Goal: Task Accomplishment & Management: Manage account settings

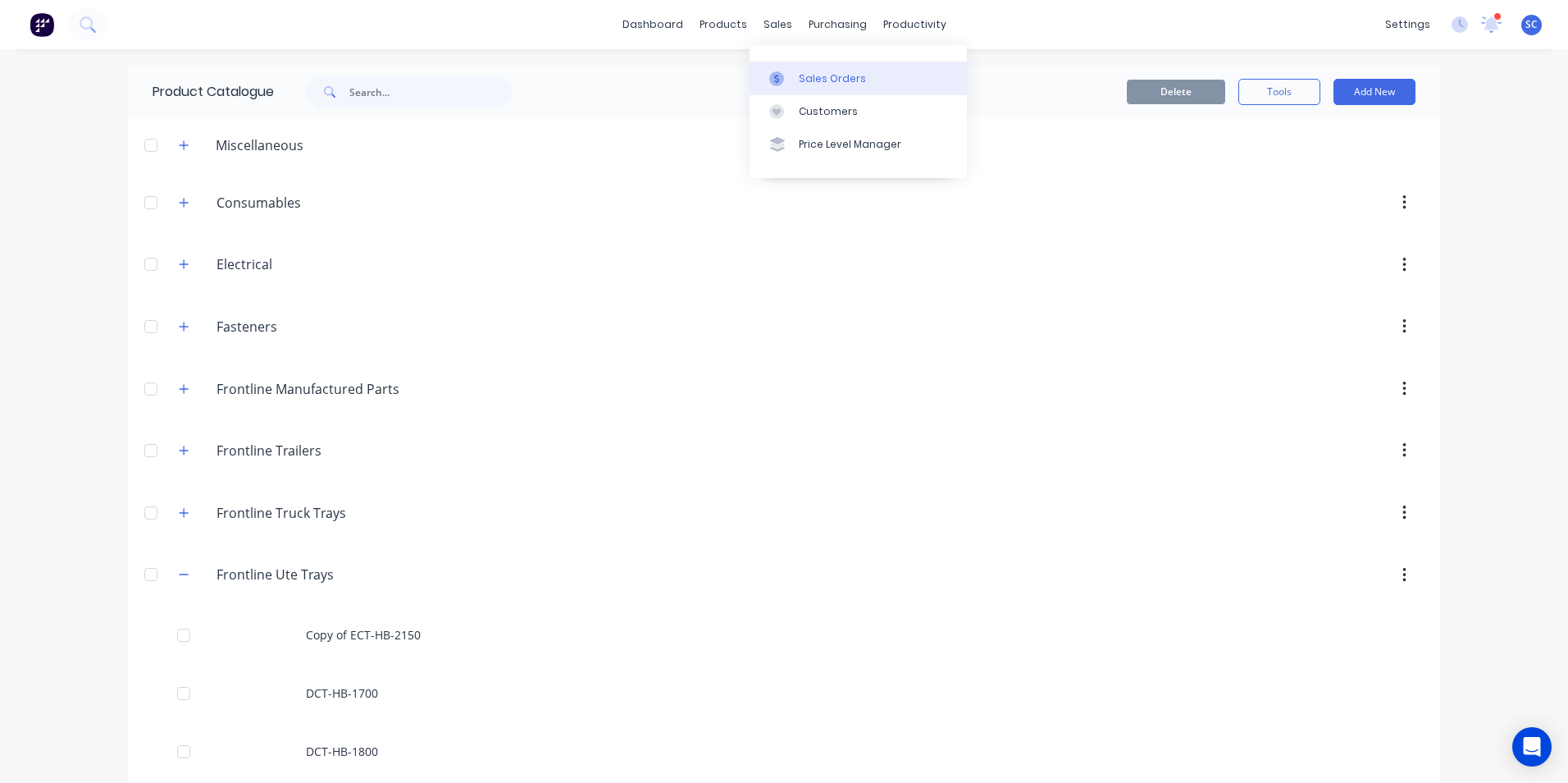
click at [829, 82] on div "Sales Orders" at bounding box center [832, 78] width 67 height 15
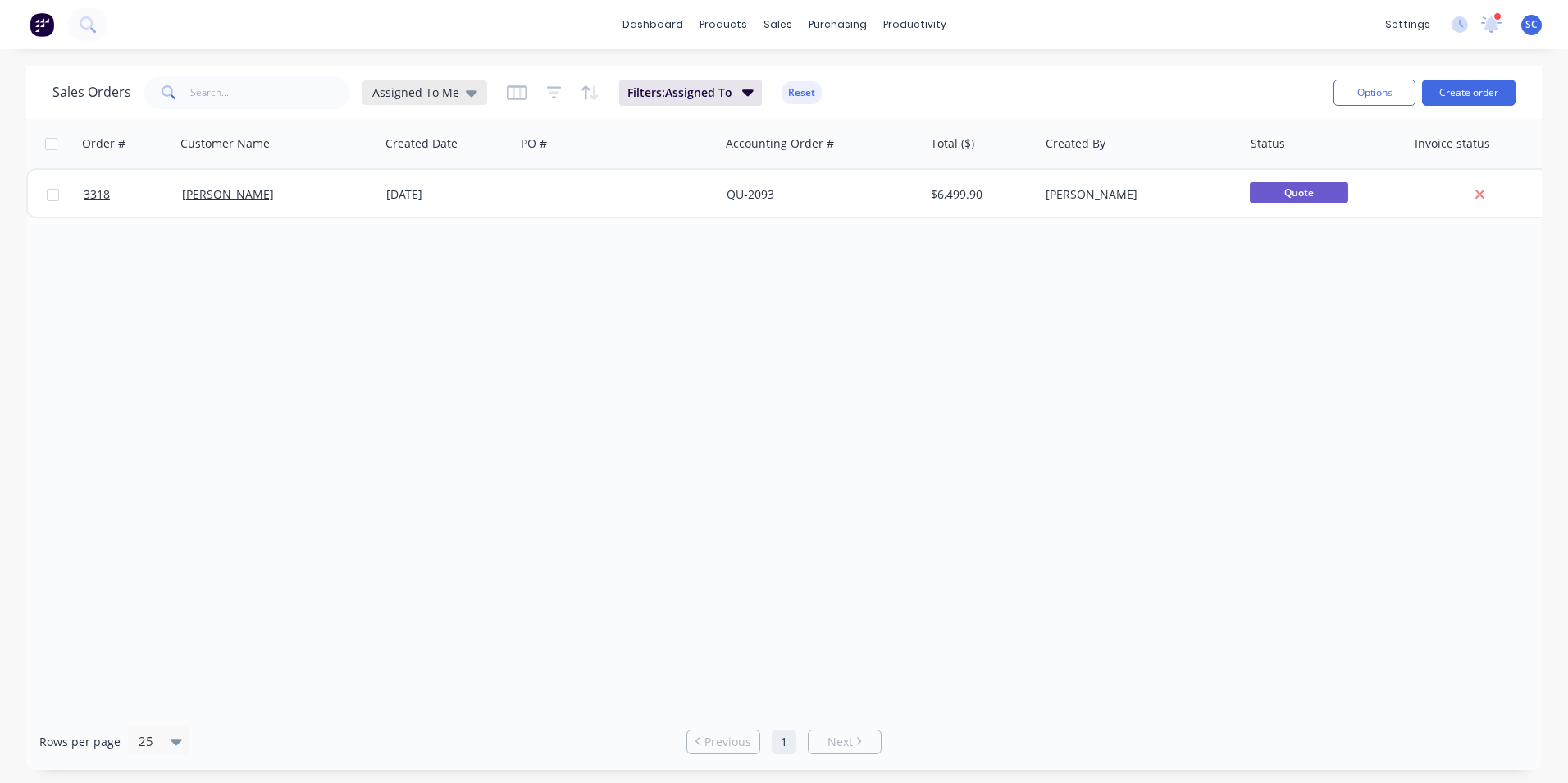
click at [420, 89] on span "Assigned To Me" at bounding box center [415, 92] width 87 height 17
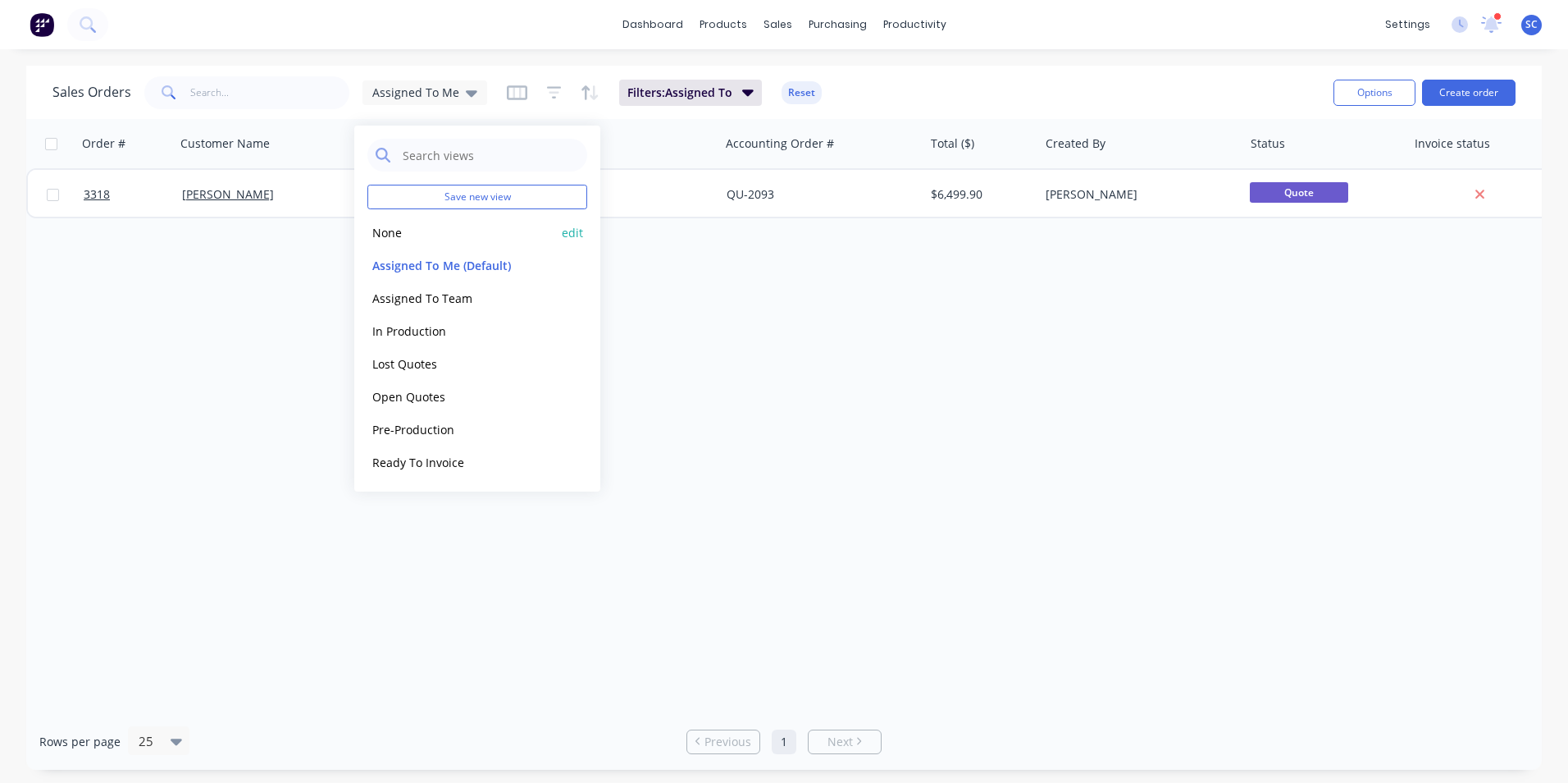
click at [424, 227] on button "None" at bounding box center [461, 232] width 187 height 19
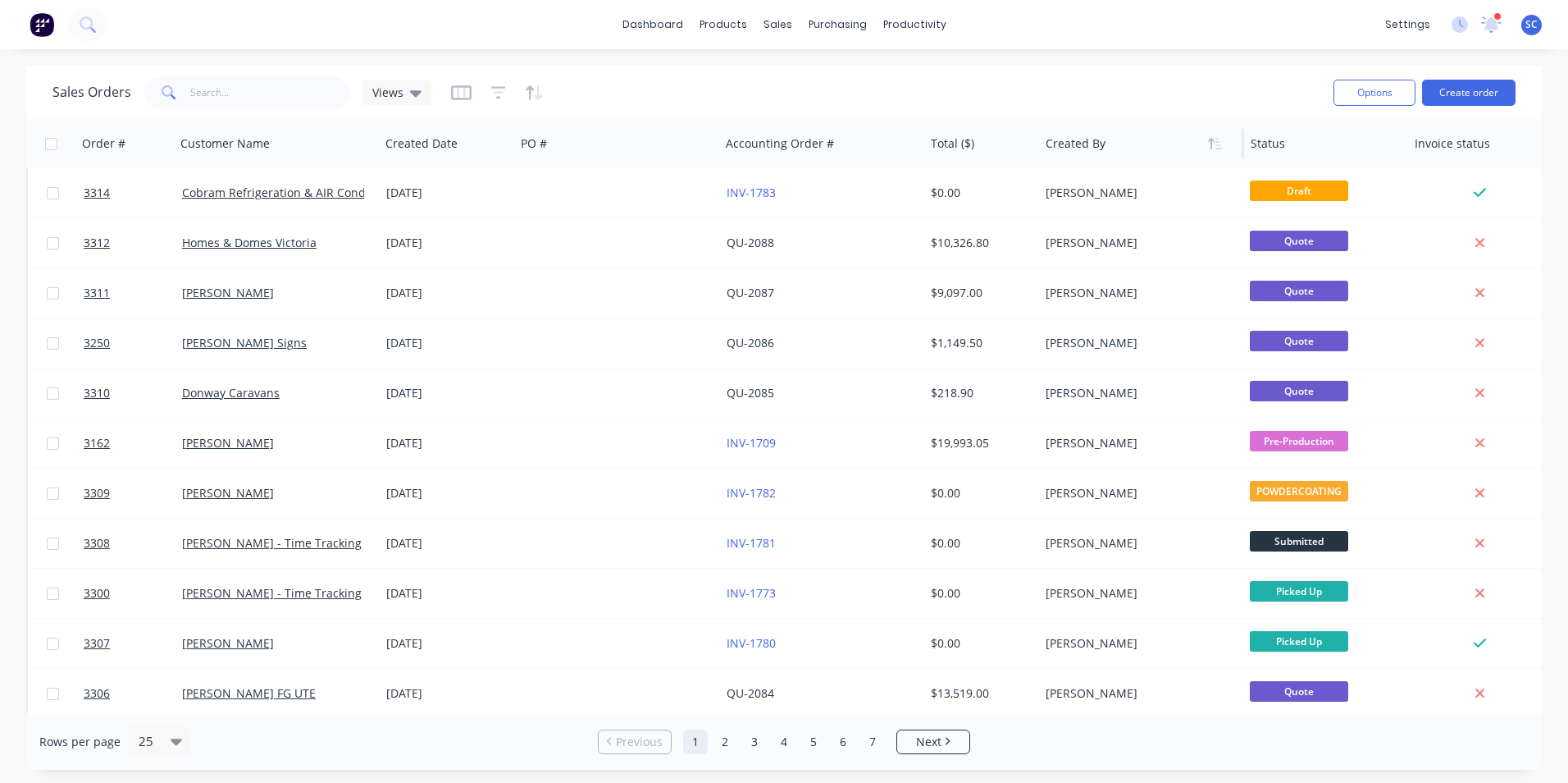
scroll to position [164, 0]
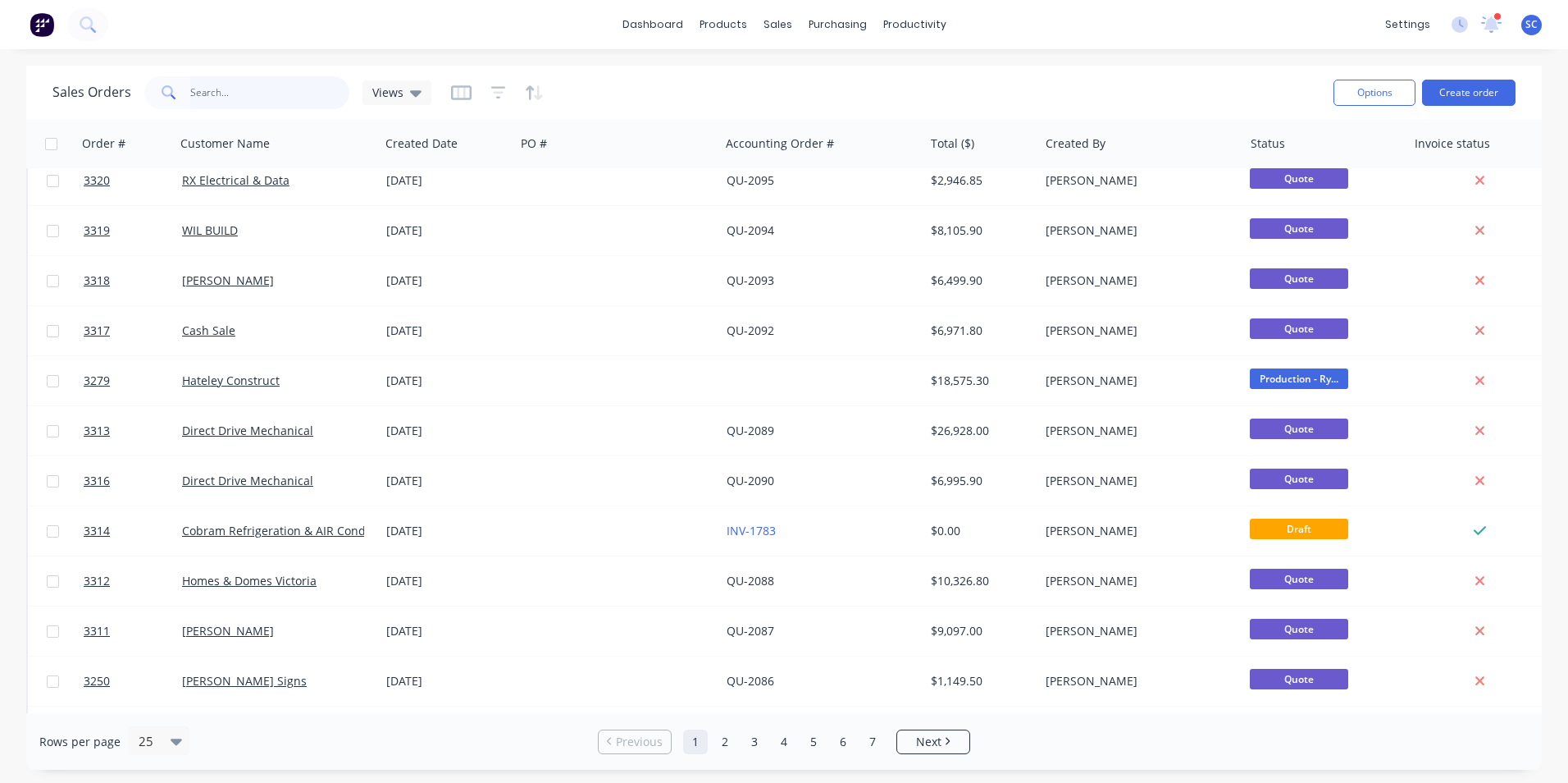
click at [250, 98] on input "text" at bounding box center [270, 92] width 160 height 33
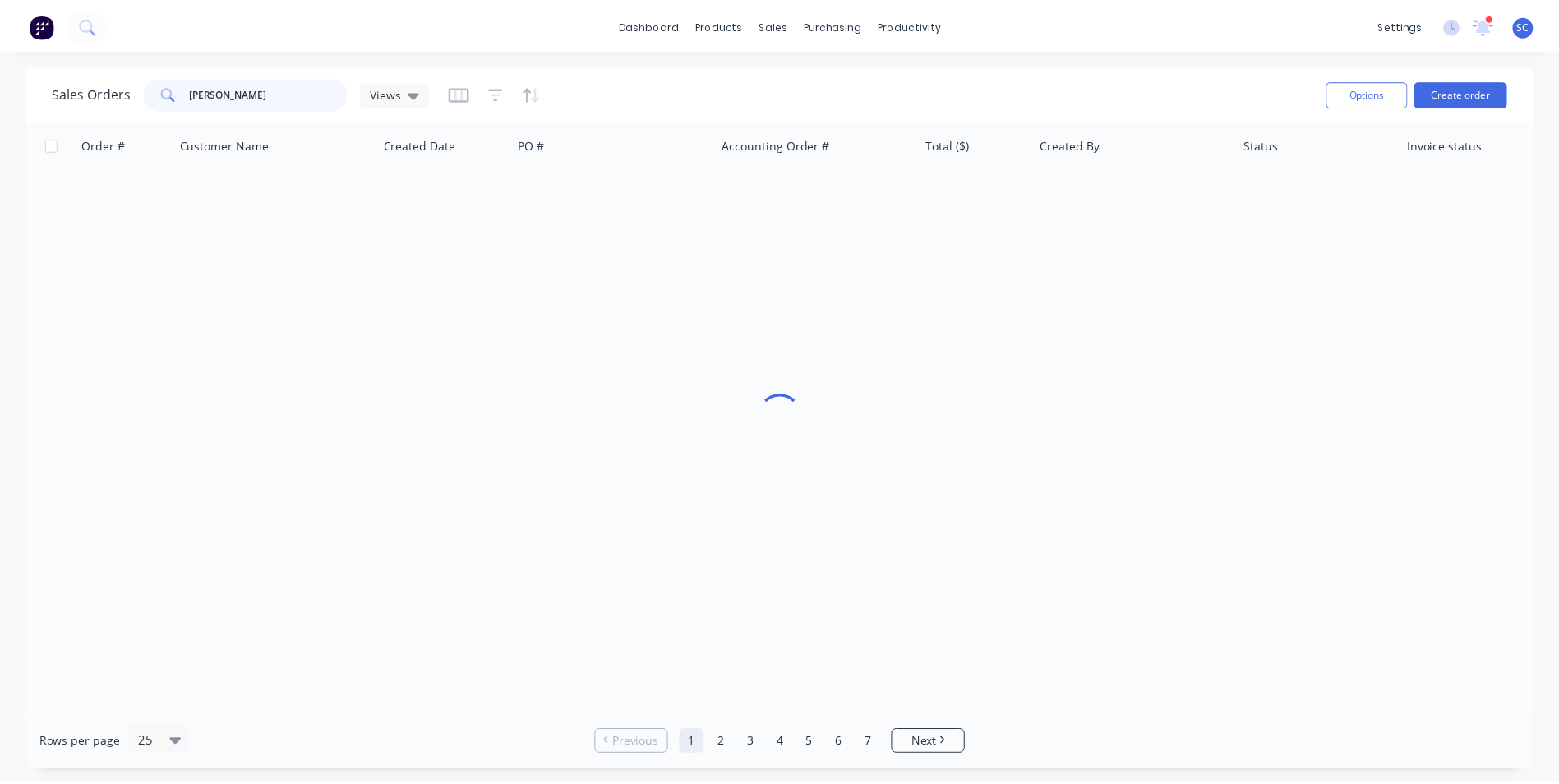
scroll to position [0, 0]
type input "damien"
click at [1483, 90] on button "Create order" at bounding box center [1471, 93] width 93 height 26
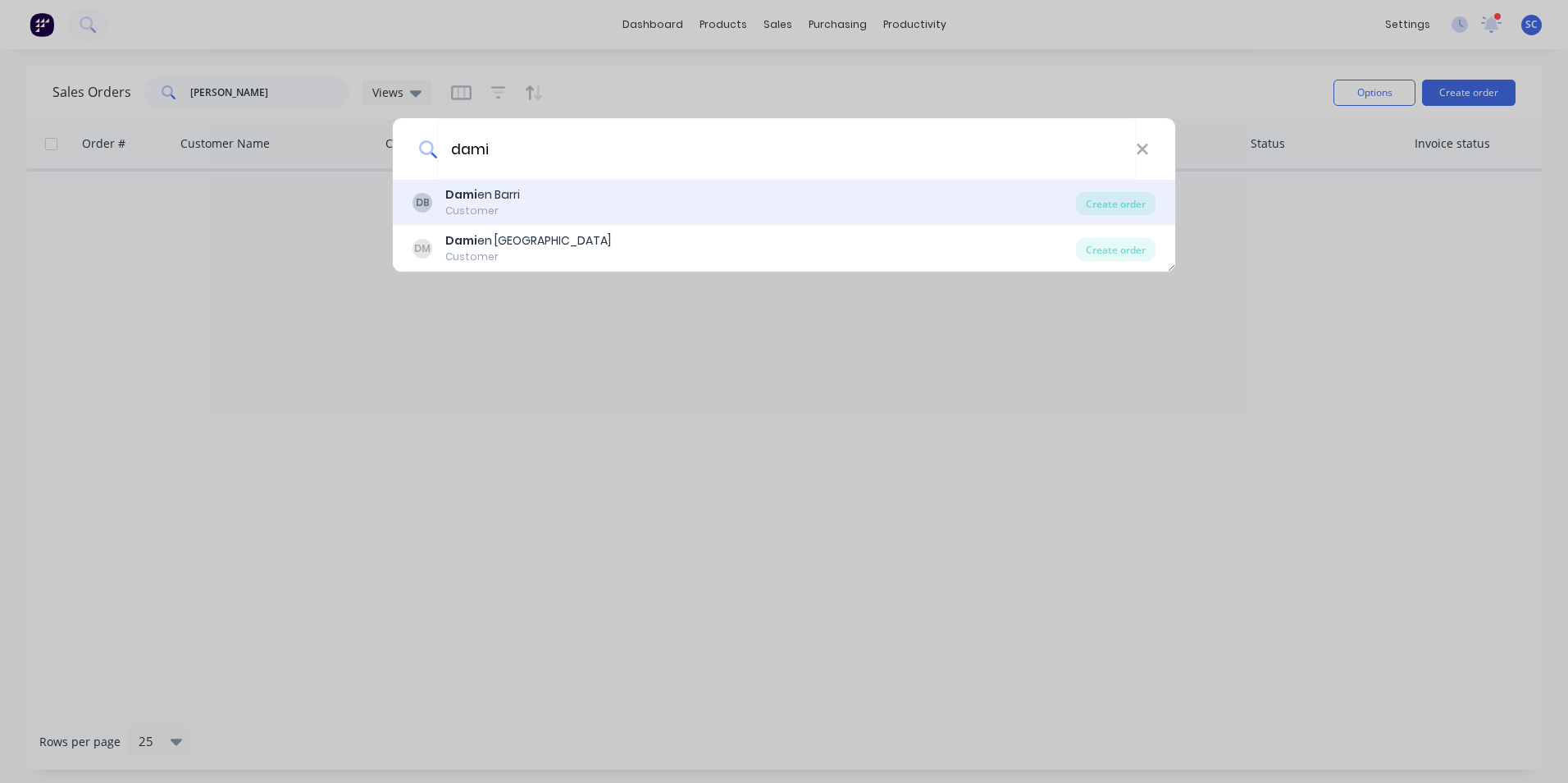
type input "dami"
click at [560, 201] on div "DB Dami en Barri Customer" at bounding box center [743, 203] width 663 height 32
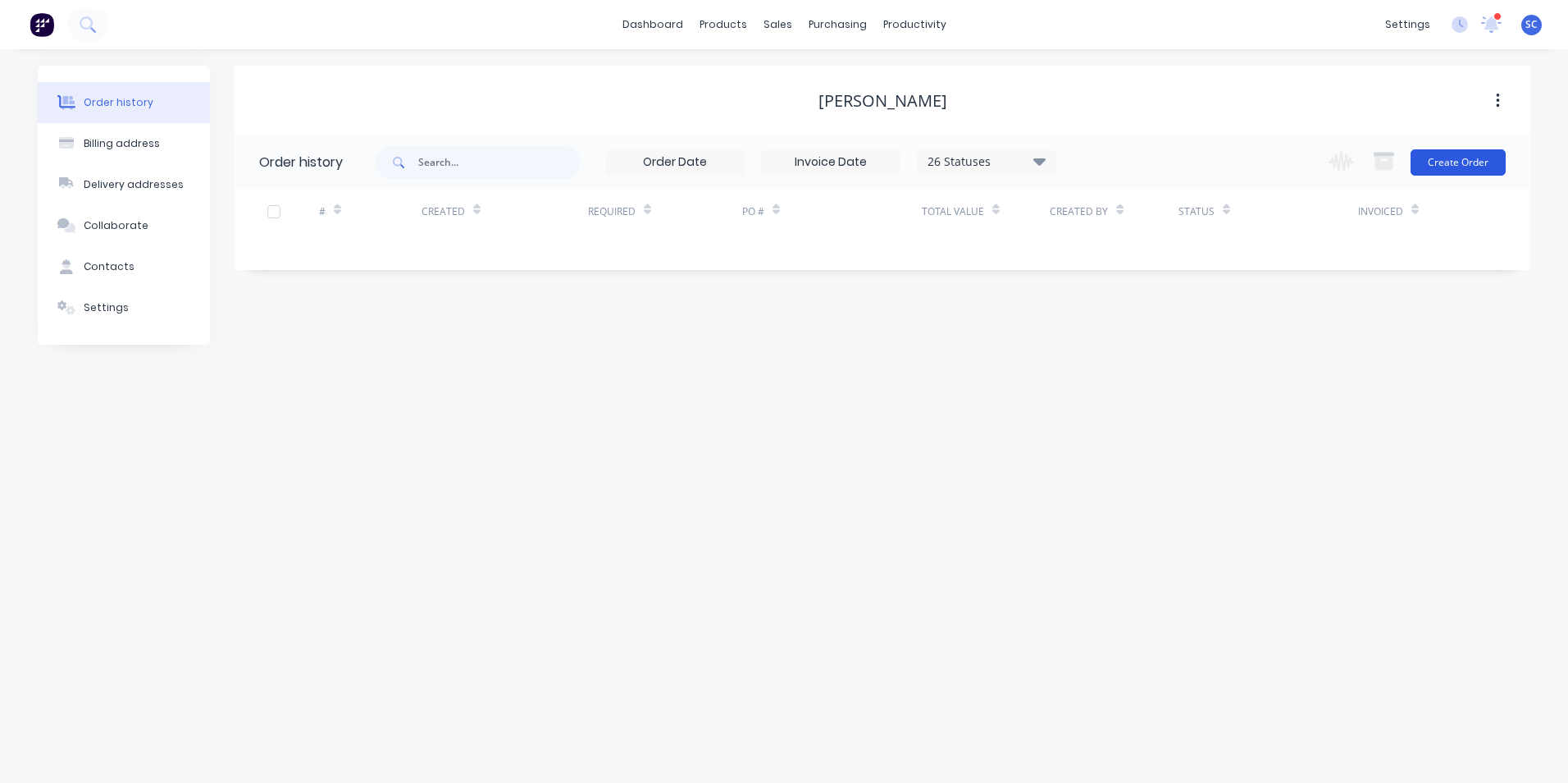
click at [1447, 163] on button "Create Order" at bounding box center [1458, 162] width 95 height 26
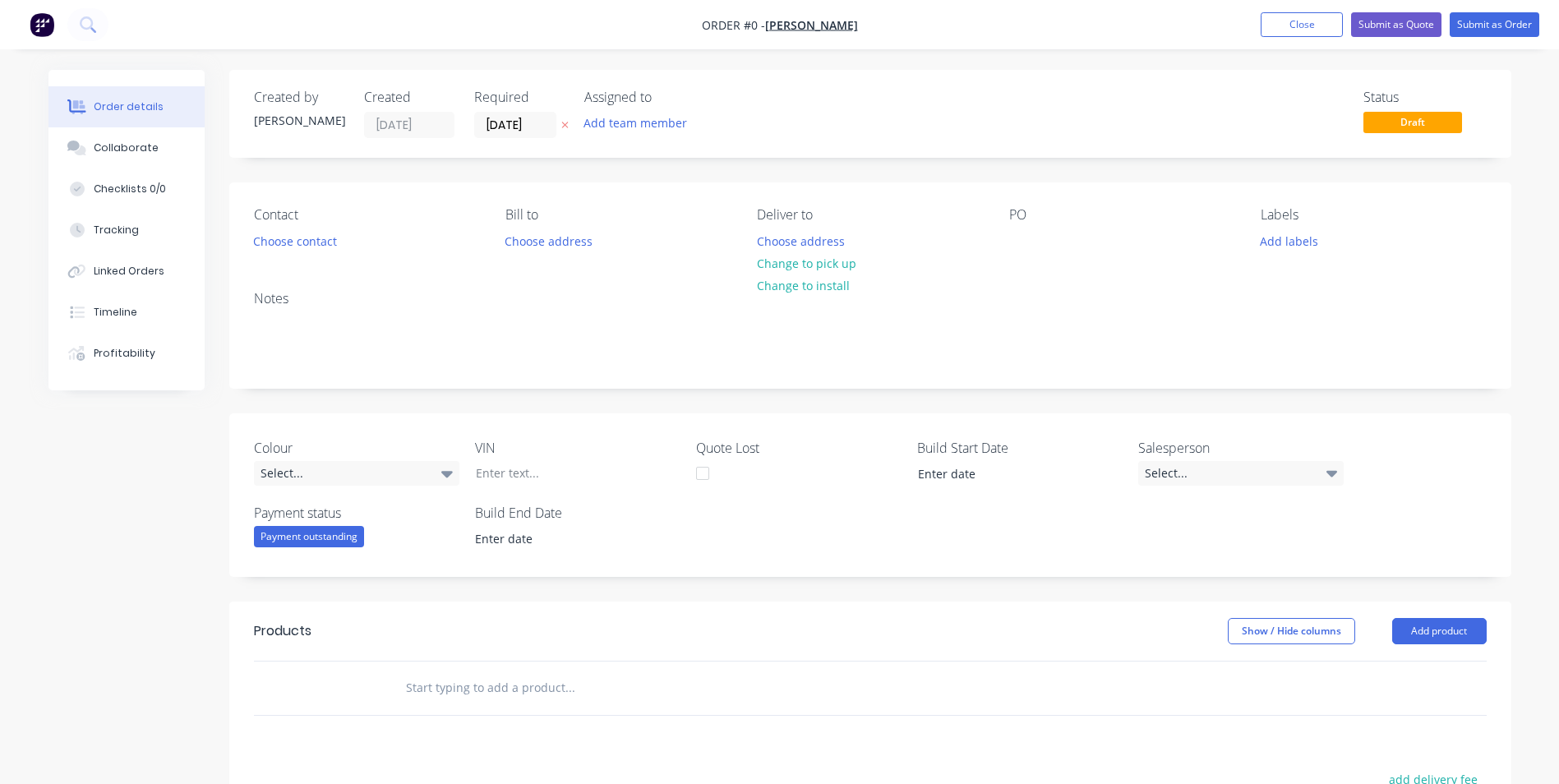
scroll to position [329, 0]
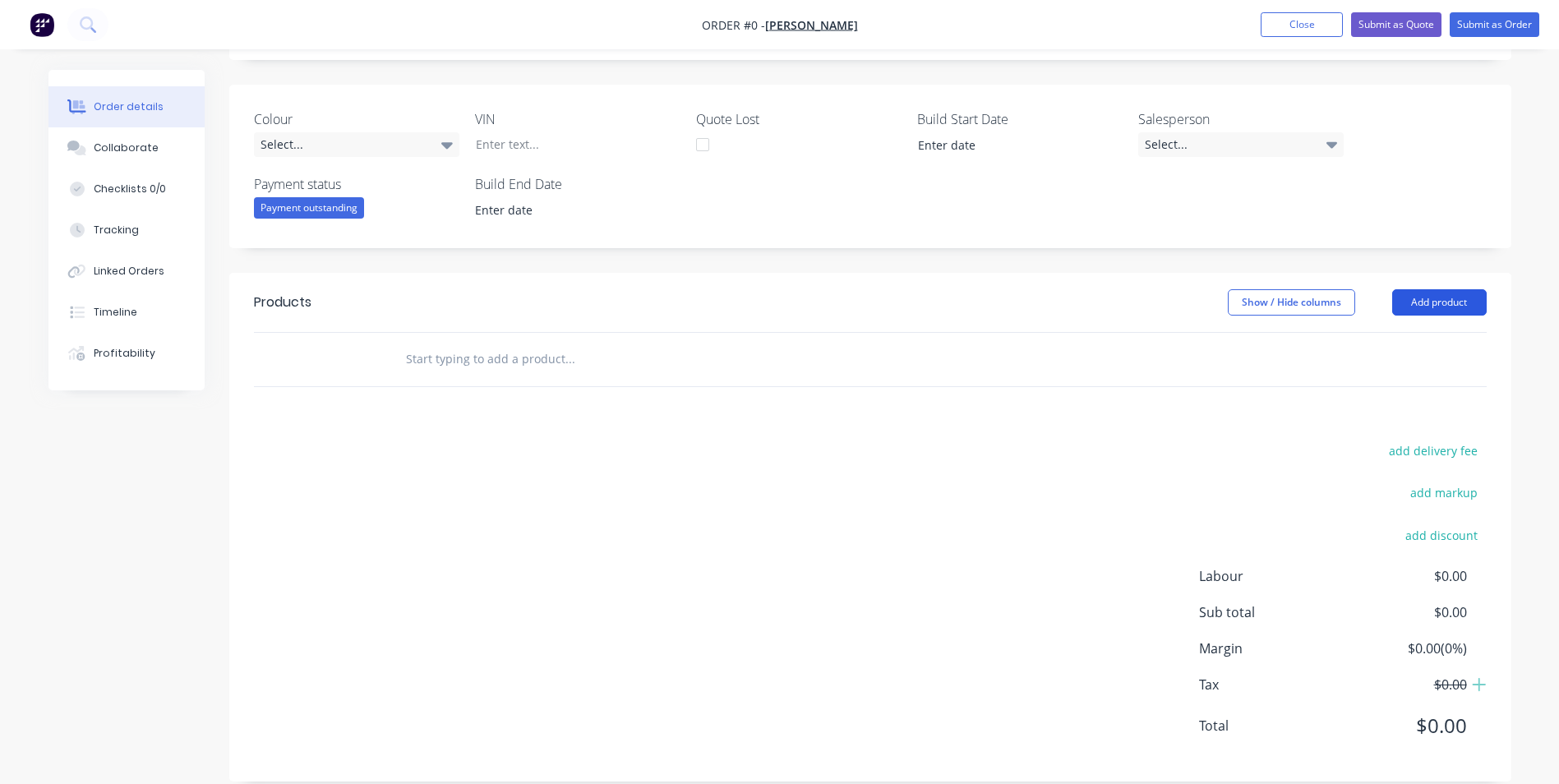
click at [1431, 304] on button "Add product" at bounding box center [1438, 302] width 94 height 26
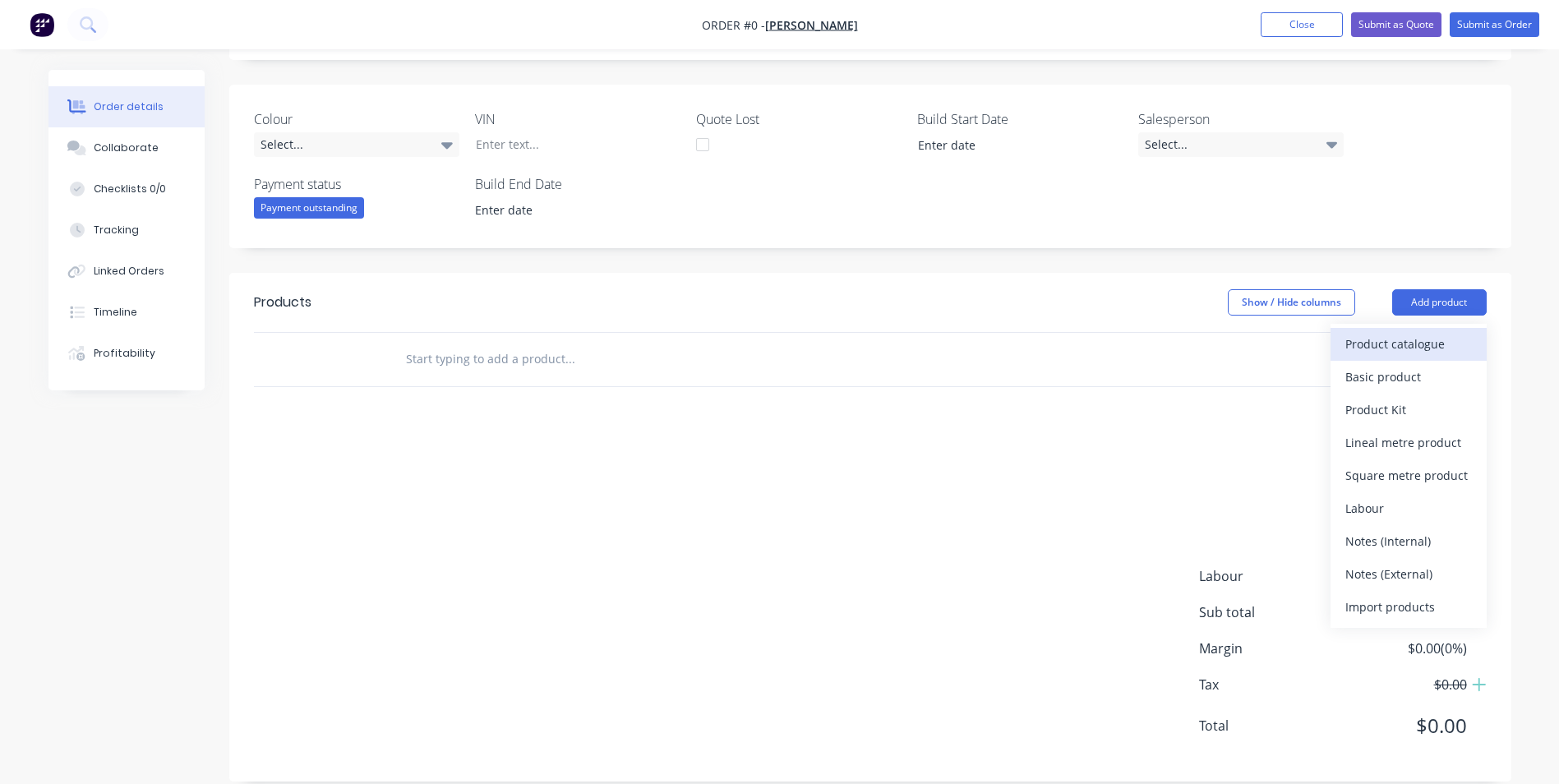
click at [1393, 337] on div "Product catalogue" at bounding box center [1408, 343] width 126 height 23
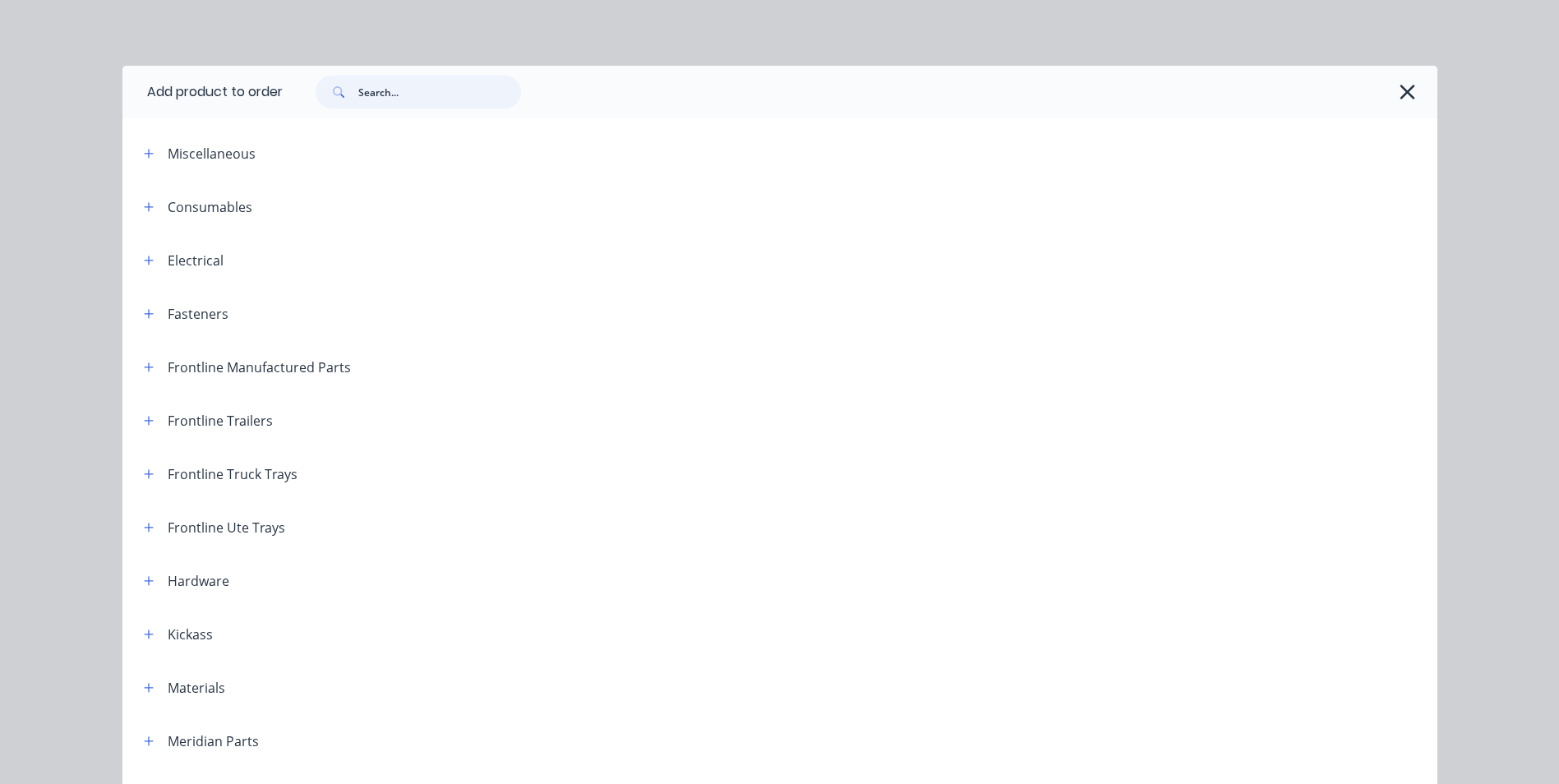
click at [380, 81] on input "text" at bounding box center [439, 92] width 163 height 33
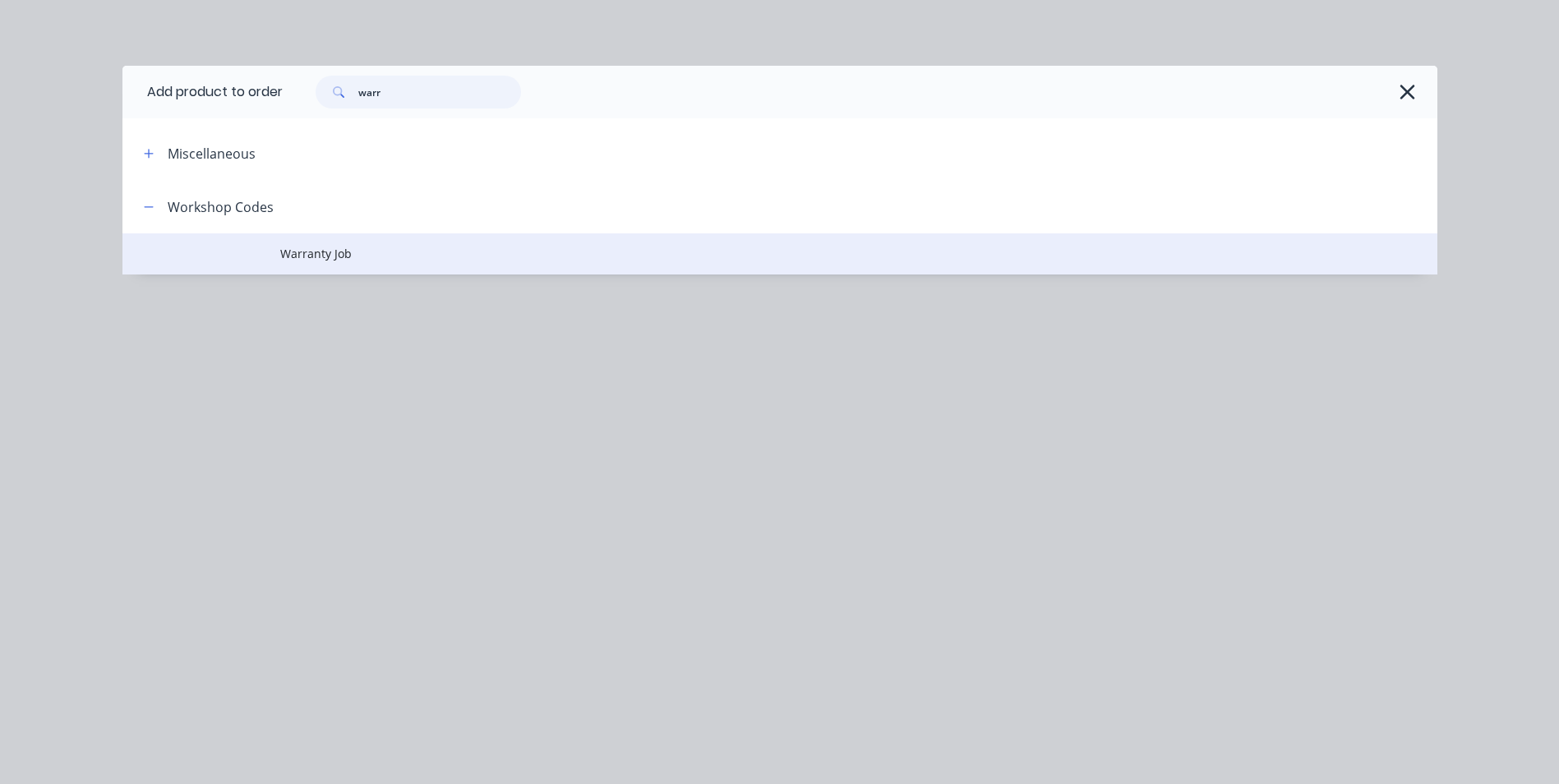
type input "warr"
click at [291, 249] on span "Warranty Job" at bounding box center [743, 253] width 925 height 17
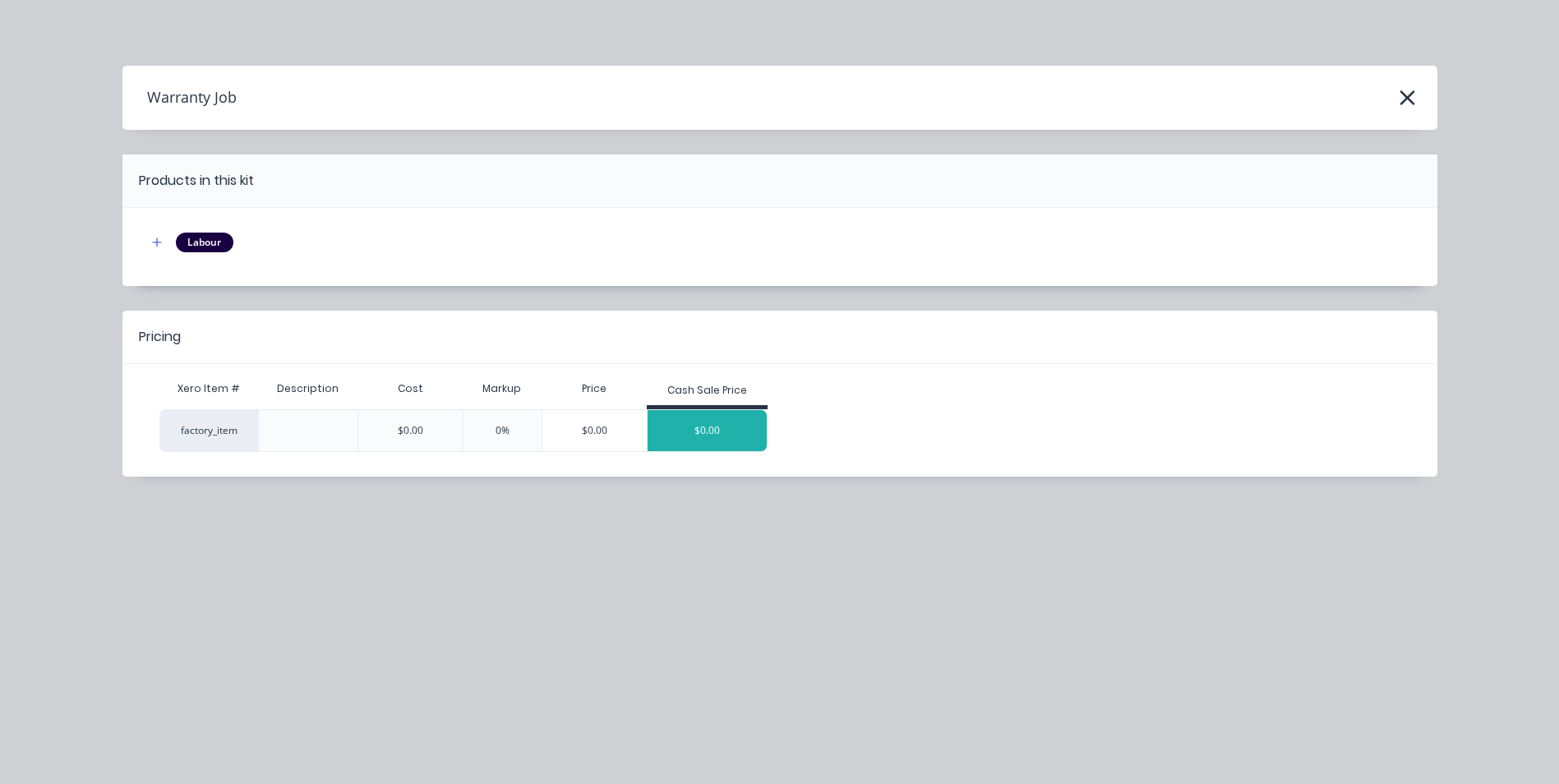
click at [701, 428] on div "$0.00" at bounding box center [708, 431] width 120 height 41
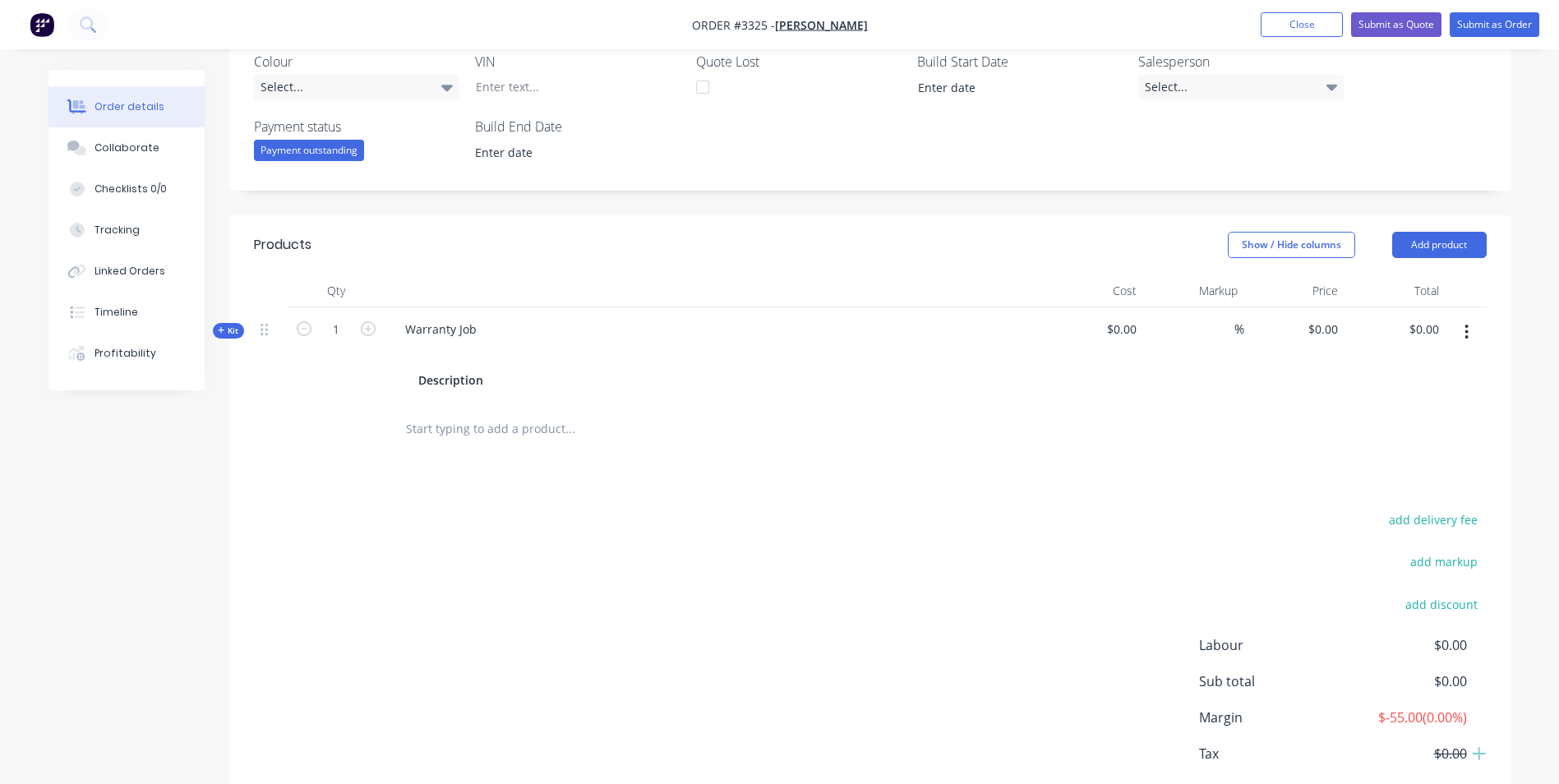
scroll to position [478, 0]
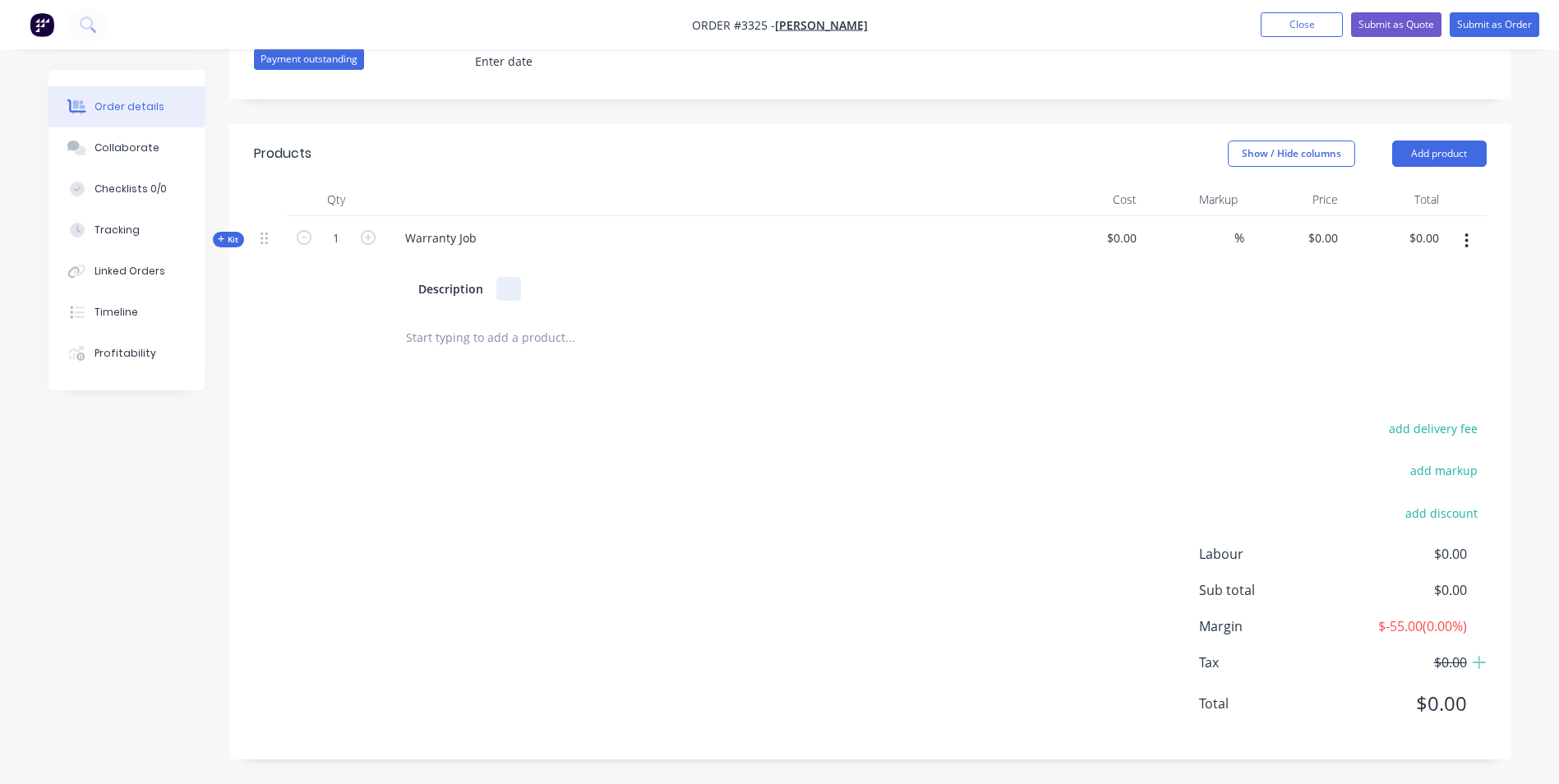
click at [505, 281] on div at bounding box center [508, 288] width 24 height 23
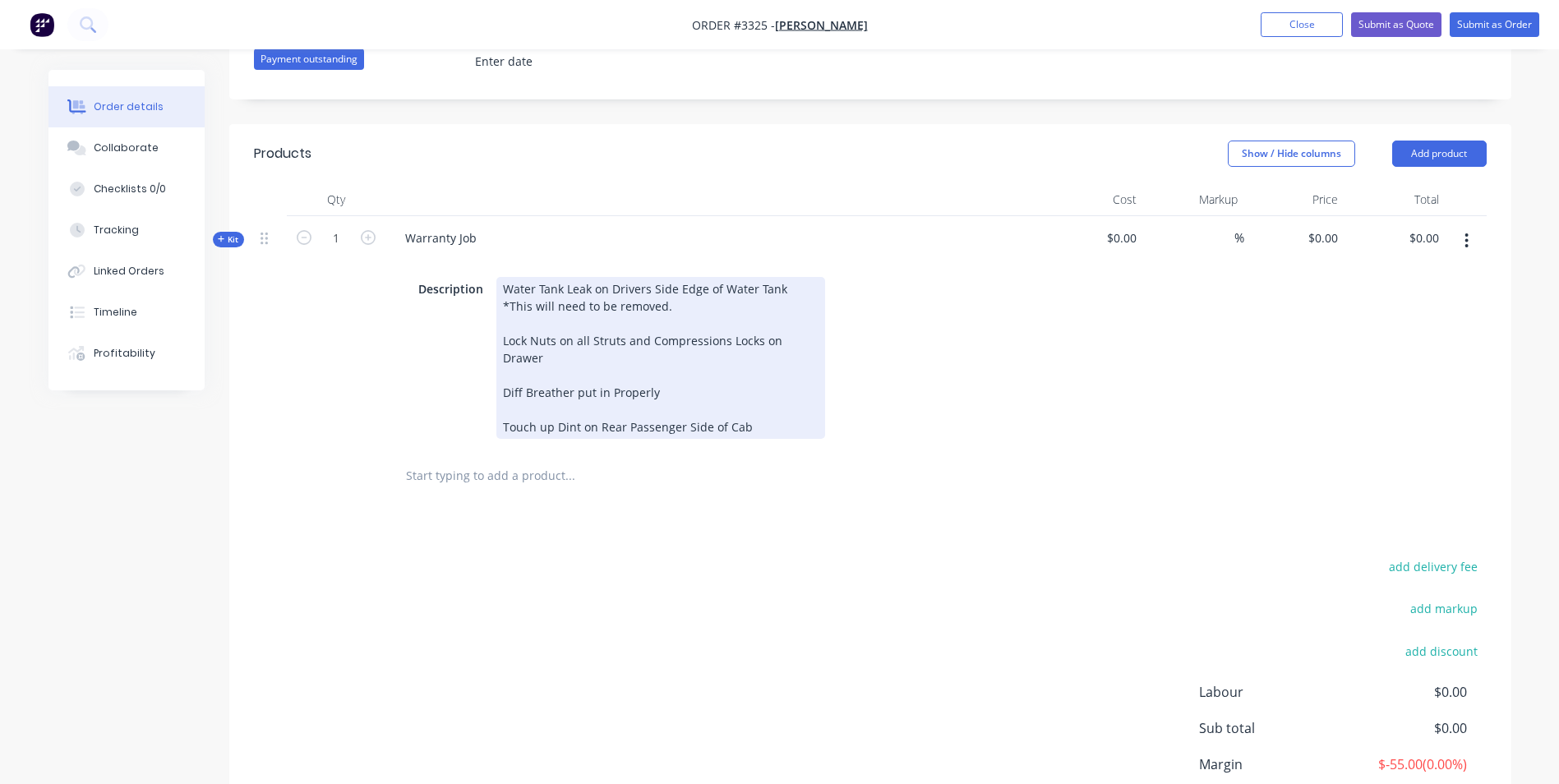
click at [552, 404] on div "Water Tank Leak on Drivers Side Edge of Water Tank *This will need to be remove…" at bounding box center [661, 357] width 329 height 162
click at [791, 409] on div "Water Tank Leak on Drivers Side Edge of Water Tank *This will need to be remove…" at bounding box center [661, 357] width 329 height 162
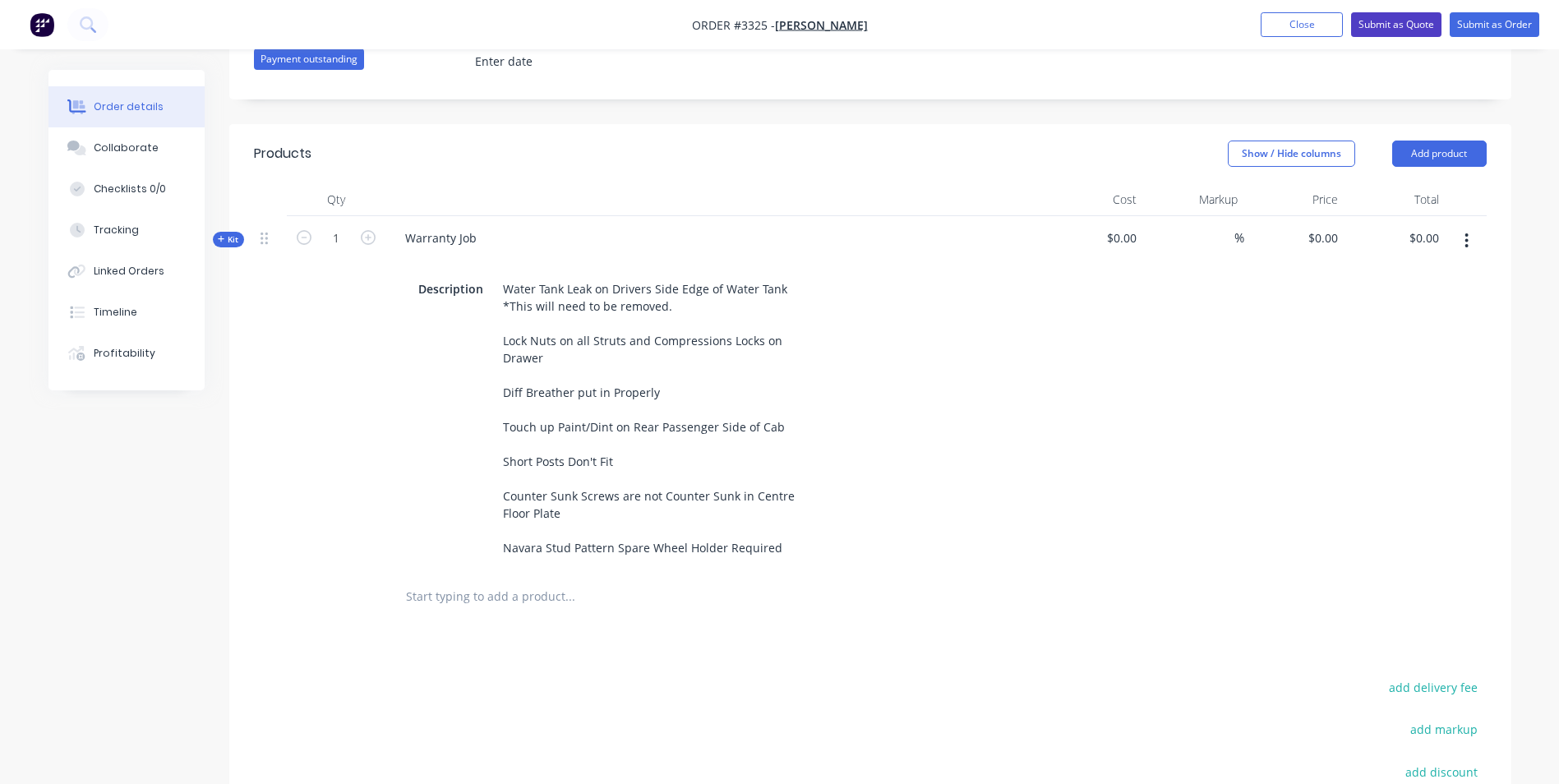
click at [1396, 25] on button "Submit as Quote" at bounding box center [1395, 24] width 91 height 24
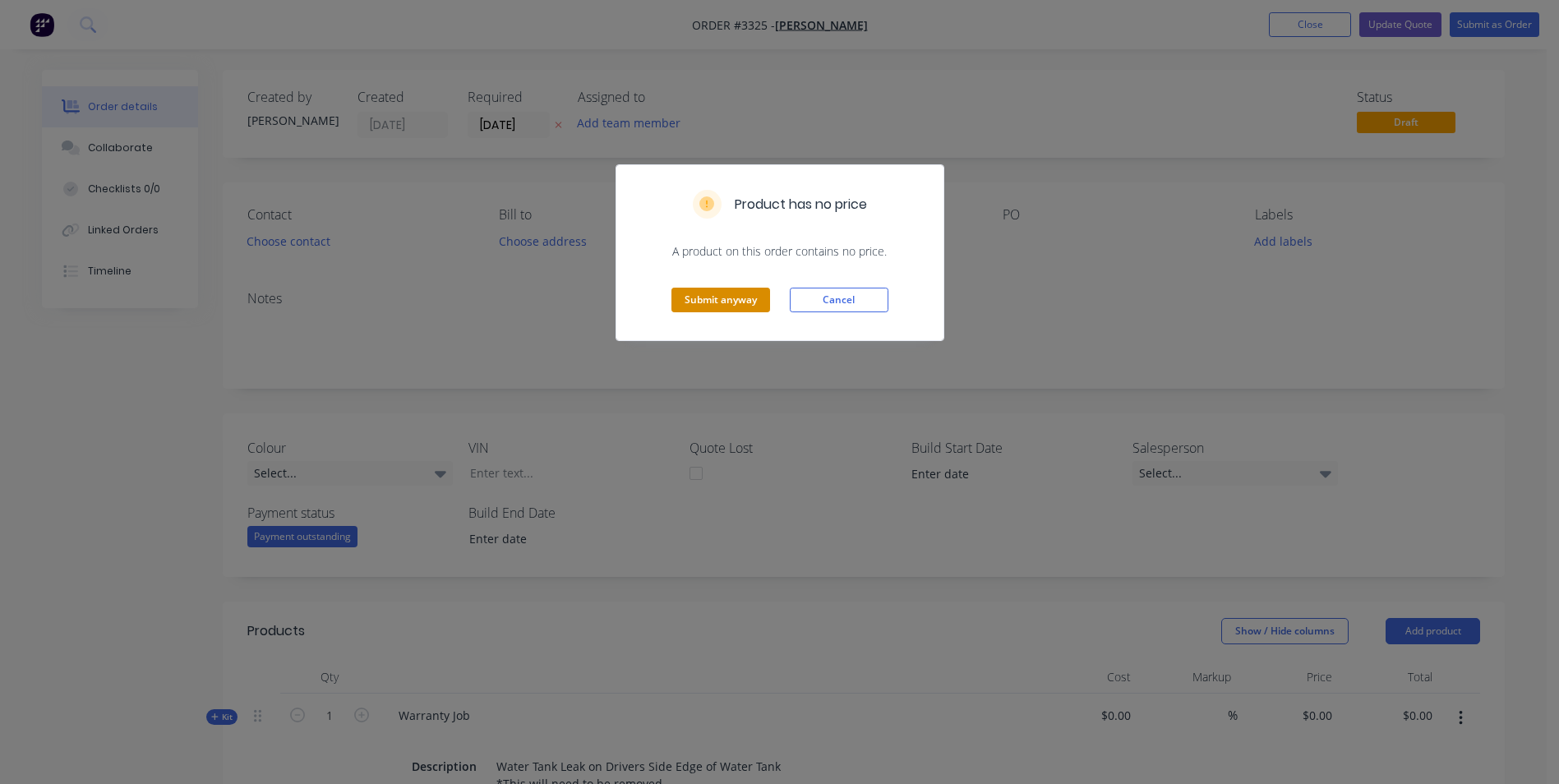
click at [717, 301] on button "Submit anyway" at bounding box center [720, 300] width 98 height 24
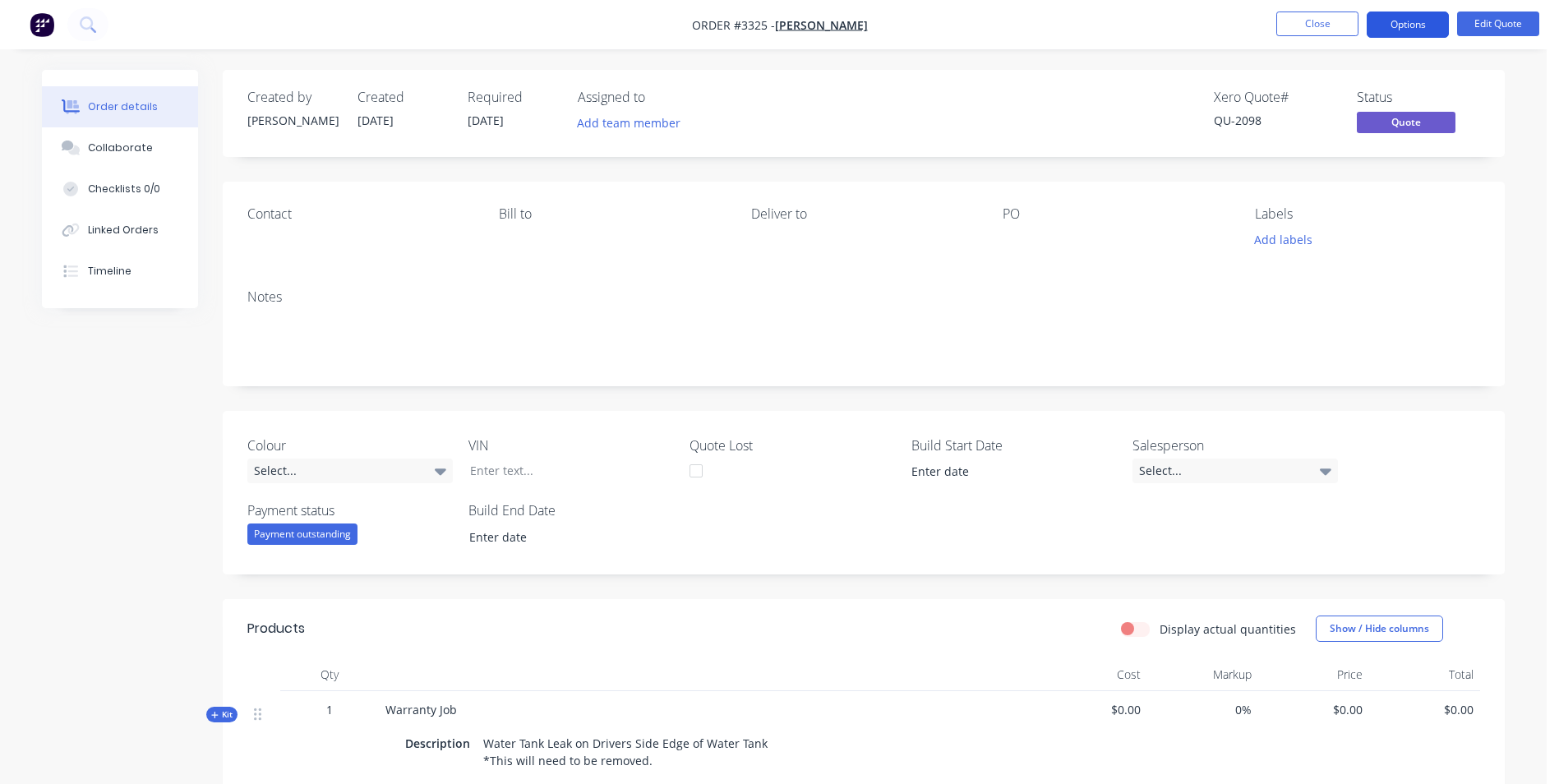
click at [1392, 24] on button "Options" at bounding box center [1408, 24] width 82 height 26
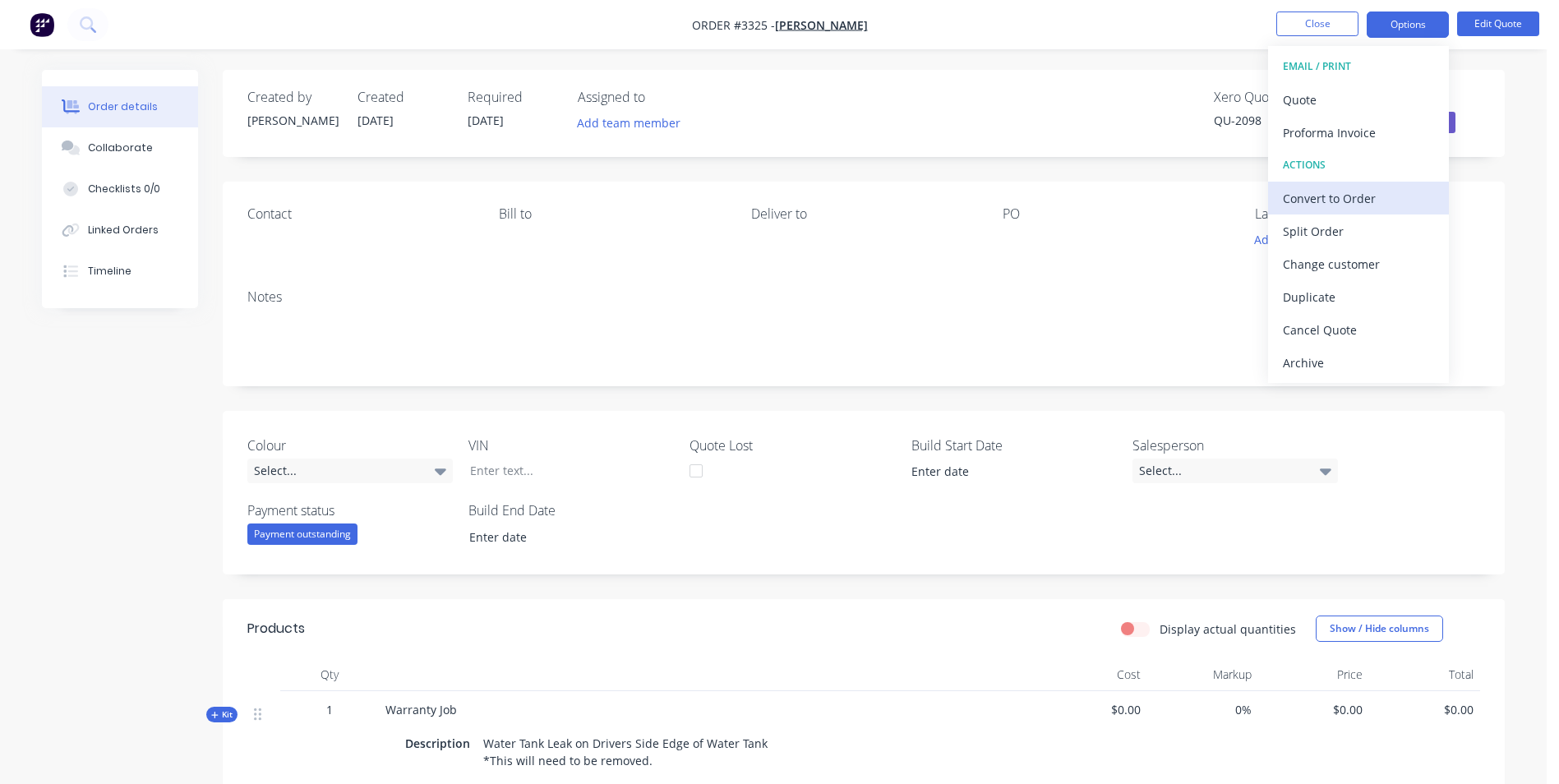
click at [1309, 200] on div "Convert to Order" at bounding box center [1358, 198] width 151 height 23
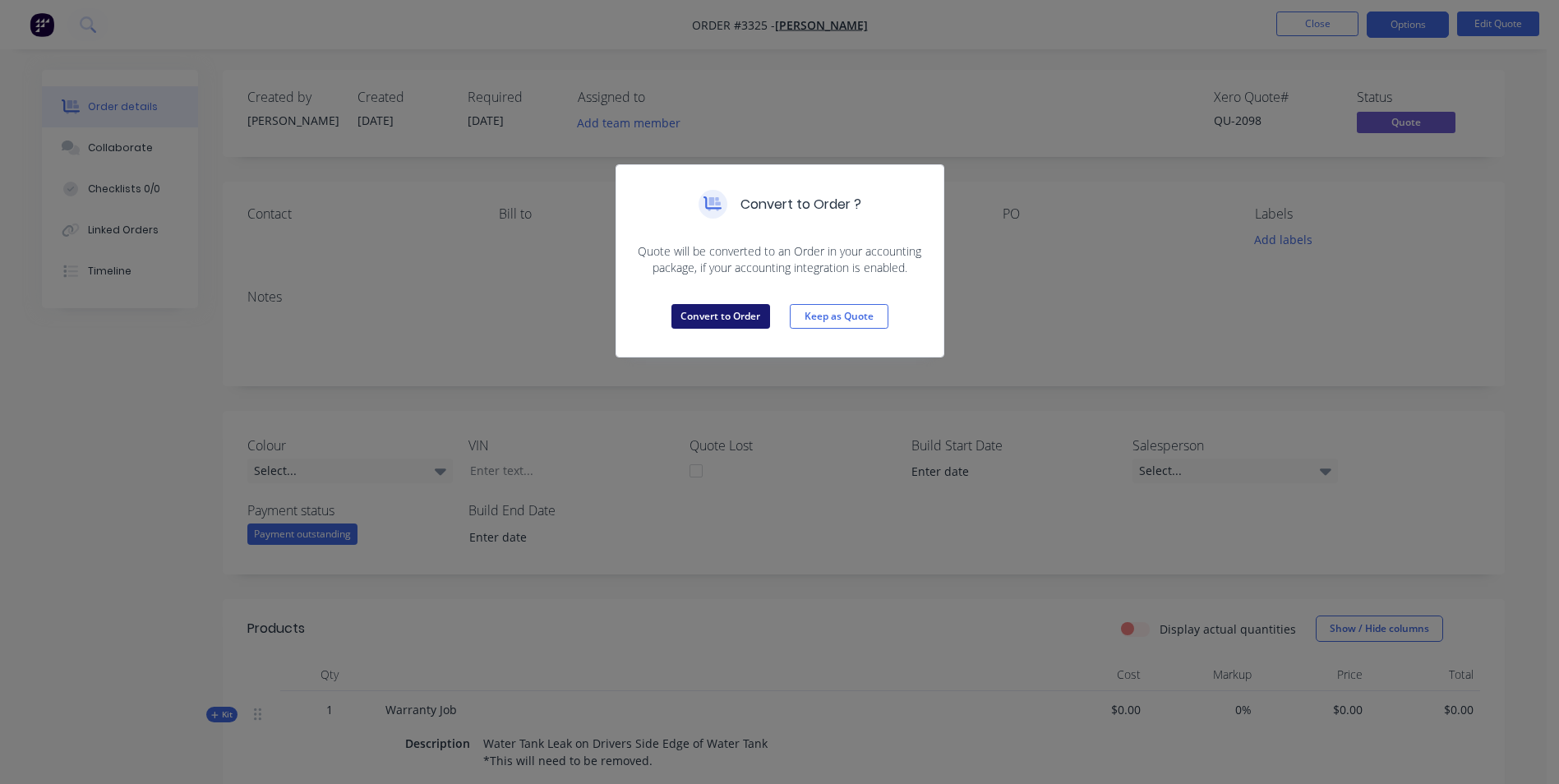
click at [732, 317] on button "Convert to Order" at bounding box center [720, 316] width 98 height 24
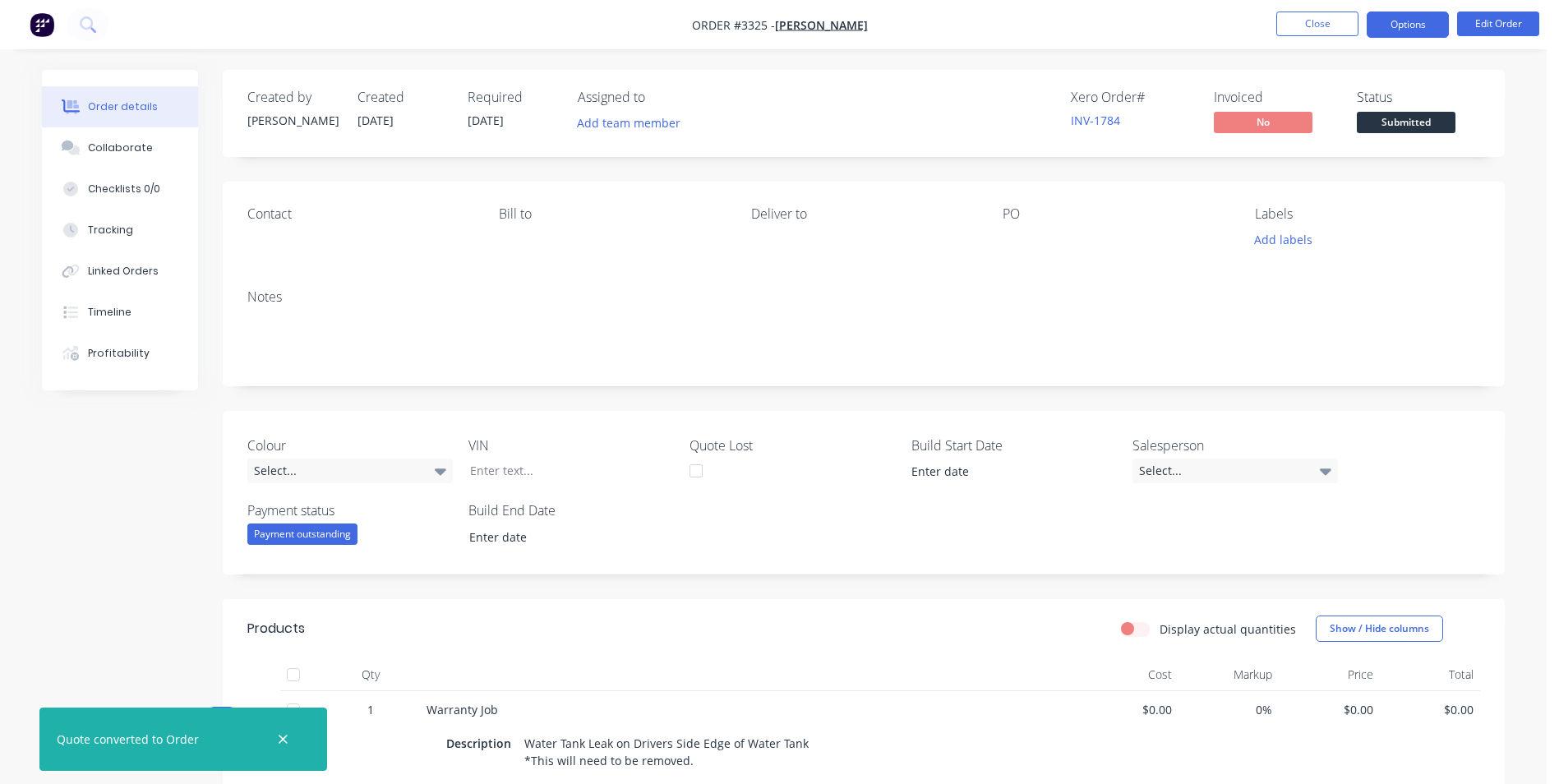
drag, startPoint x: 1392, startPoint y: 19, endPoint x: 1393, endPoint y: 33, distance: 14.0
click at [1392, 17] on button "Options" at bounding box center [1408, 24] width 82 height 26
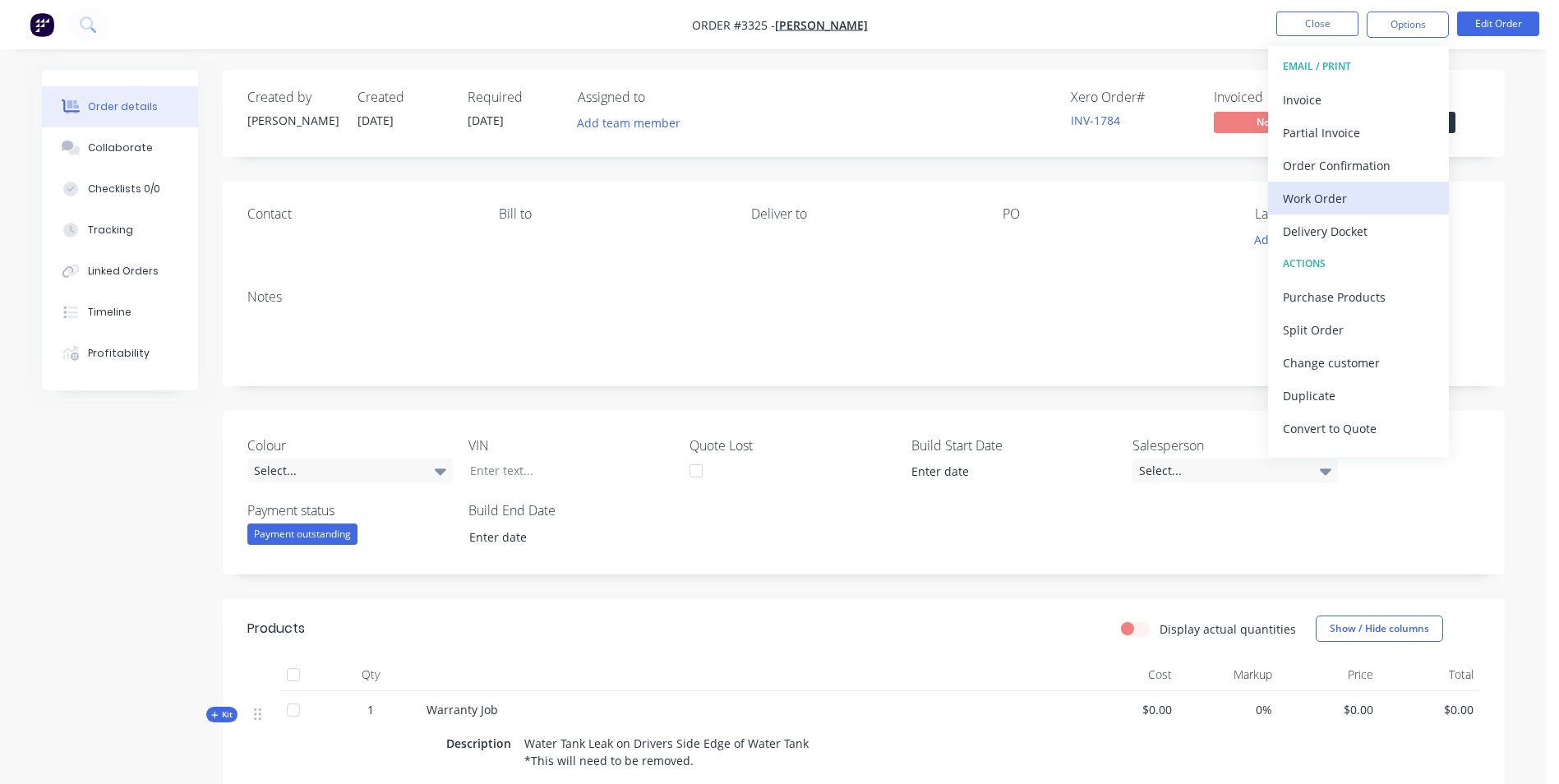
click at [1316, 198] on div "Work Order" at bounding box center [1358, 198] width 151 height 23
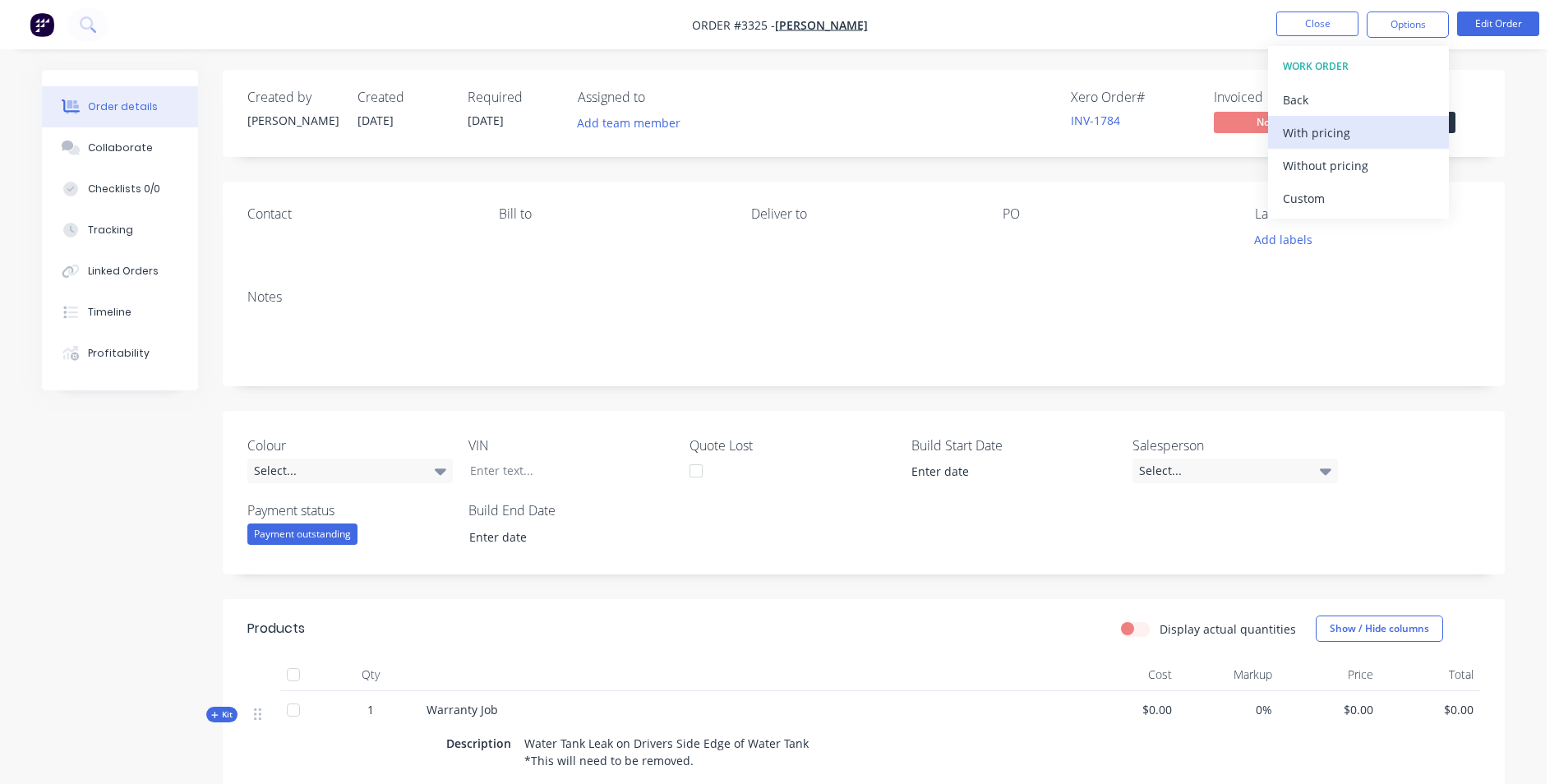
click at [1304, 136] on div "With pricing" at bounding box center [1358, 132] width 151 height 23
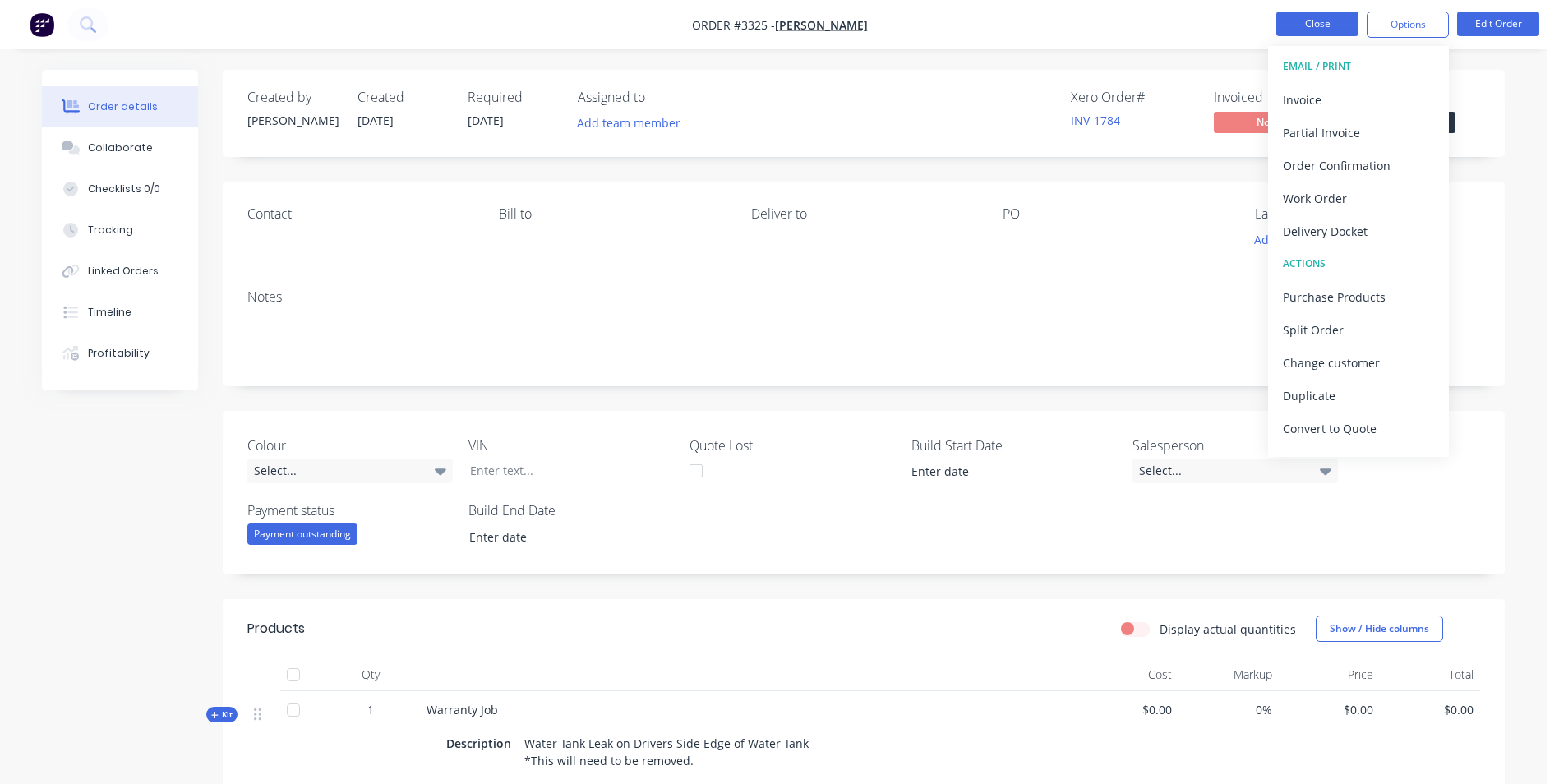
click at [1314, 28] on button "Close" at bounding box center [1317, 23] width 82 height 24
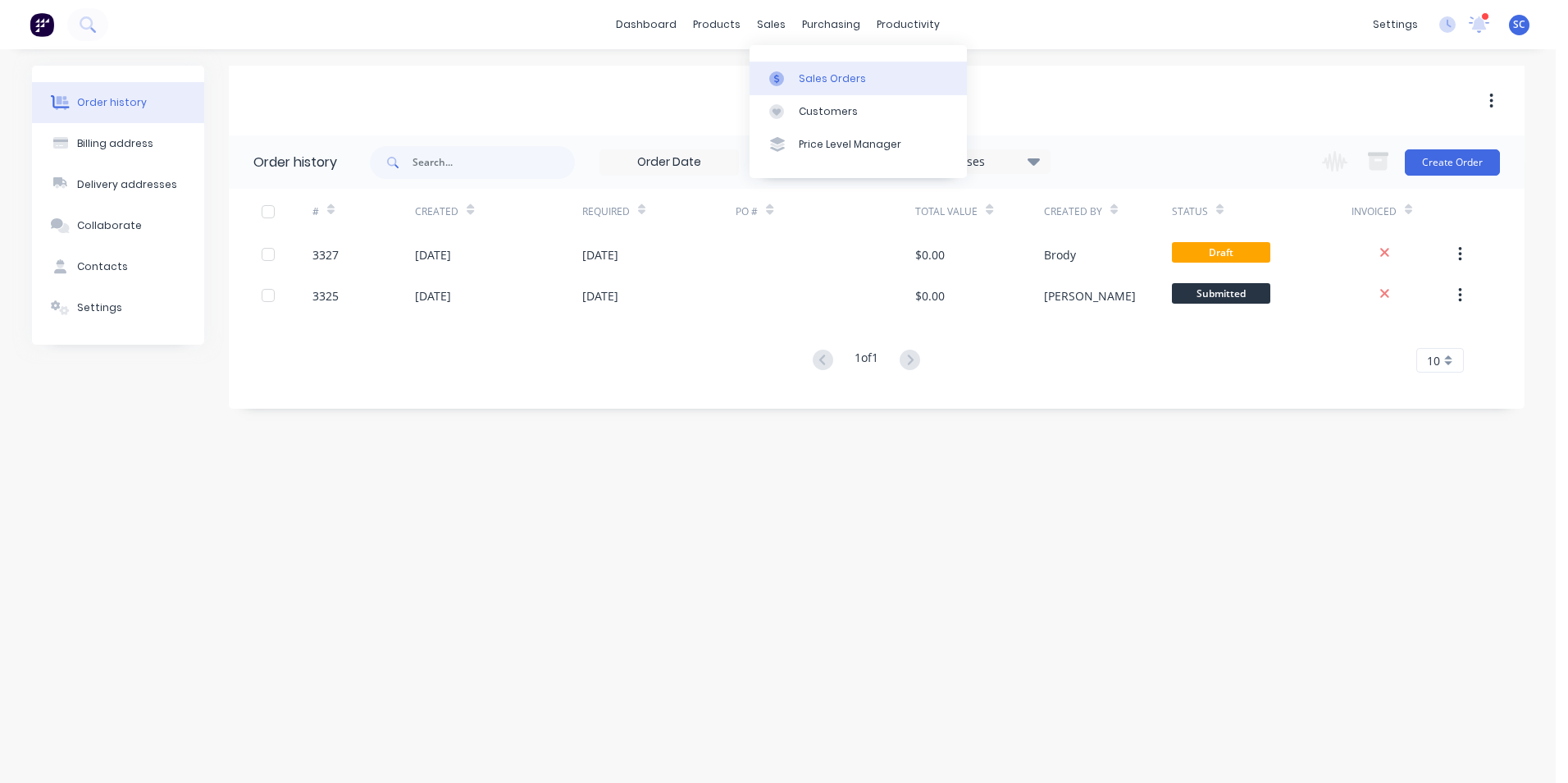
click at [790, 76] on div at bounding box center [782, 78] width 24 height 15
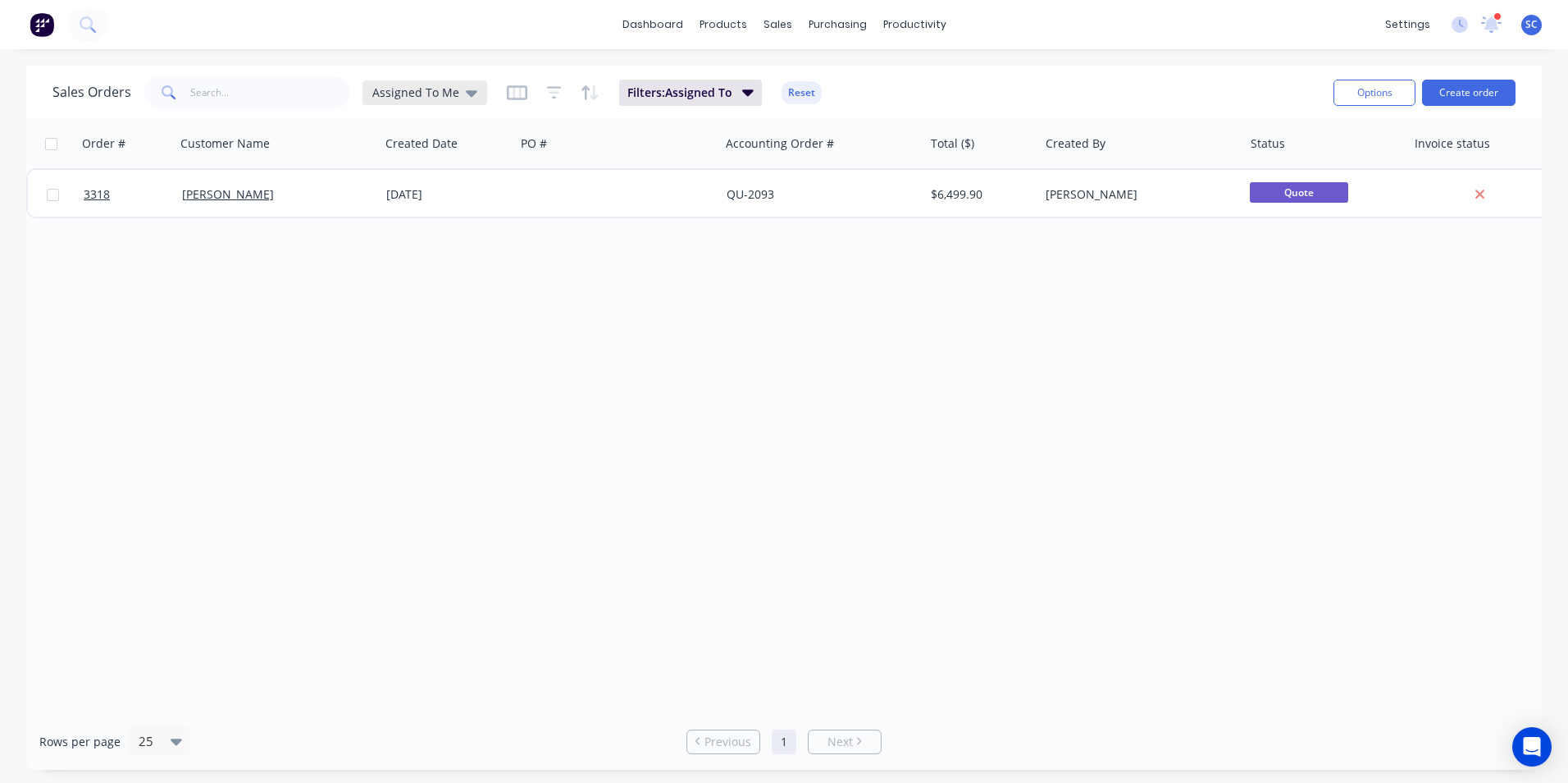
click at [470, 90] on icon at bounding box center [471, 92] width 11 height 18
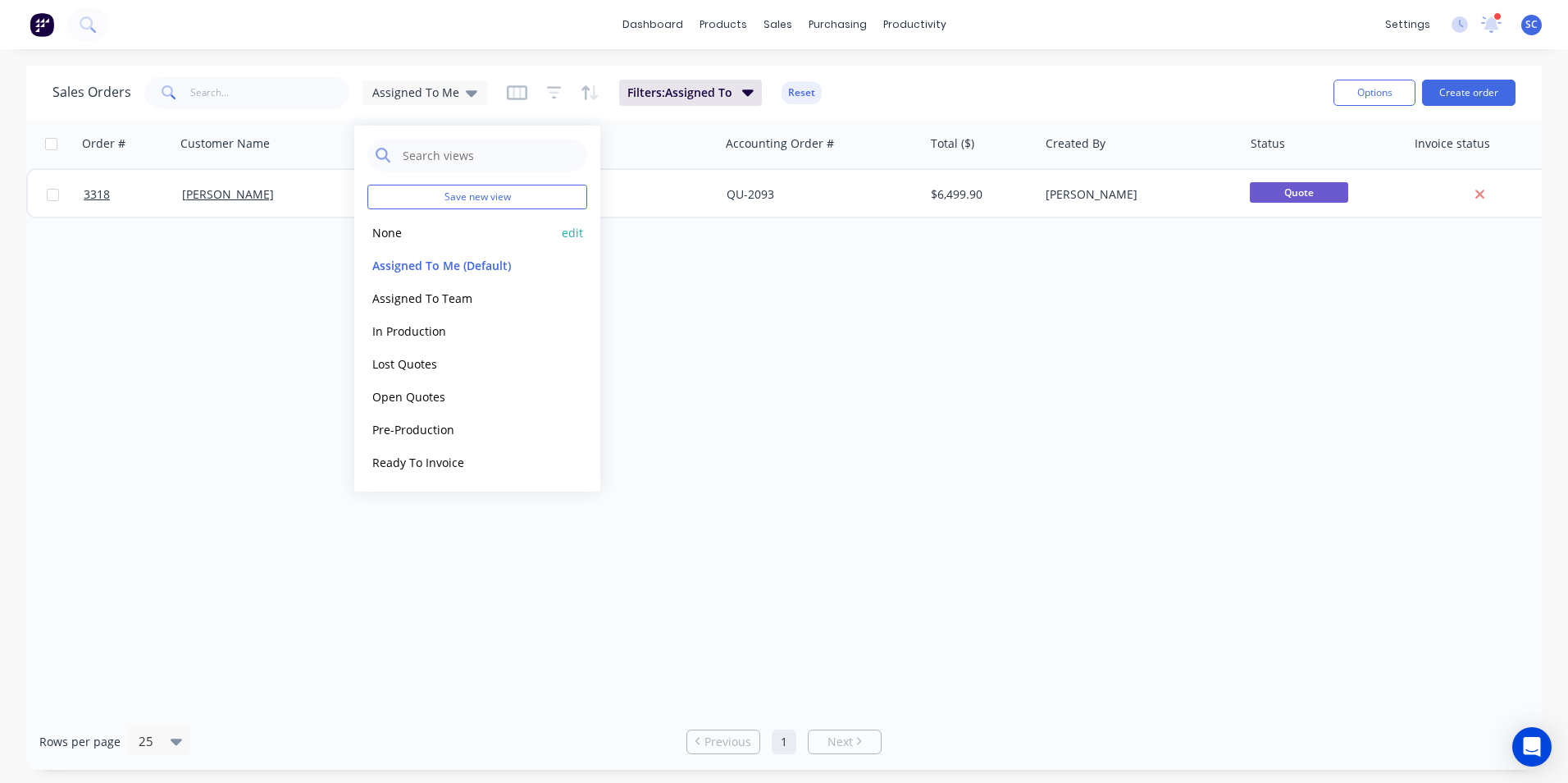
click at [409, 231] on button "None" at bounding box center [461, 232] width 187 height 19
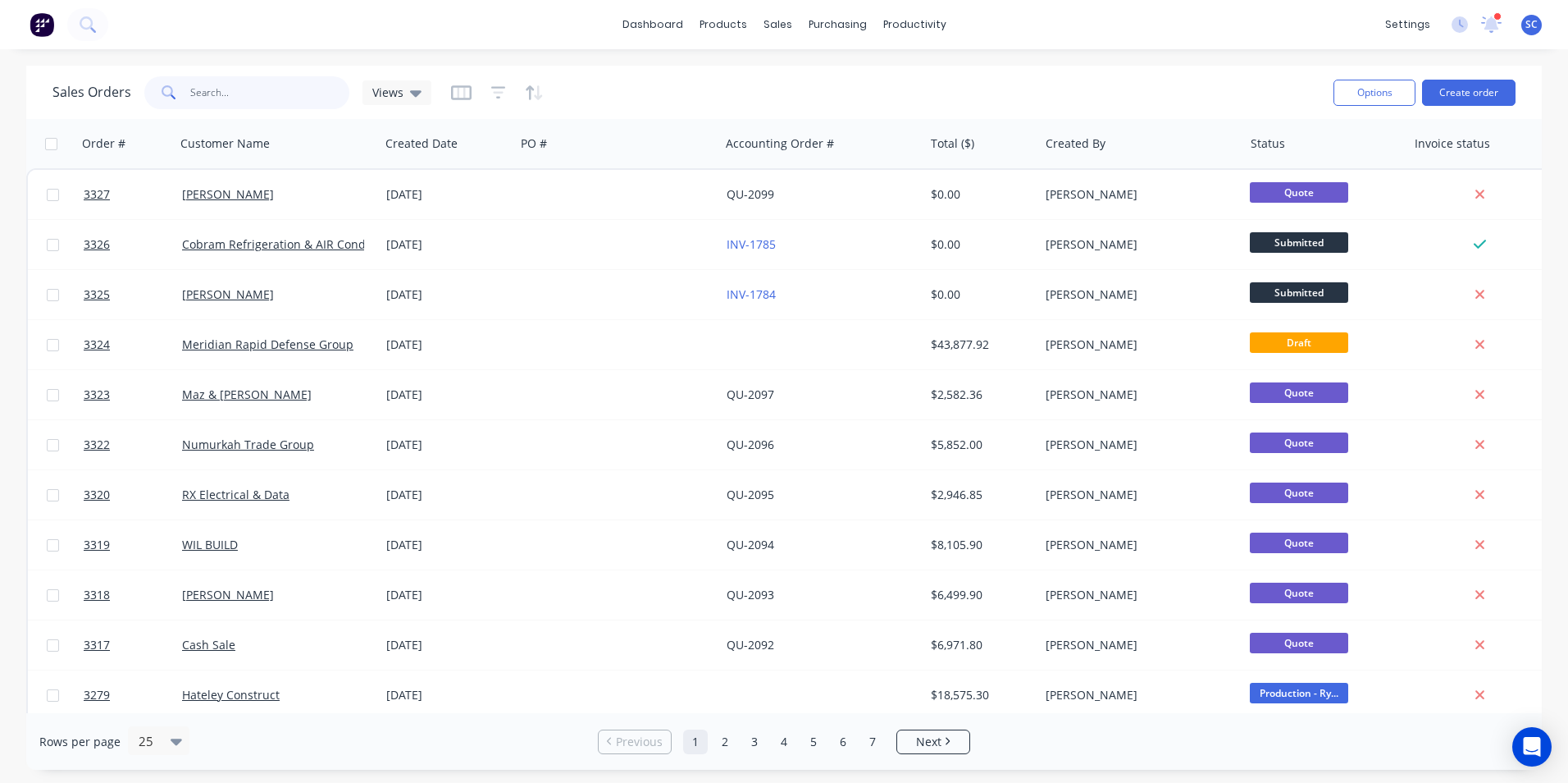
click at [209, 91] on input "text" at bounding box center [270, 92] width 160 height 33
type input "cash"
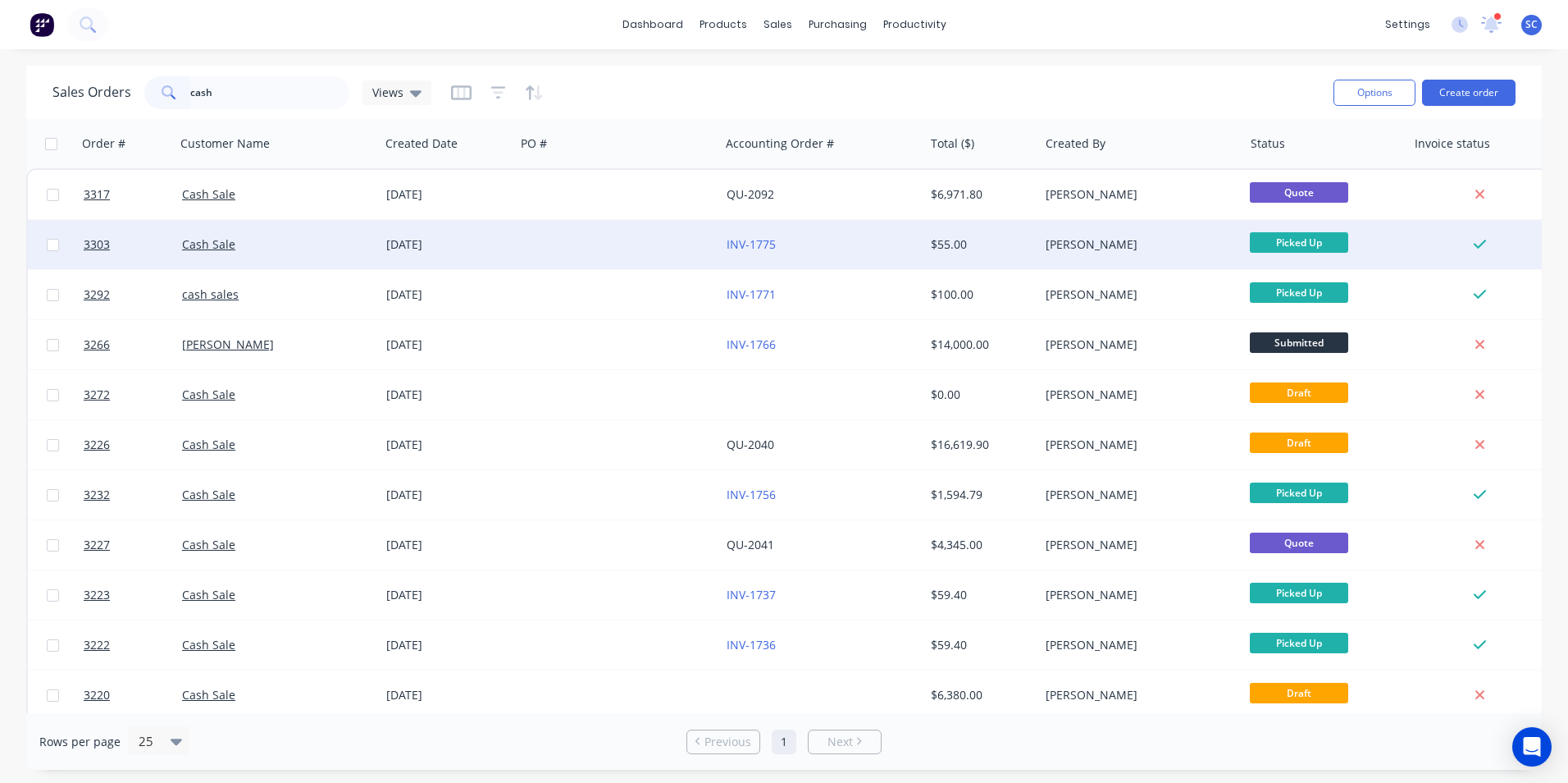
click at [631, 253] on div at bounding box center [617, 245] width 204 height 49
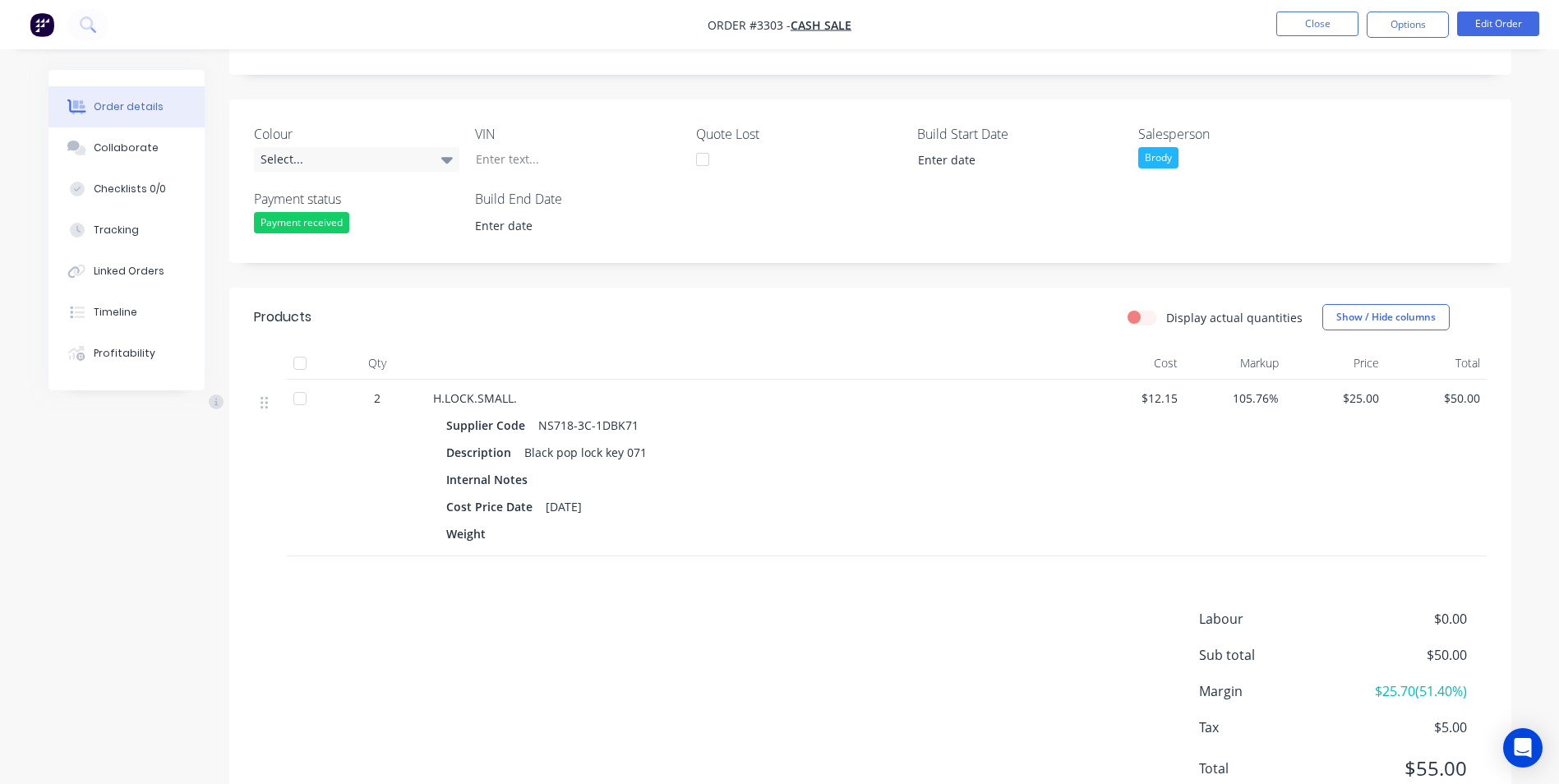
scroll to position [377, 0]
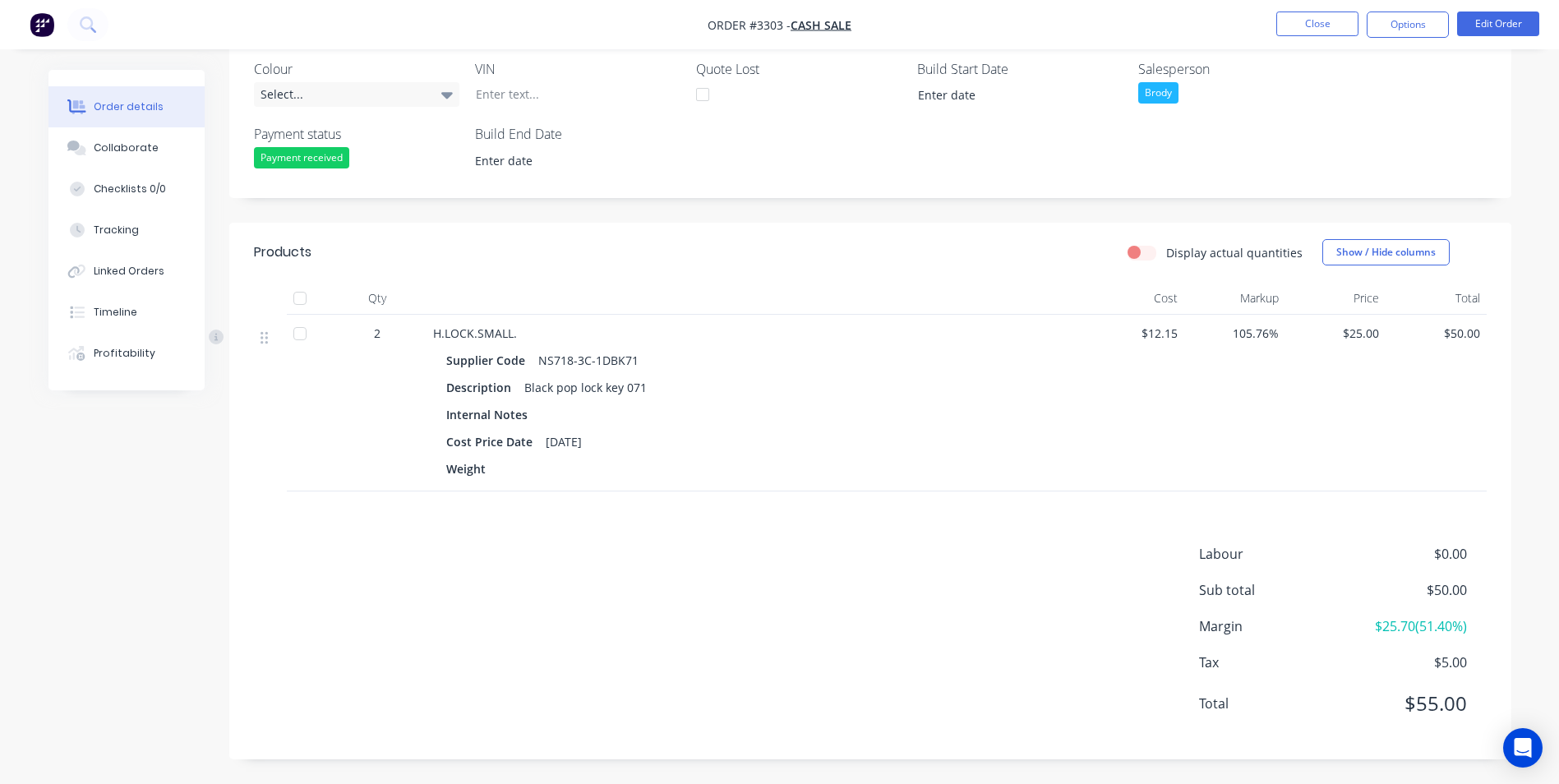
click at [1359, 335] on span "$25.00" at bounding box center [1336, 333] width 88 height 17
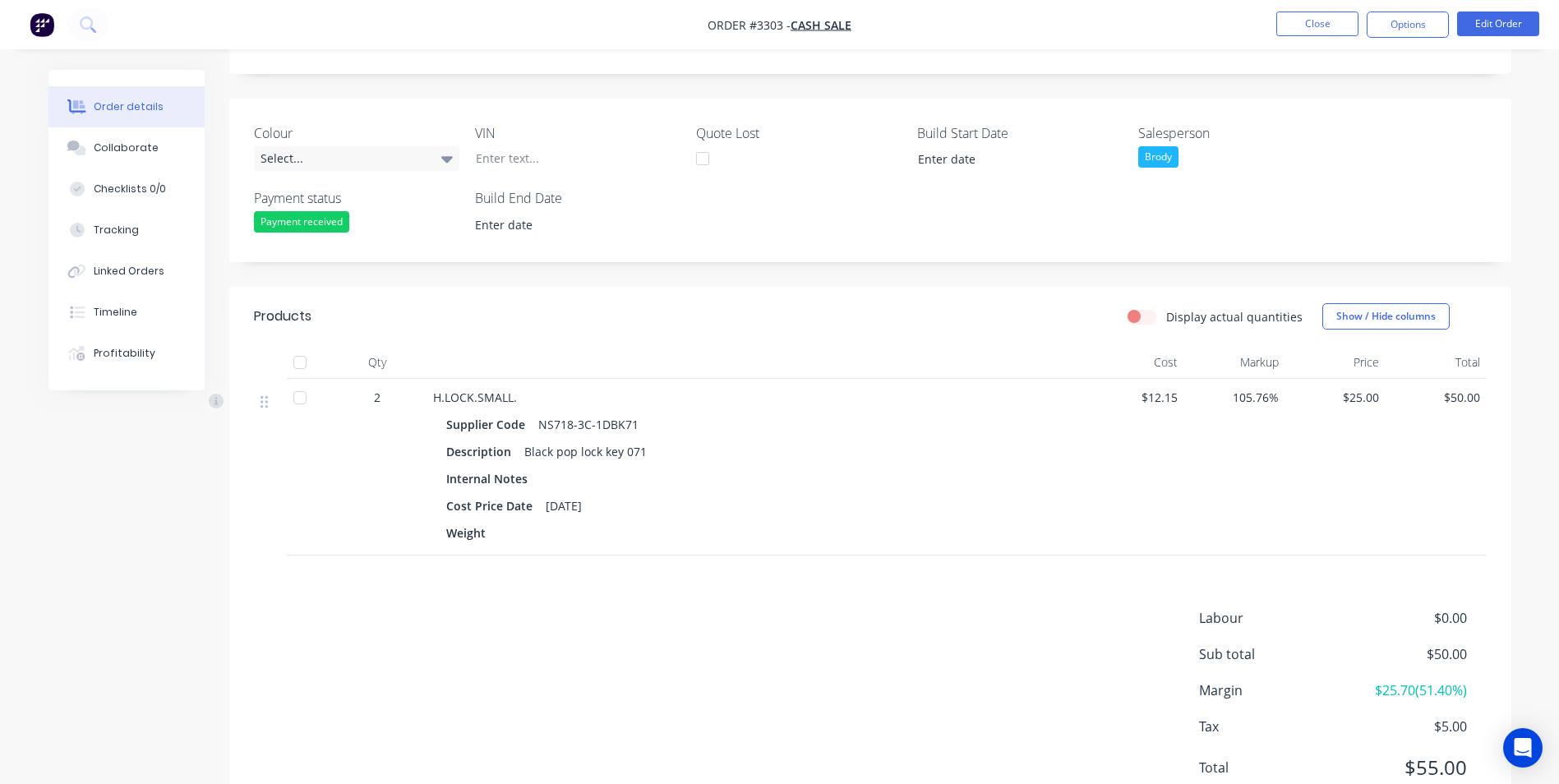
scroll to position [212, 0]
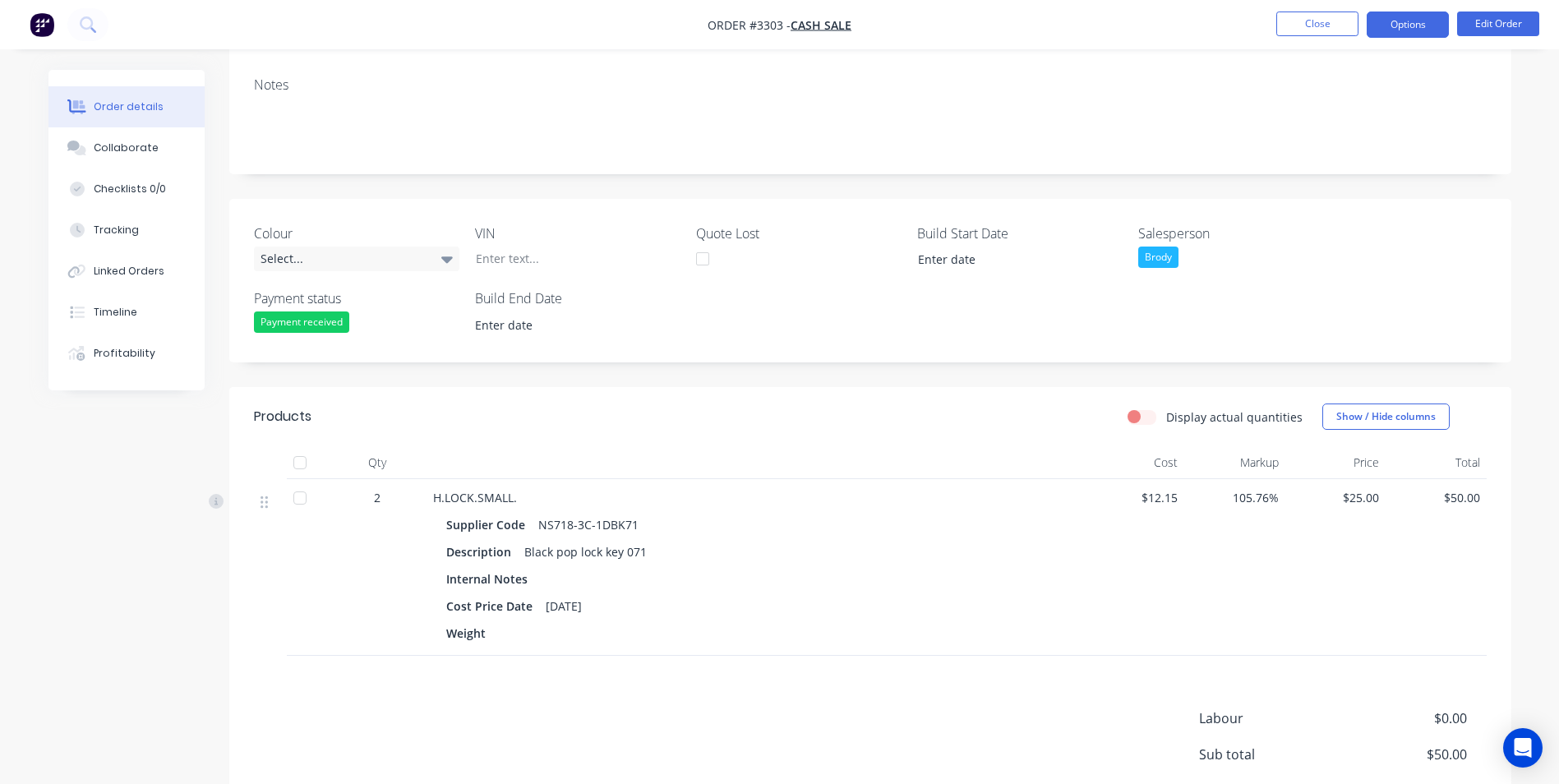
click at [1410, 18] on button "Options" at bounding box center [1408, 24] width 82 height 26
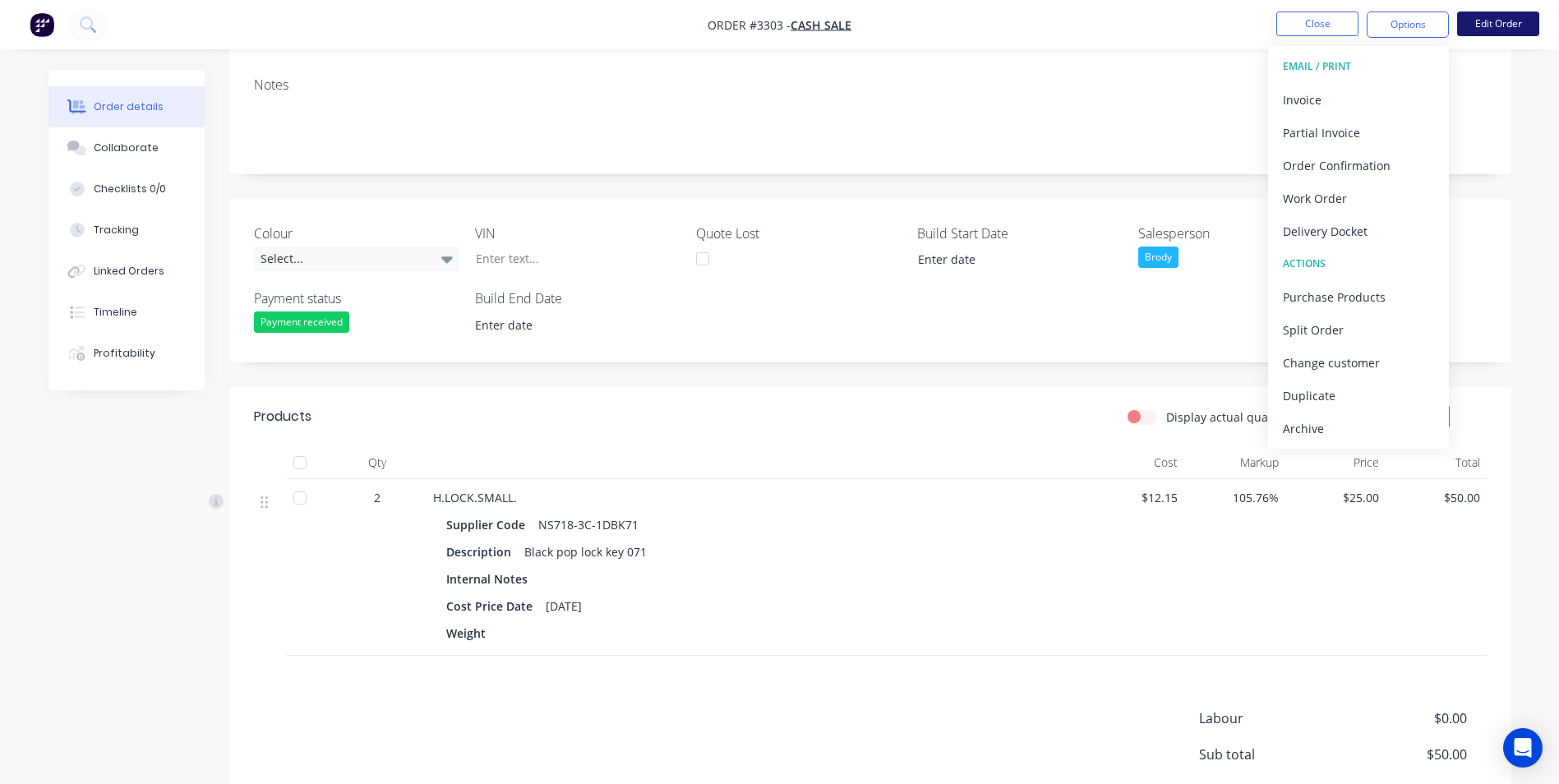
click at [1523, 18] on button "Edit Order" at bounding box center [1498, 23] width 82 height 24
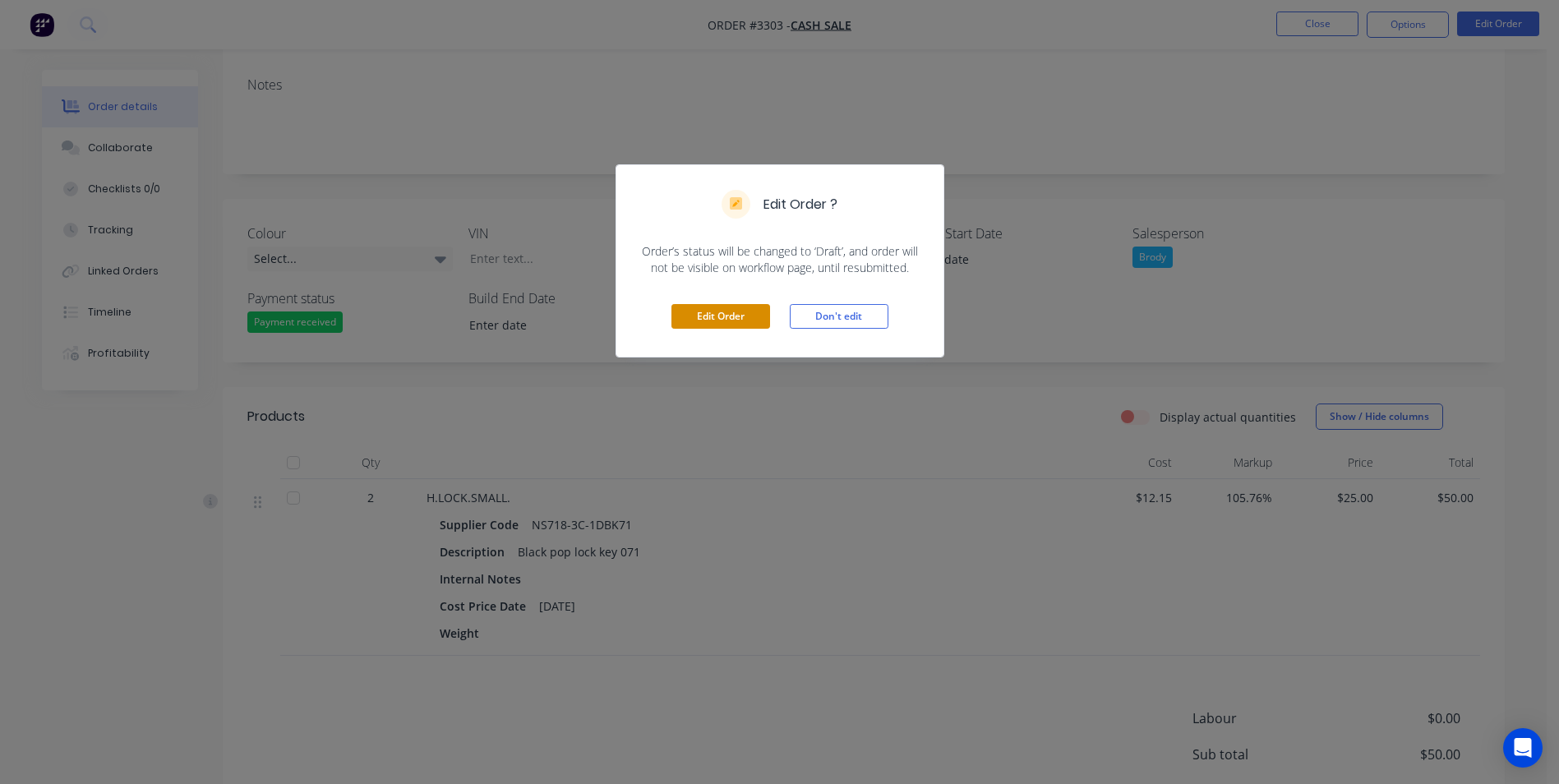
click at [744, 313] on button "Edit Order" at bounding box center [720, 316] width 98 height 24
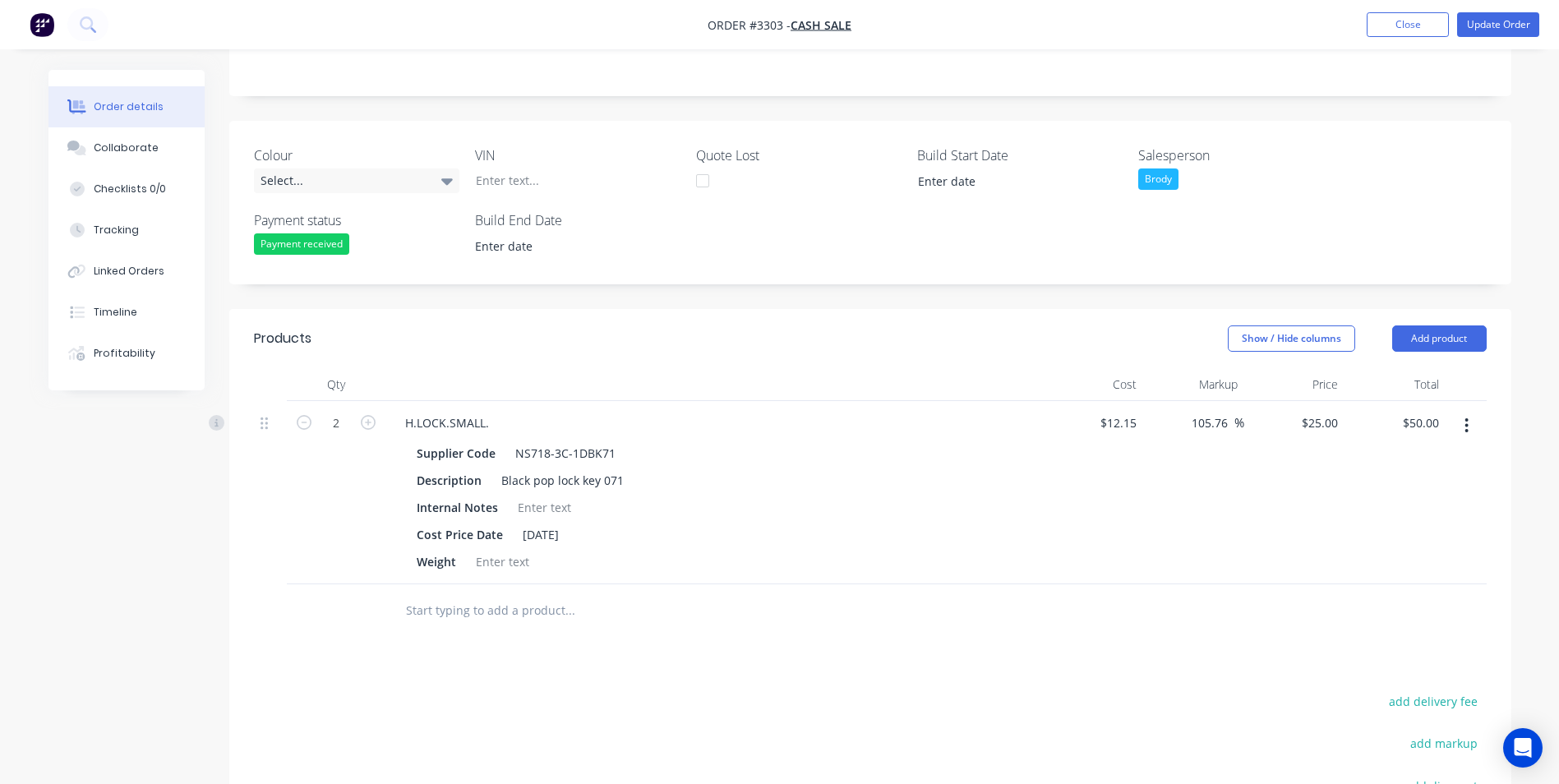
scroll to position [411, 0]
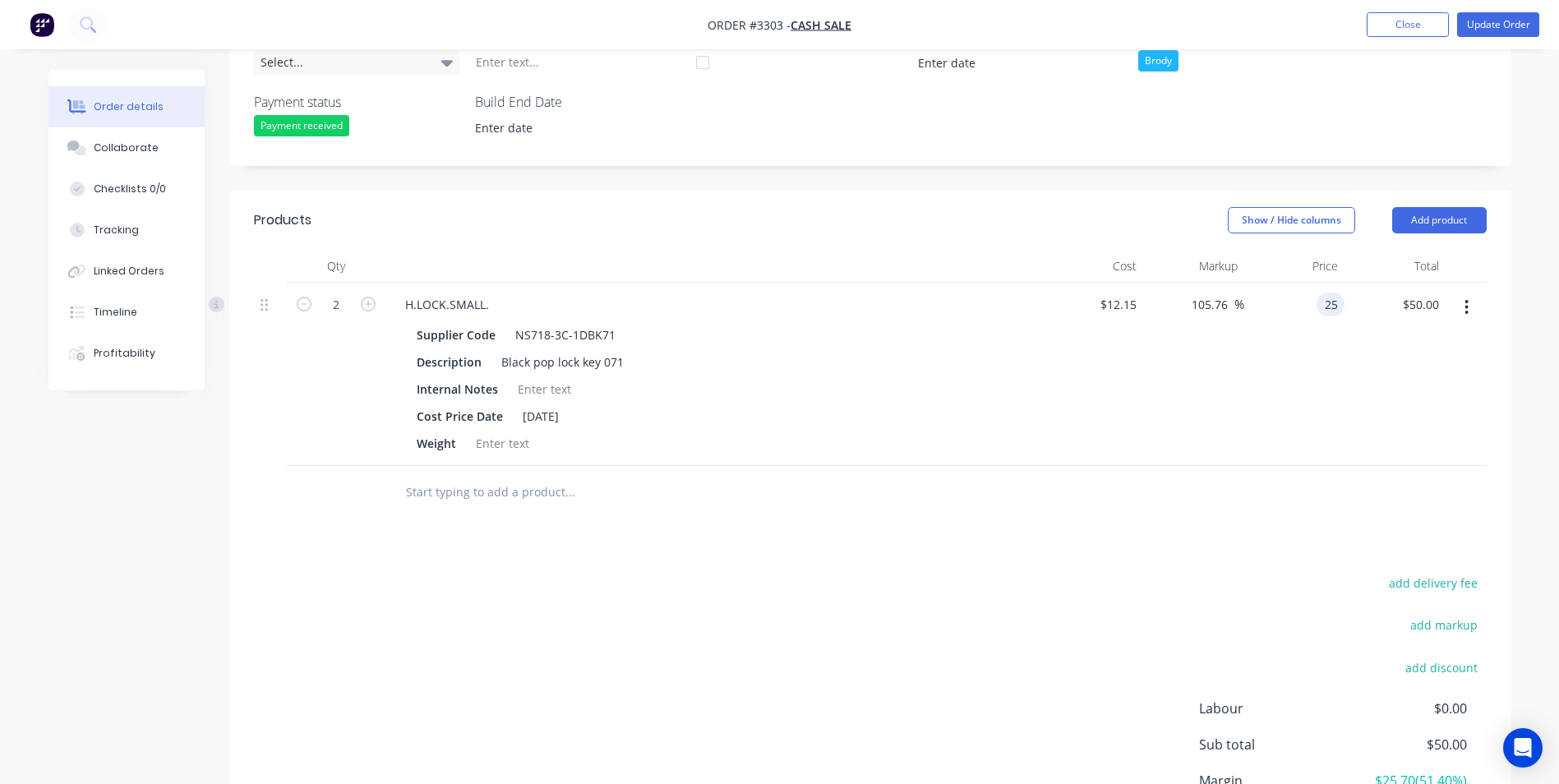
click at [1318, 311] on div "25 25" at bounding box center [1330, 304] width 28 height 23
type input "22.50"
type input "85.19"
type input "$22.50"
type input "$45.00"
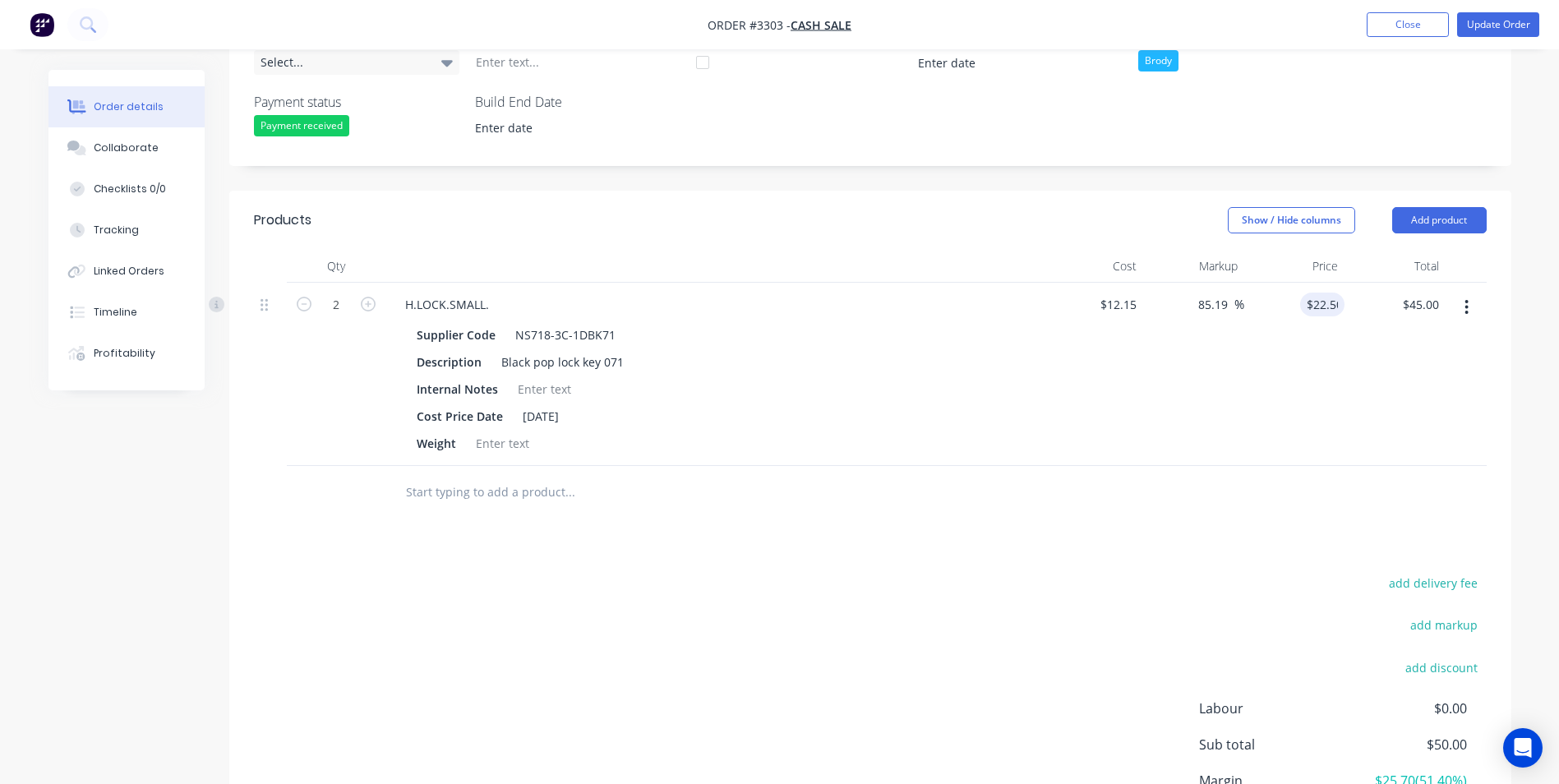
click at [1096, 607] on div "add delivery fee add markup add discount Labour $0.00 Sub total $50.00 Margin $…" at bounding box center [870, 730] width 1233 height 317
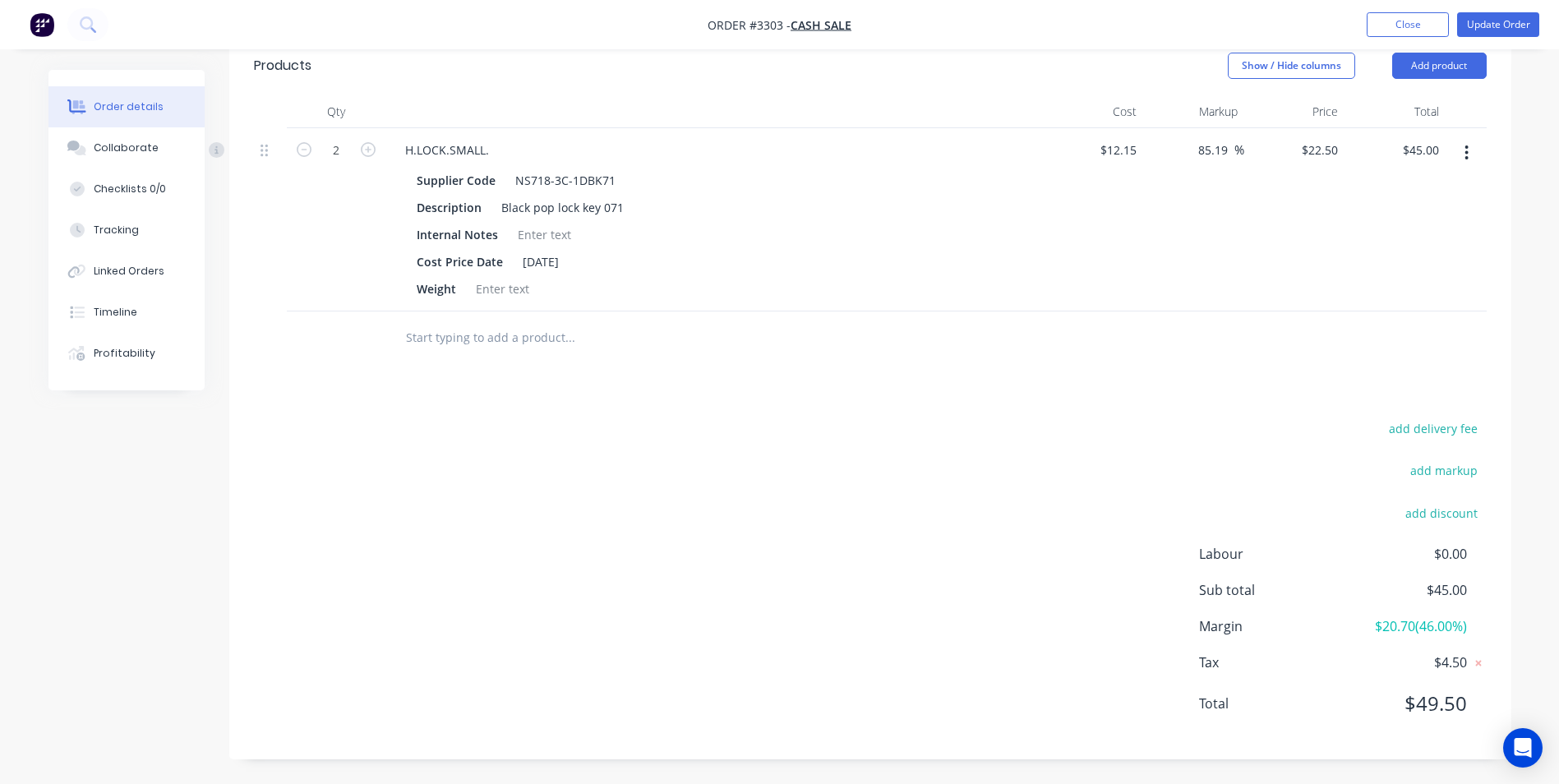
scroll to position [483, 0]
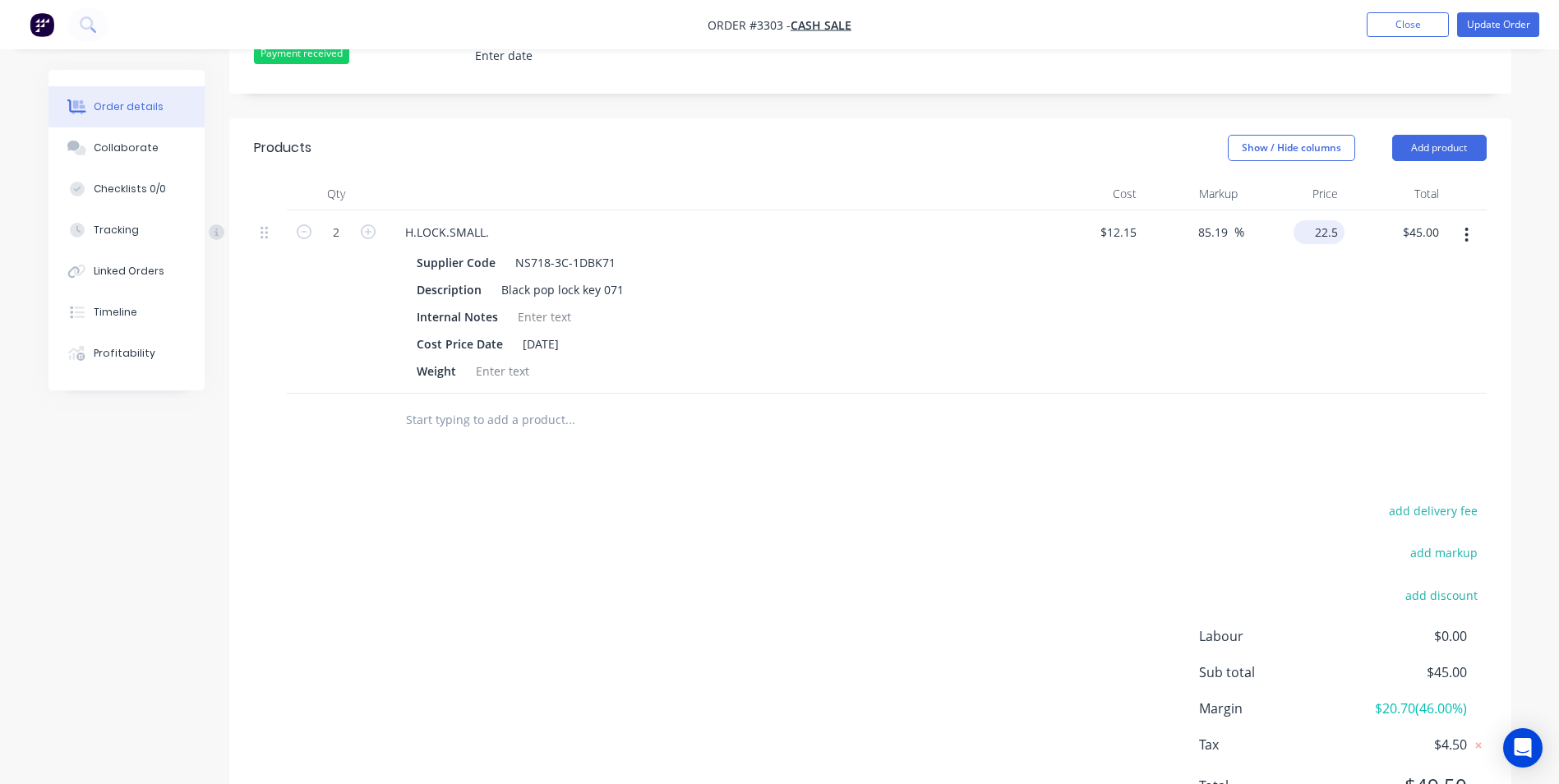
click at [1334, 235] on input "22.5" at bounding box center [1322, 232] width 44 height 23
type input "$22.50"
click at [298, 235] on icon "button" at bounding box center [304, 232] width 15 height 15
type input "1"
type input "$22.50"
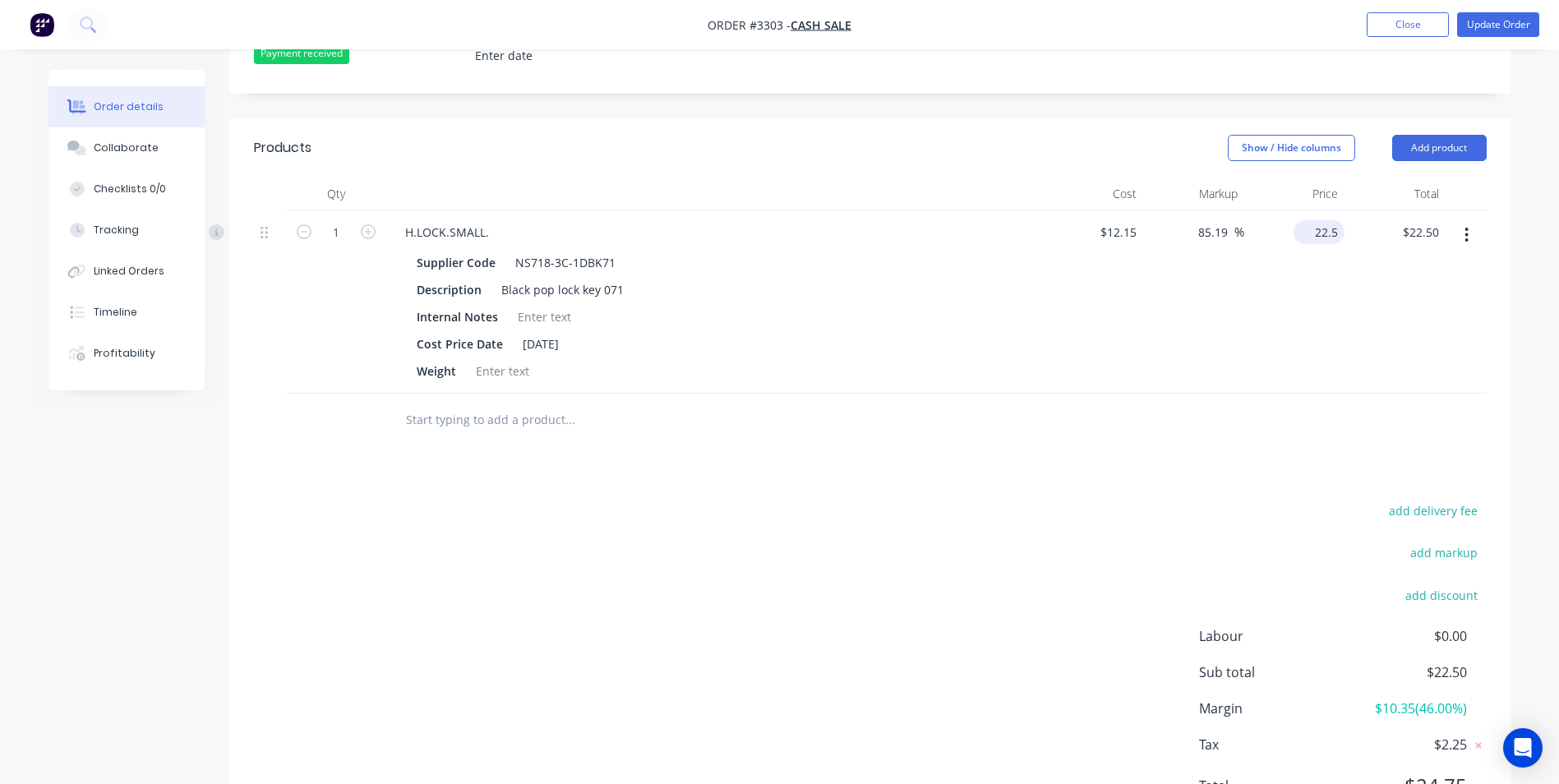
click at [1315, 228] on input "22.5" at bounding box center [1322, 232] width 44 height 23
type input "45"
type input "270.37"
type input "$45.00"
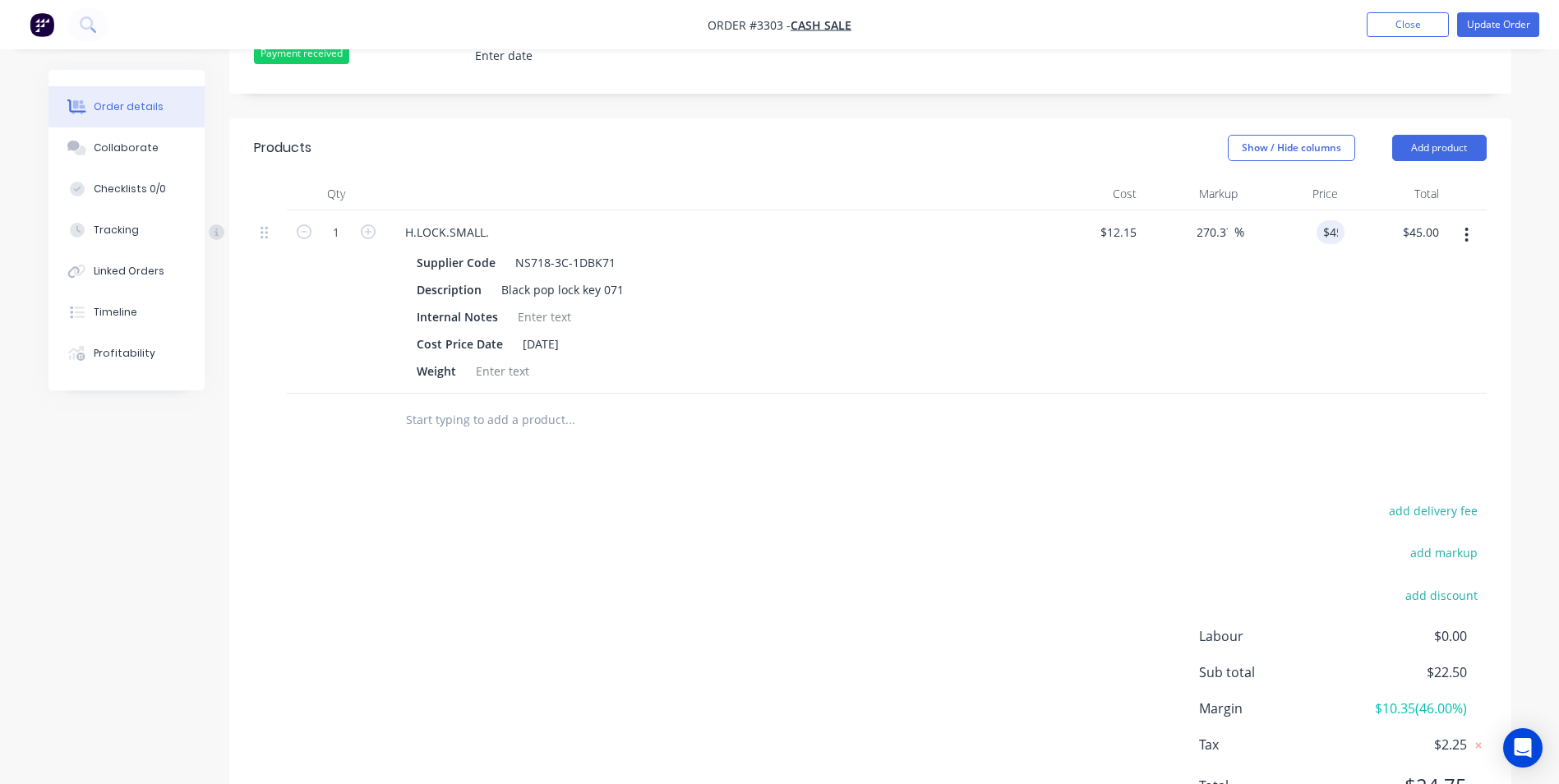
click at [1158, 436] on div at bounding box center [870, 420] width 1233 height 53
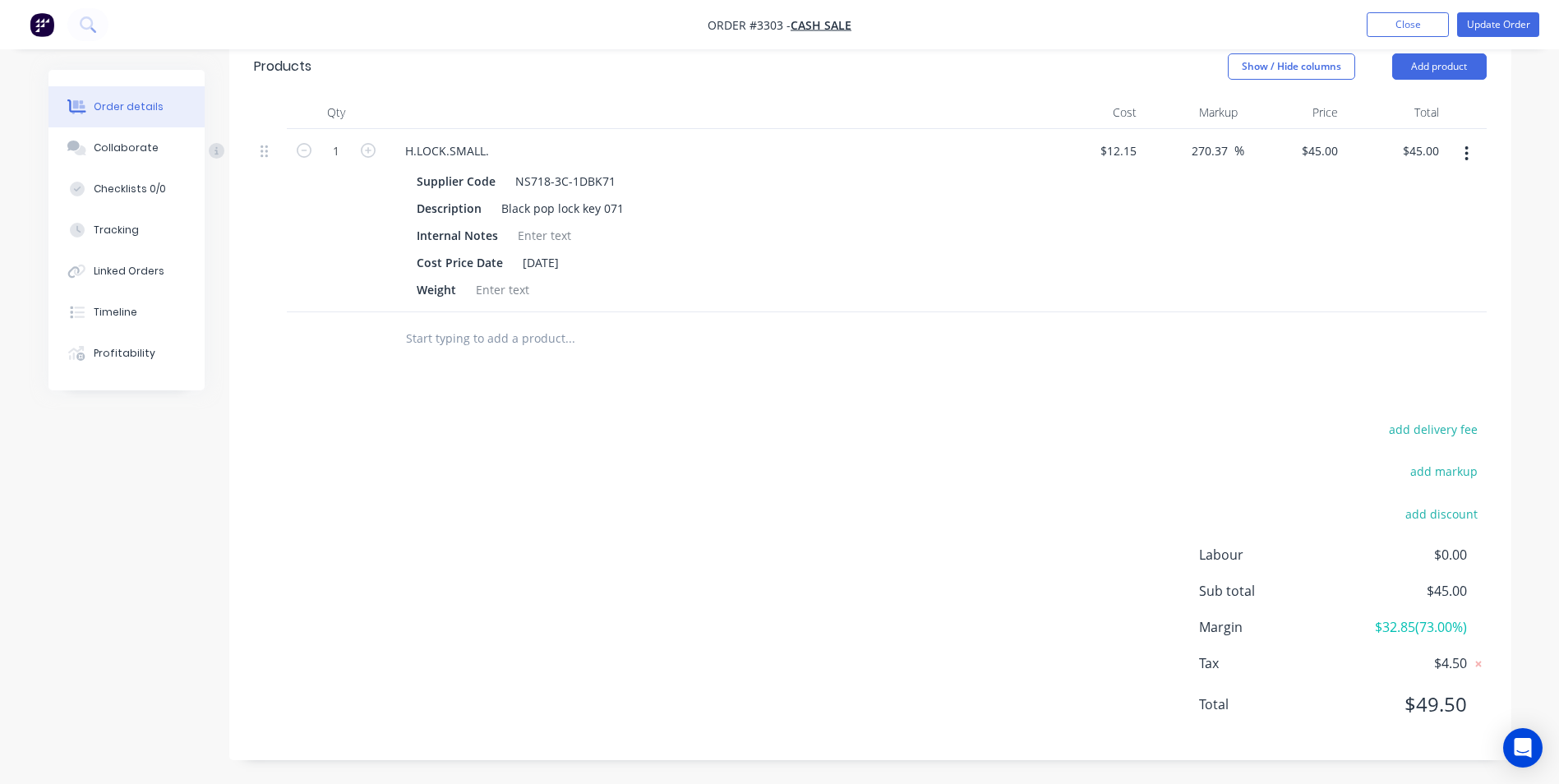
scroll to position [565, 0]
click at [1327, 156] on input "45" at bounding box center [1322, 150] width 44 height 23
type input "45.45"
type input "274.07"
type input "$45.45"
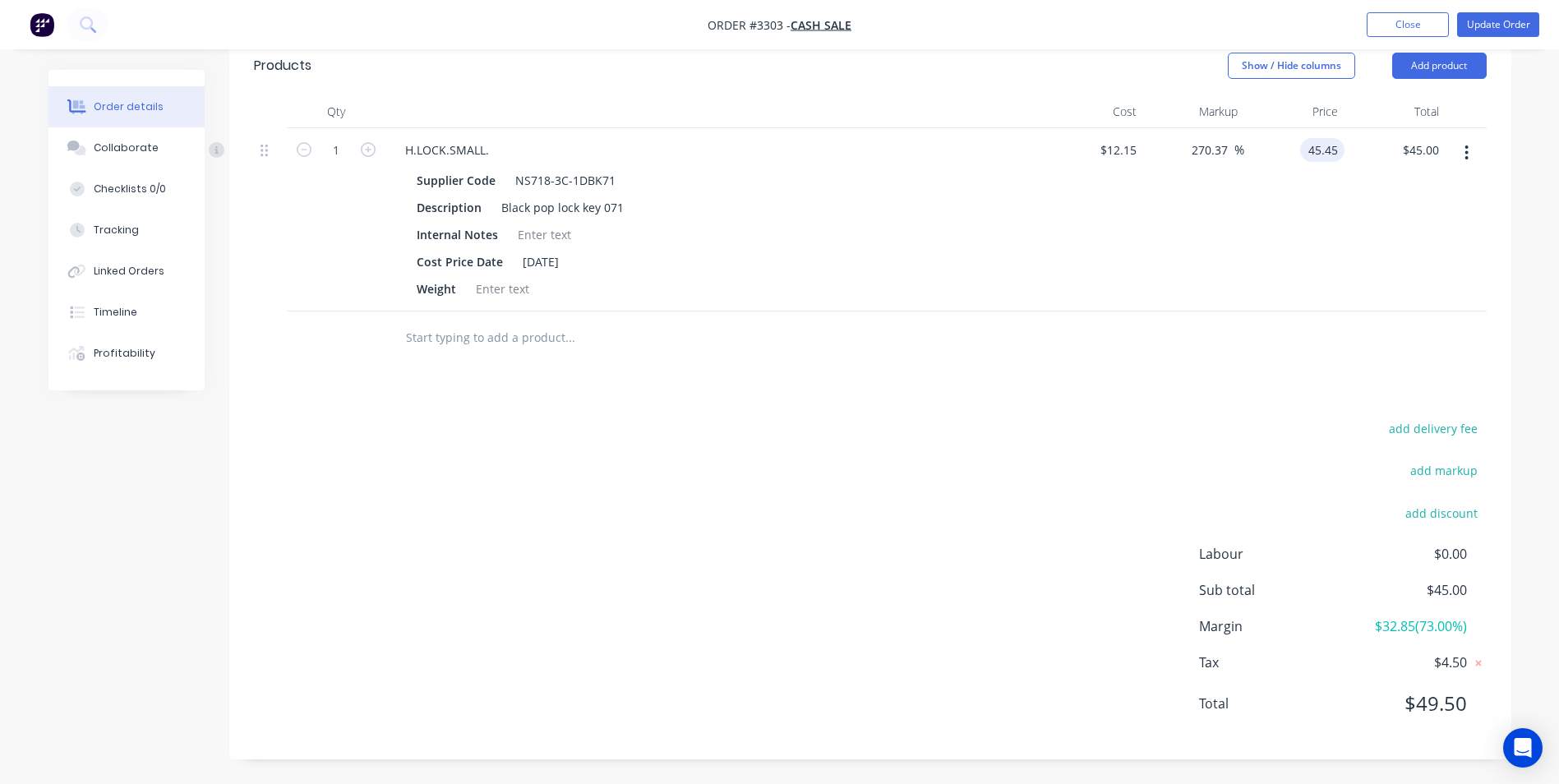
type input "$45.45"
click at [1184, 328] on div at bounding box center [870, 337] width 1233 height 53
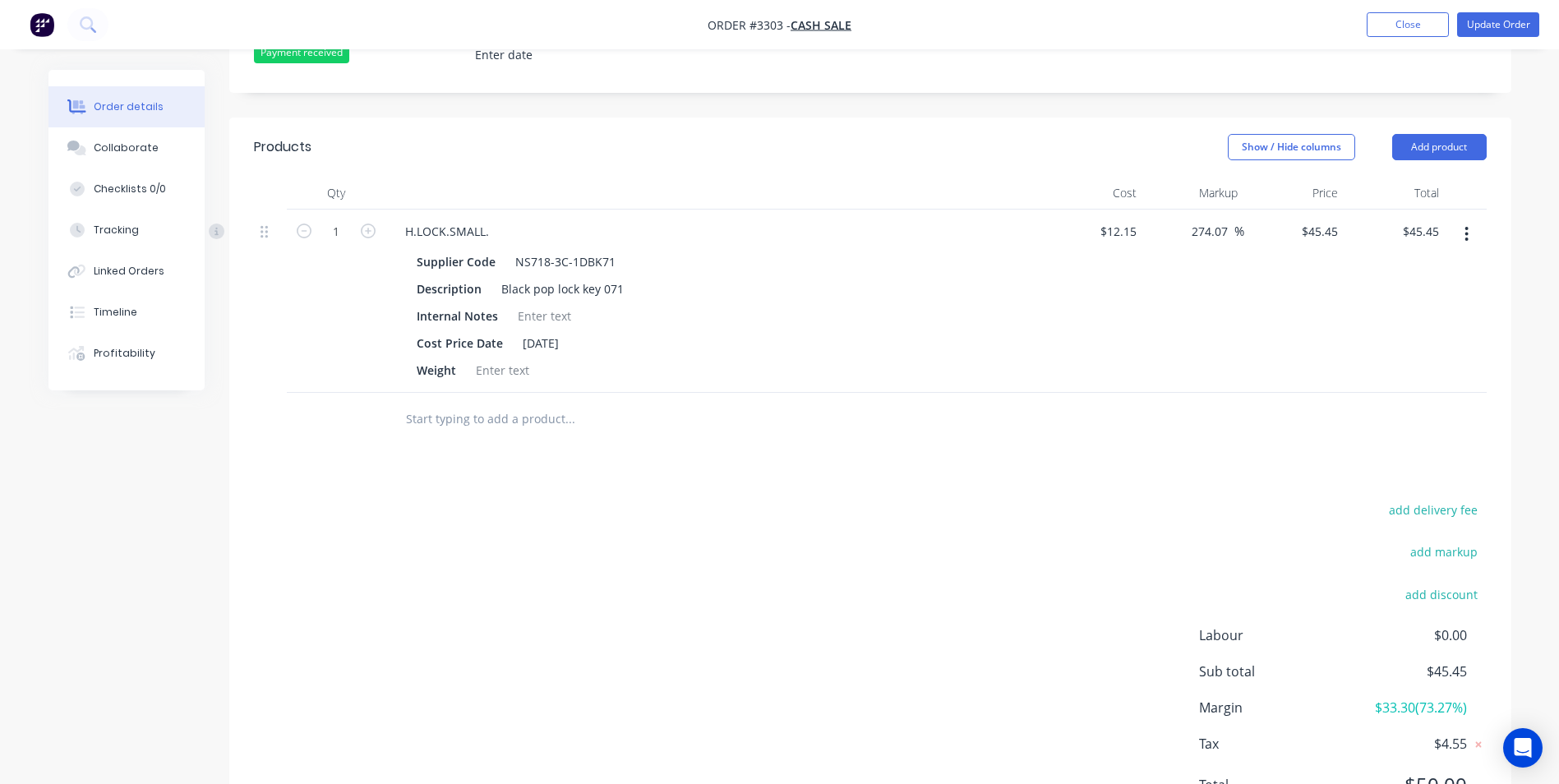
scroll to position [483, 0]
click at [1479, 36] on button "Update Order" at bounding box center [1498, 24] width 82 height 24
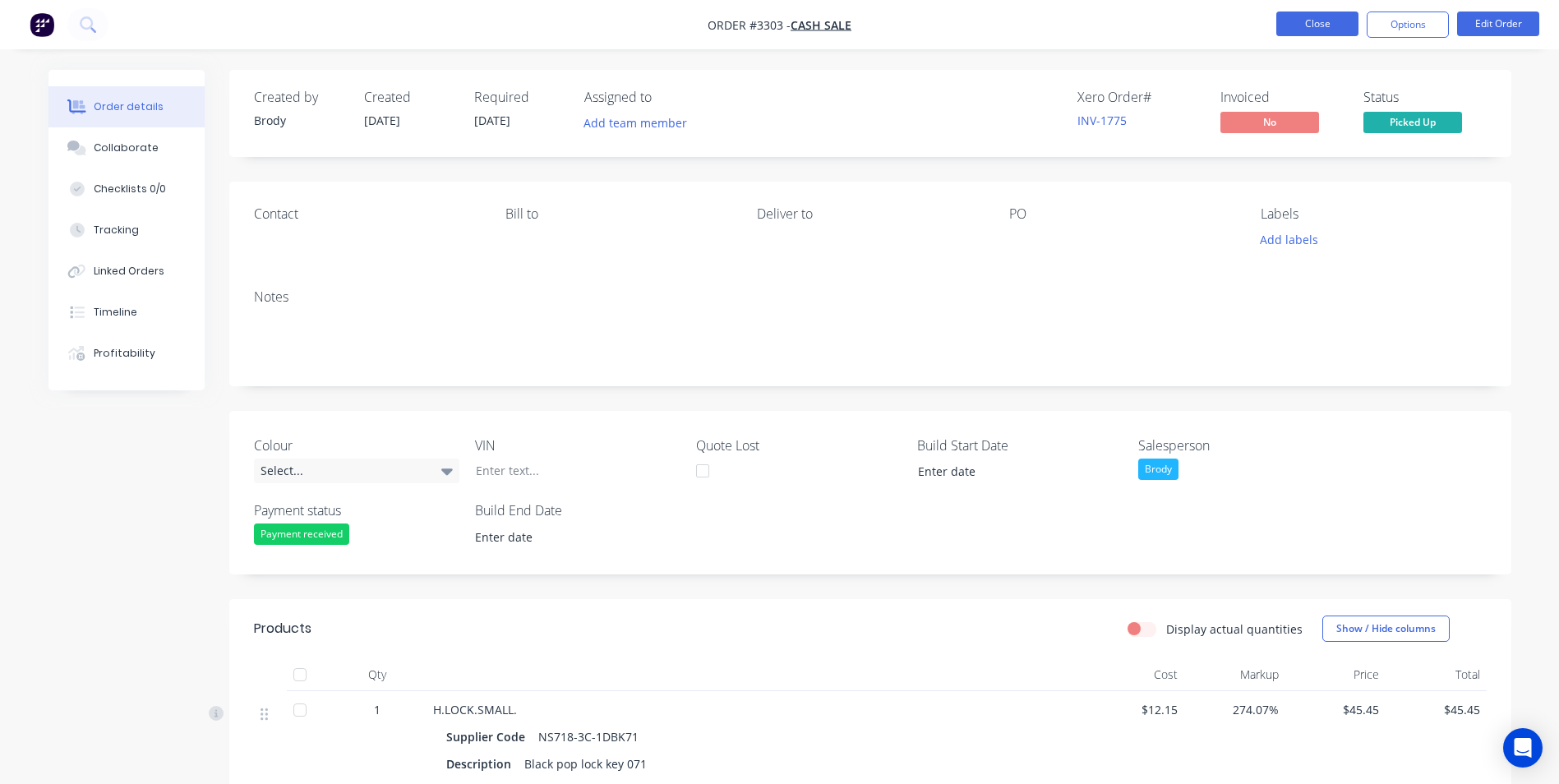
click at [1329, 27] on button "Close" at bounding box center [1317, 23] width 82 height 24
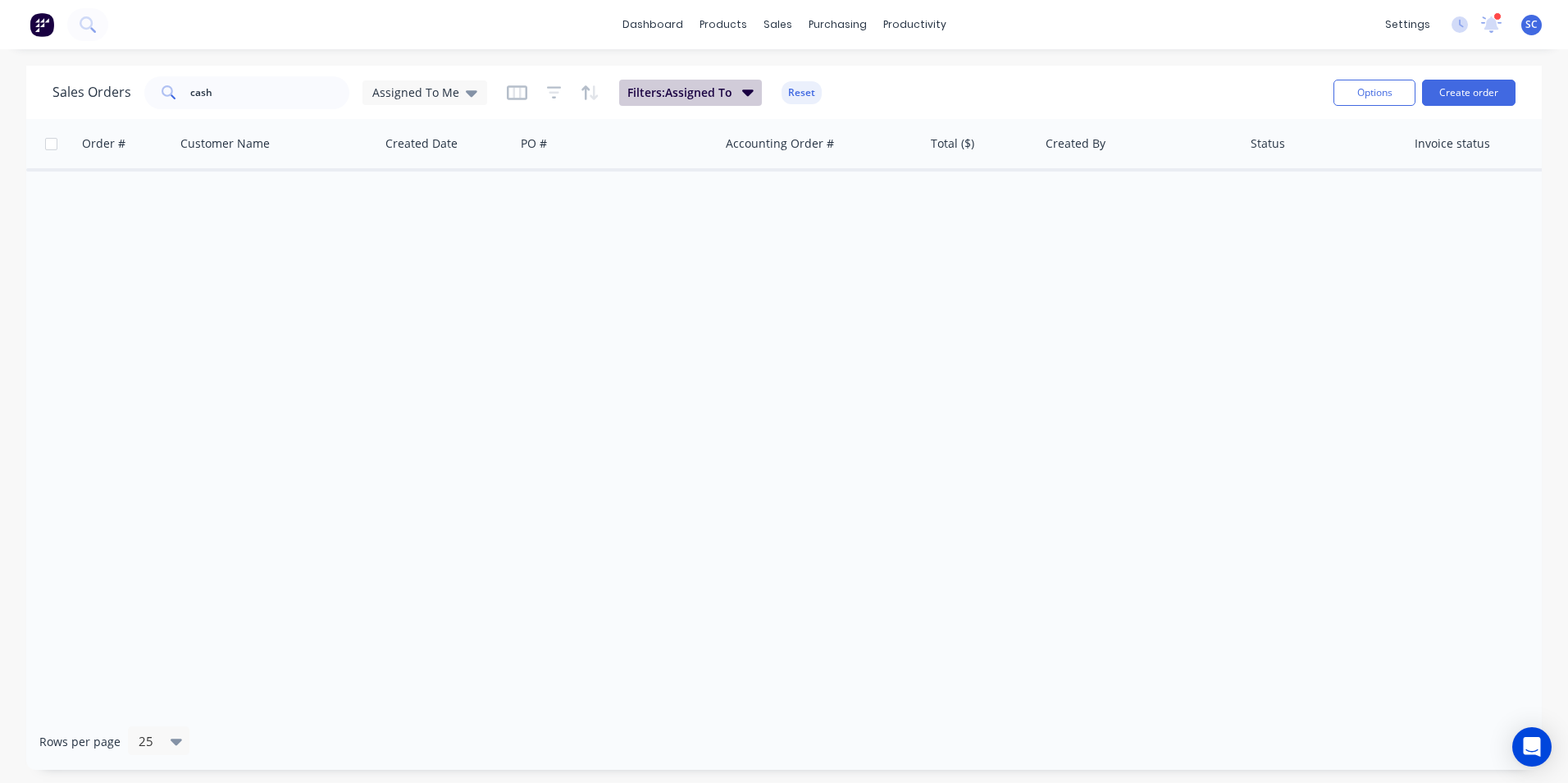
click at [723, 91] on span "Filters: Assigned To" at bounding box center [679, 93] width 105 height 17
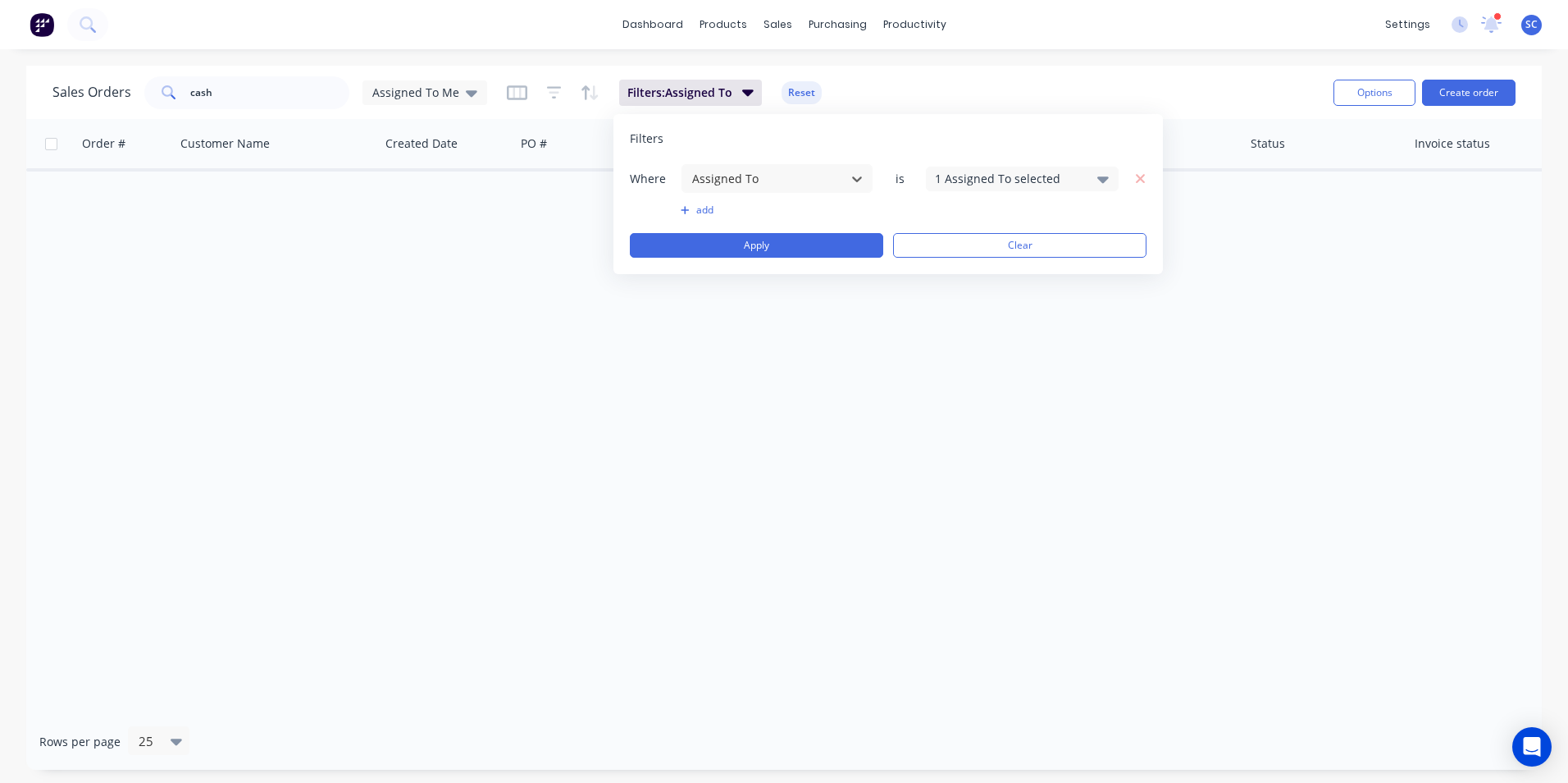
drag, startPoint x: 326, startPoint y: 206, endPoint x: 320, endPoint y: 199, distance: 9.2
click at [325, 204] on div "Order # Customer Name Created Date PO # Accounting Order # Total ($) Created By…" at bounding box center [784, 415] width 1515 height 594
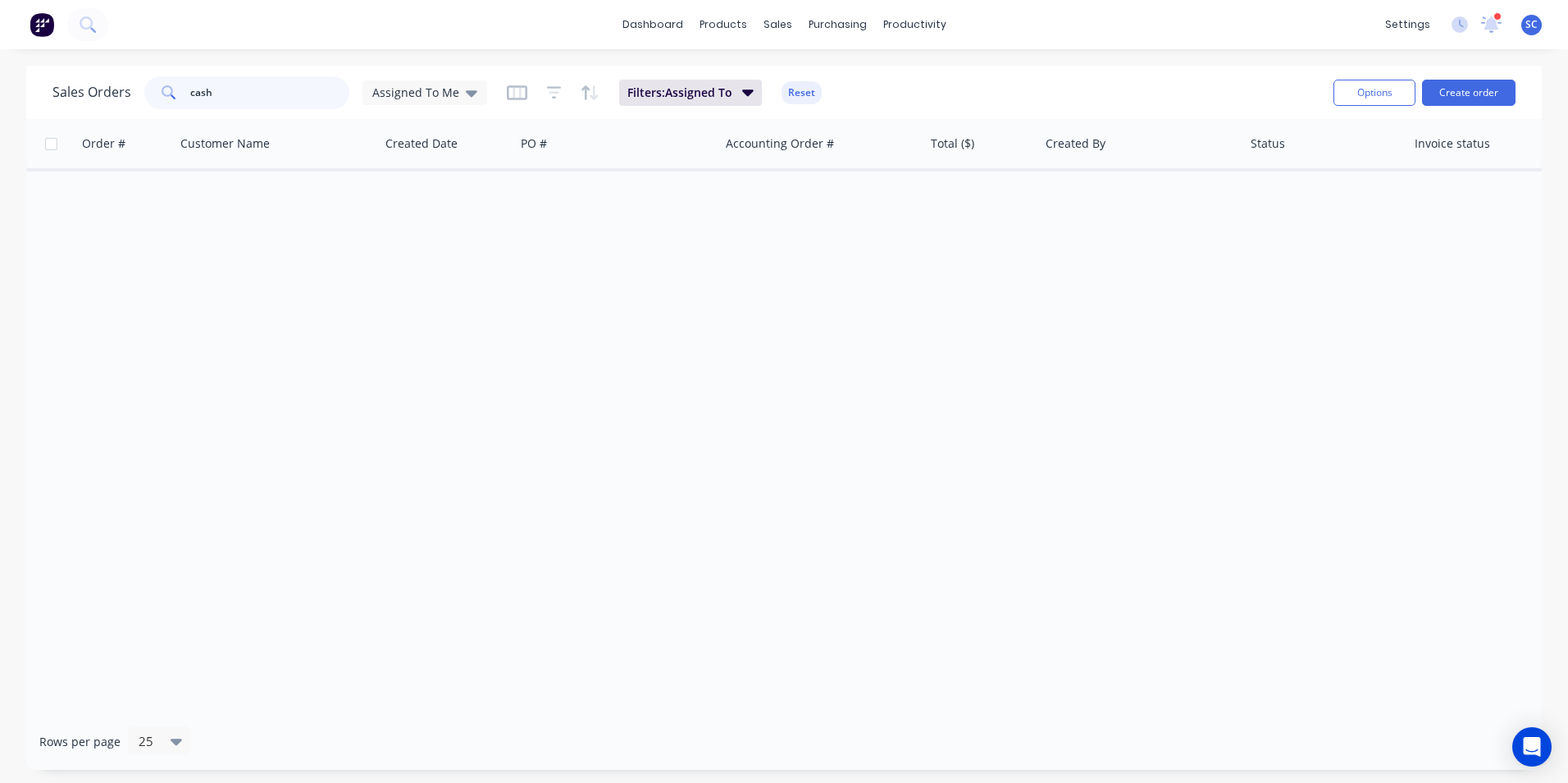
drag, startPoint x: 218, startPoint y: 99, endPoint x: 142, endPoint y: 102, distance: 76.1
click at [142, 102] on div "Sales Orders cash Assigned To Me" at bounding box center [270, 92] width 435 height 33
click at [95, 257] on div "Order # Customer Name Created Date PO # Accounting Order # Total ($) Created By…" at bounding box center [784, 415] width 1515 height 594
click at [394, 347] on div "Order # Customer Name Created Date PO # Accounting Order # Total ($) Created By…" at bounding box center [784, 415] width 1515 height 594
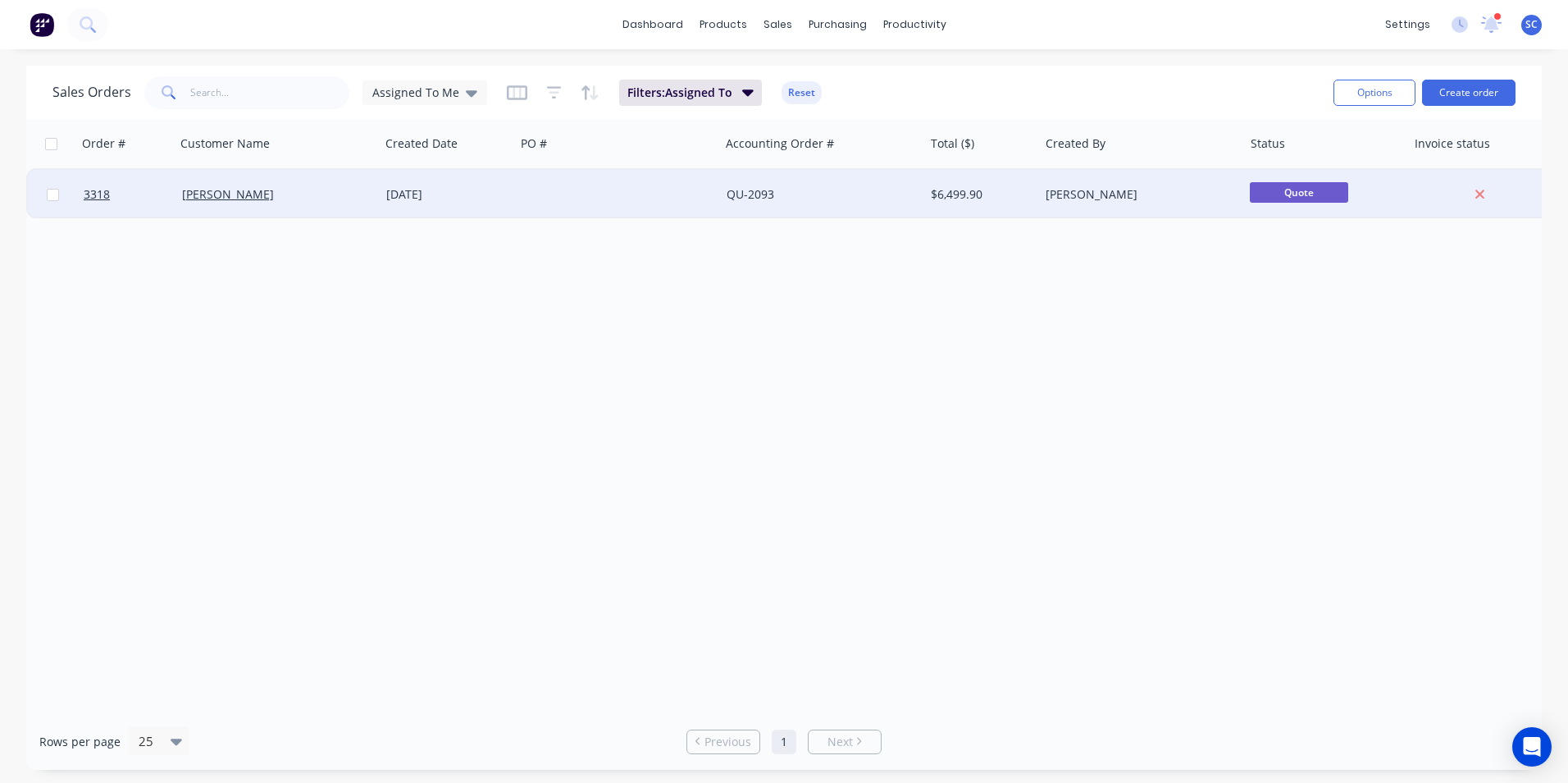
click at [506, 200] on div "02 Sep 2025" at bounding box center [447, 195] width 122 height 17
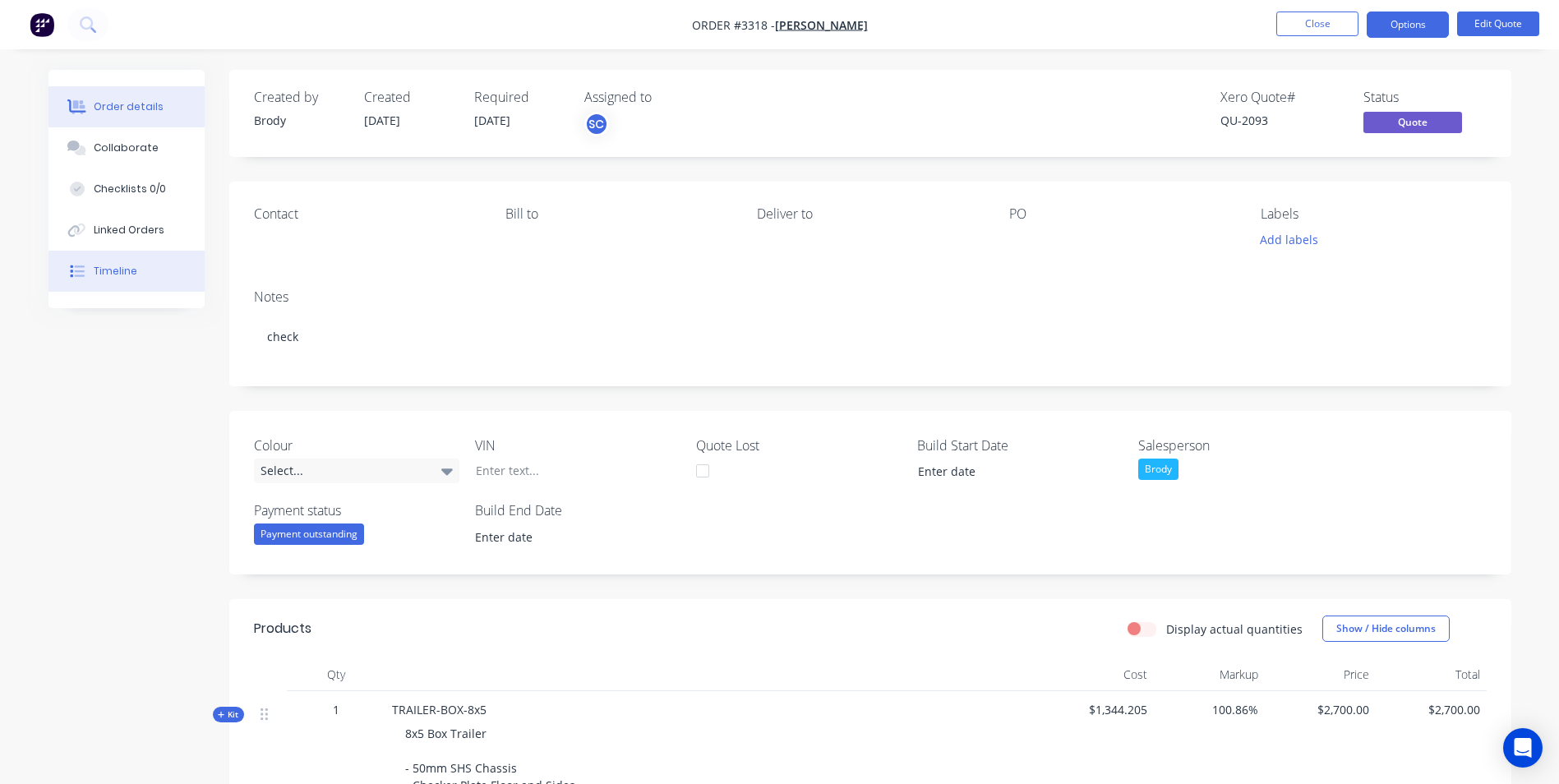
click at [132, 268] on div "Timeline" at bounding box center [115, 271] width 44 height 15
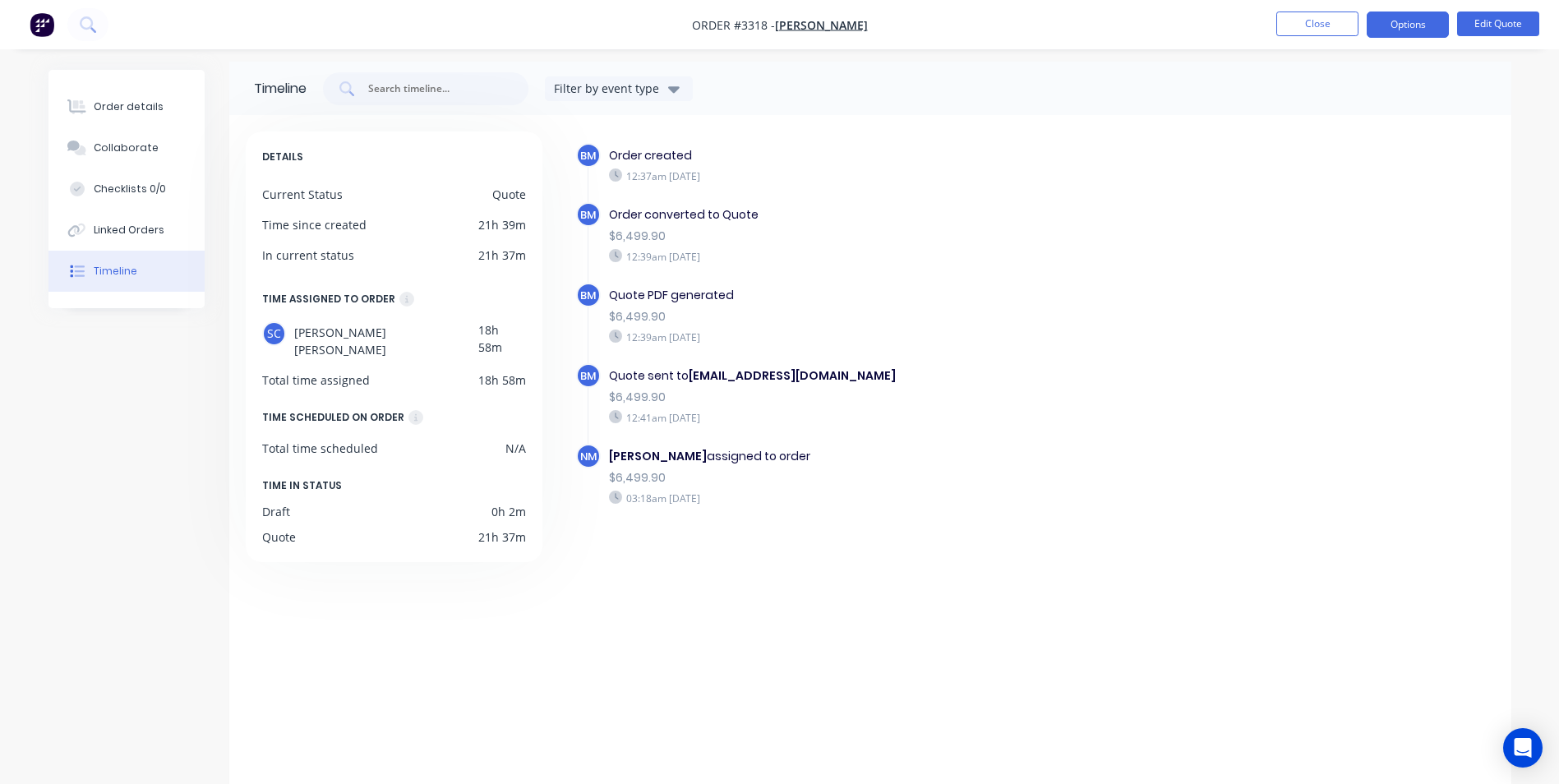
scroll to position [23, 0]
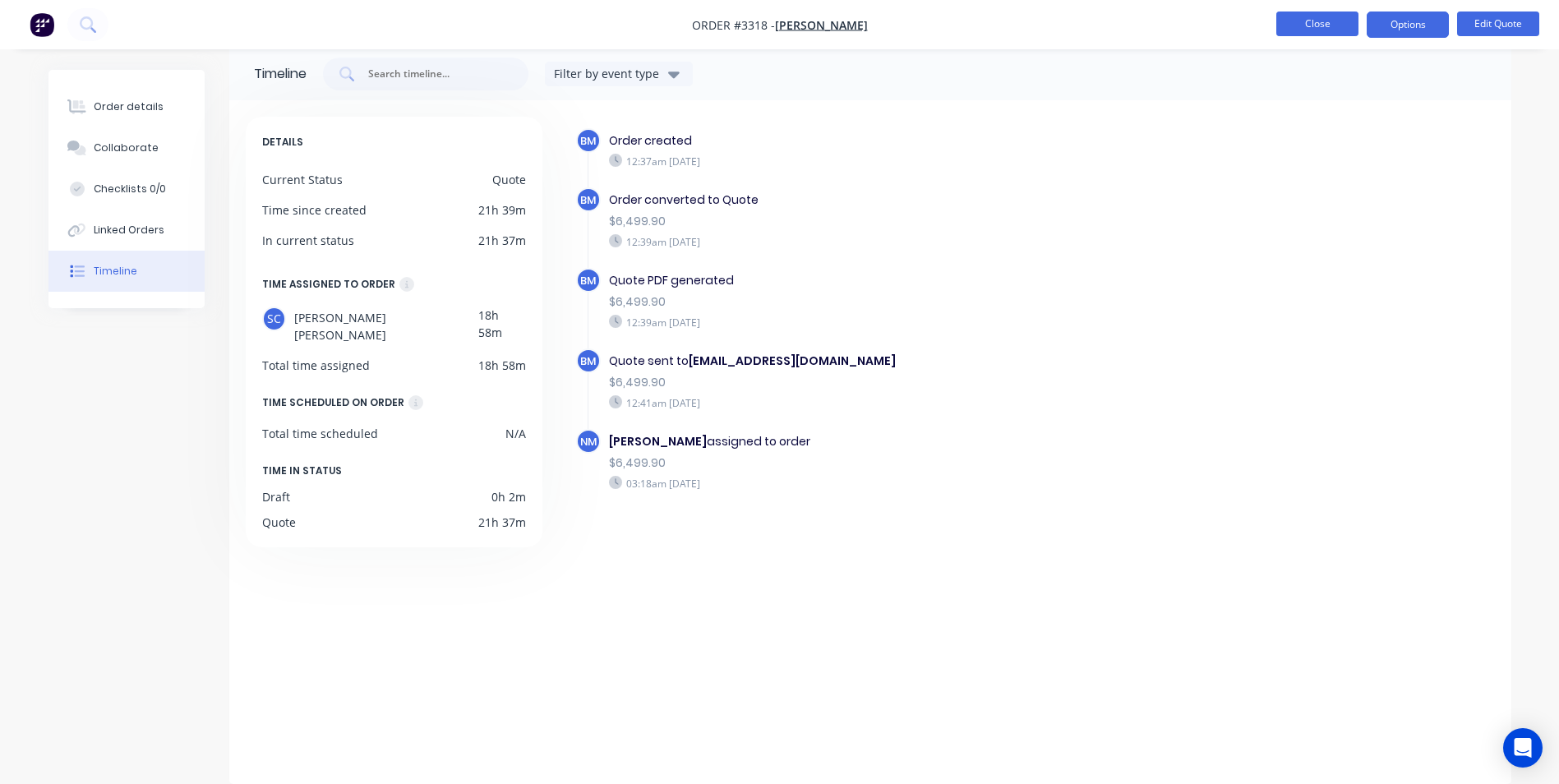
click at [1328, 30] on button "Close" at bounding box center [1317, 23] width 82 height 24
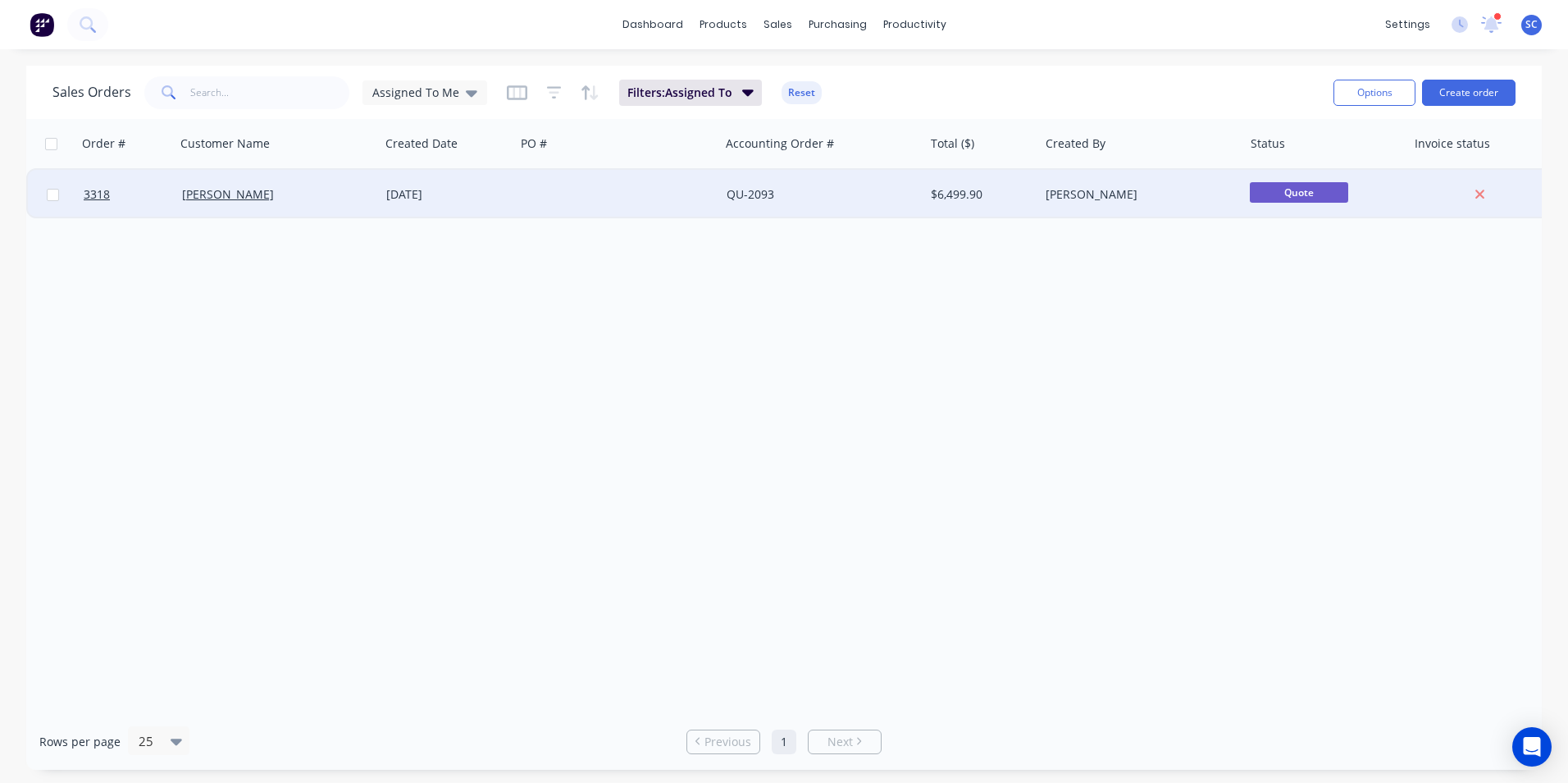
click at [526, 193] on div at bounding box center [617, 194] width 204 height 49
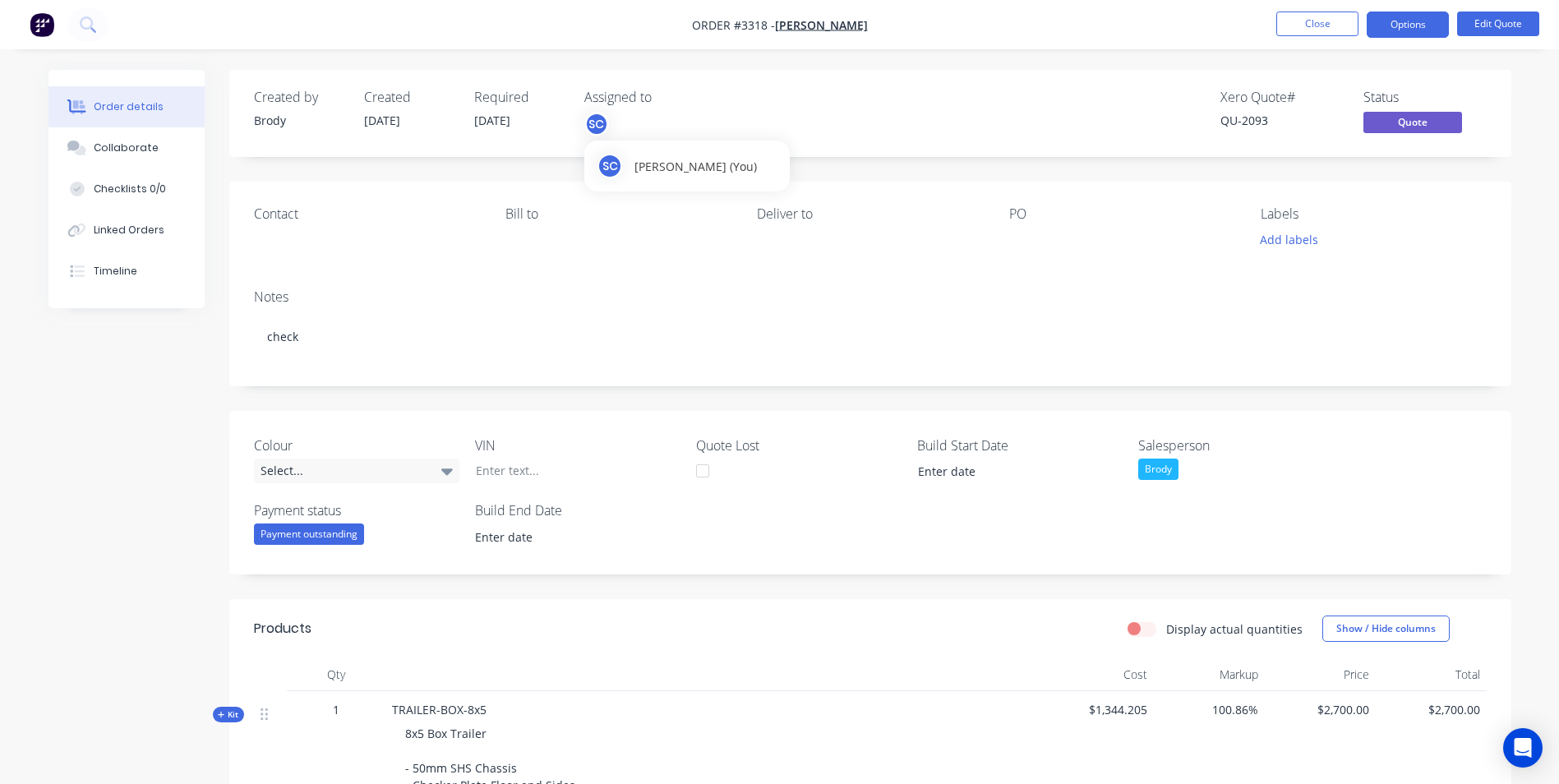
click at [594, 121] on div "SC" at bounding box center [596, 124] width 24 height 24
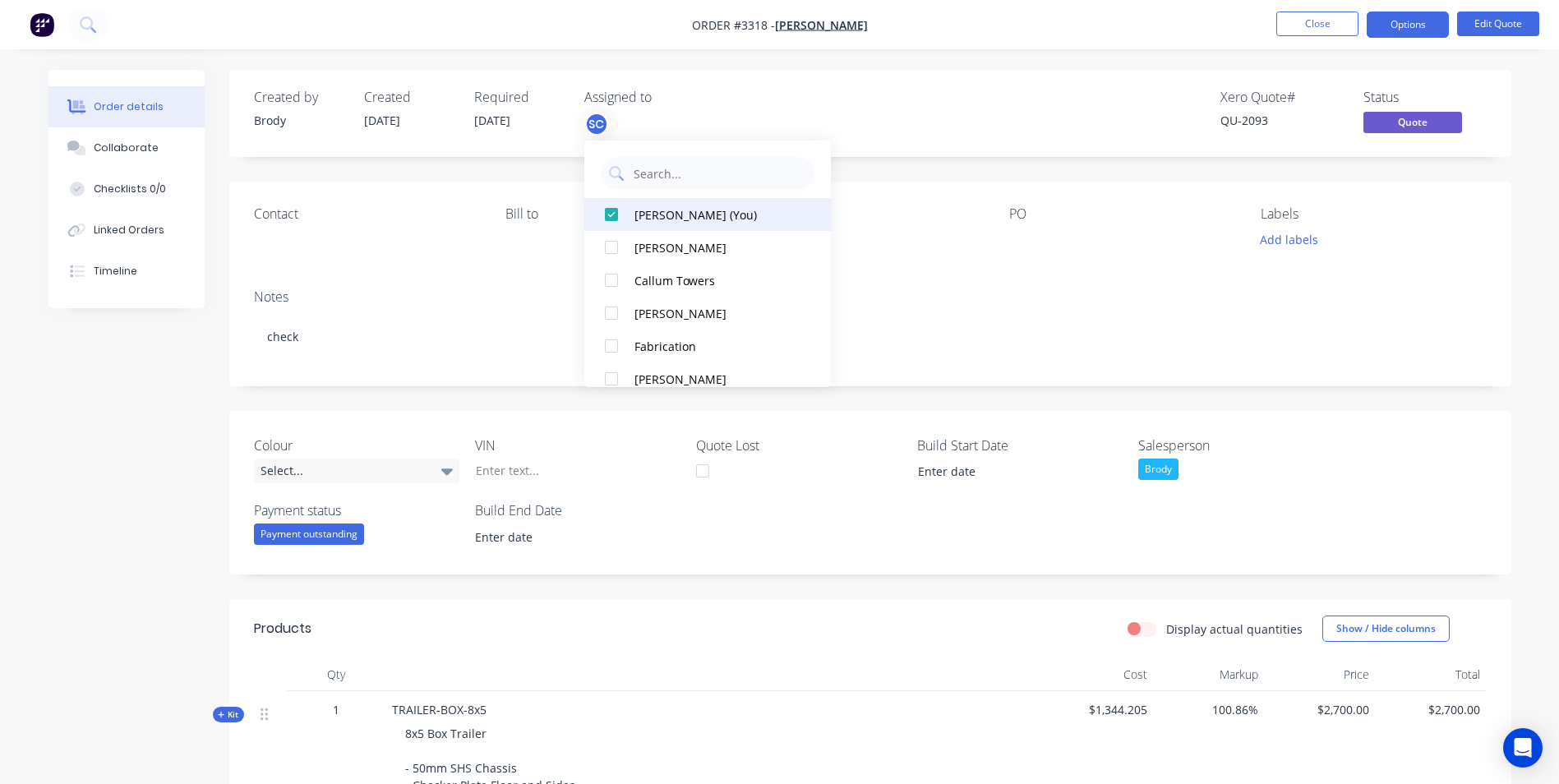
click at [613, 217] on div at bounding box center [610, 214] width 33 height 33
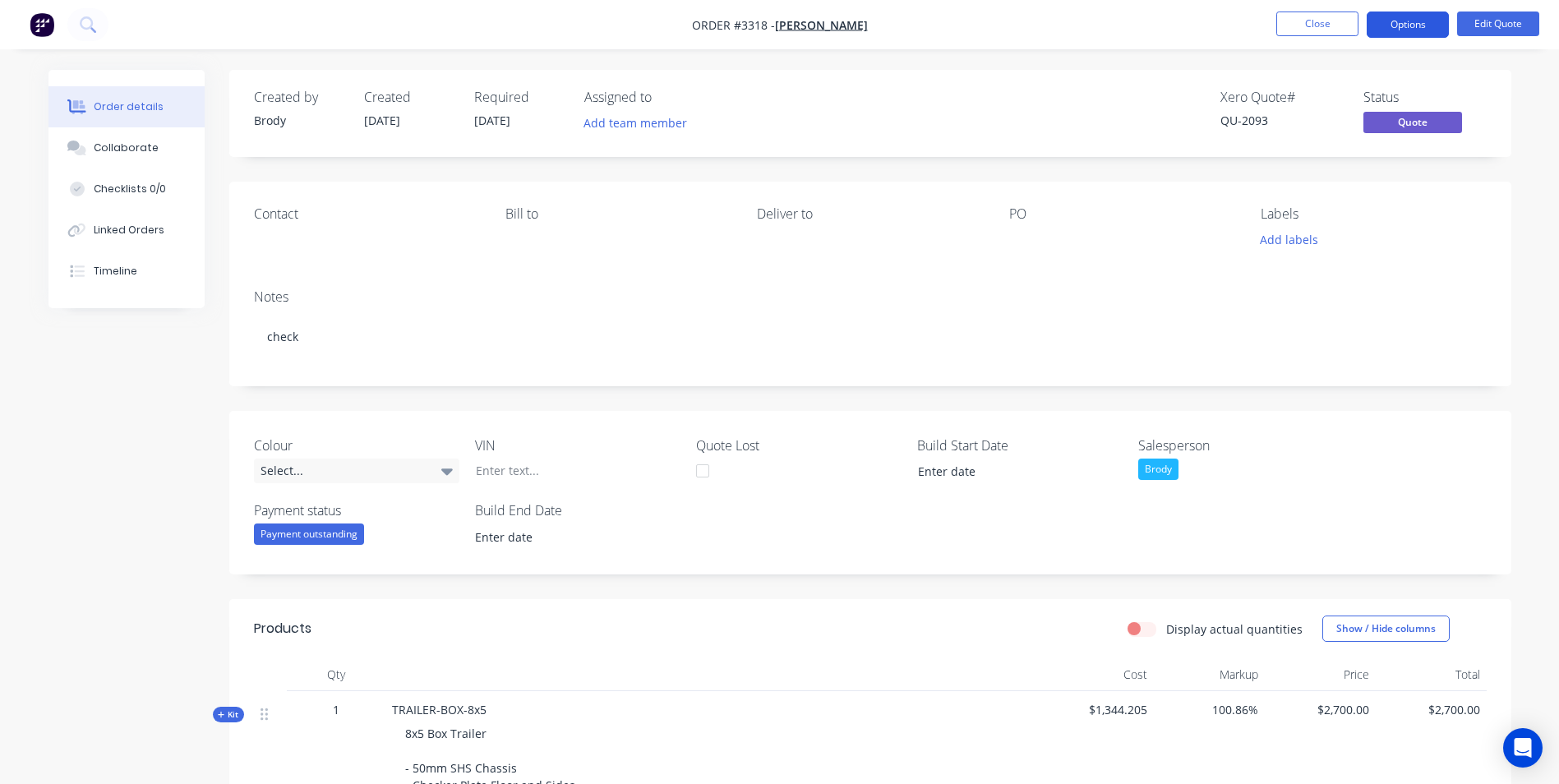
click at [1380, 21] on button "Options" at bounding box center [1408, 24] width 82 height 26
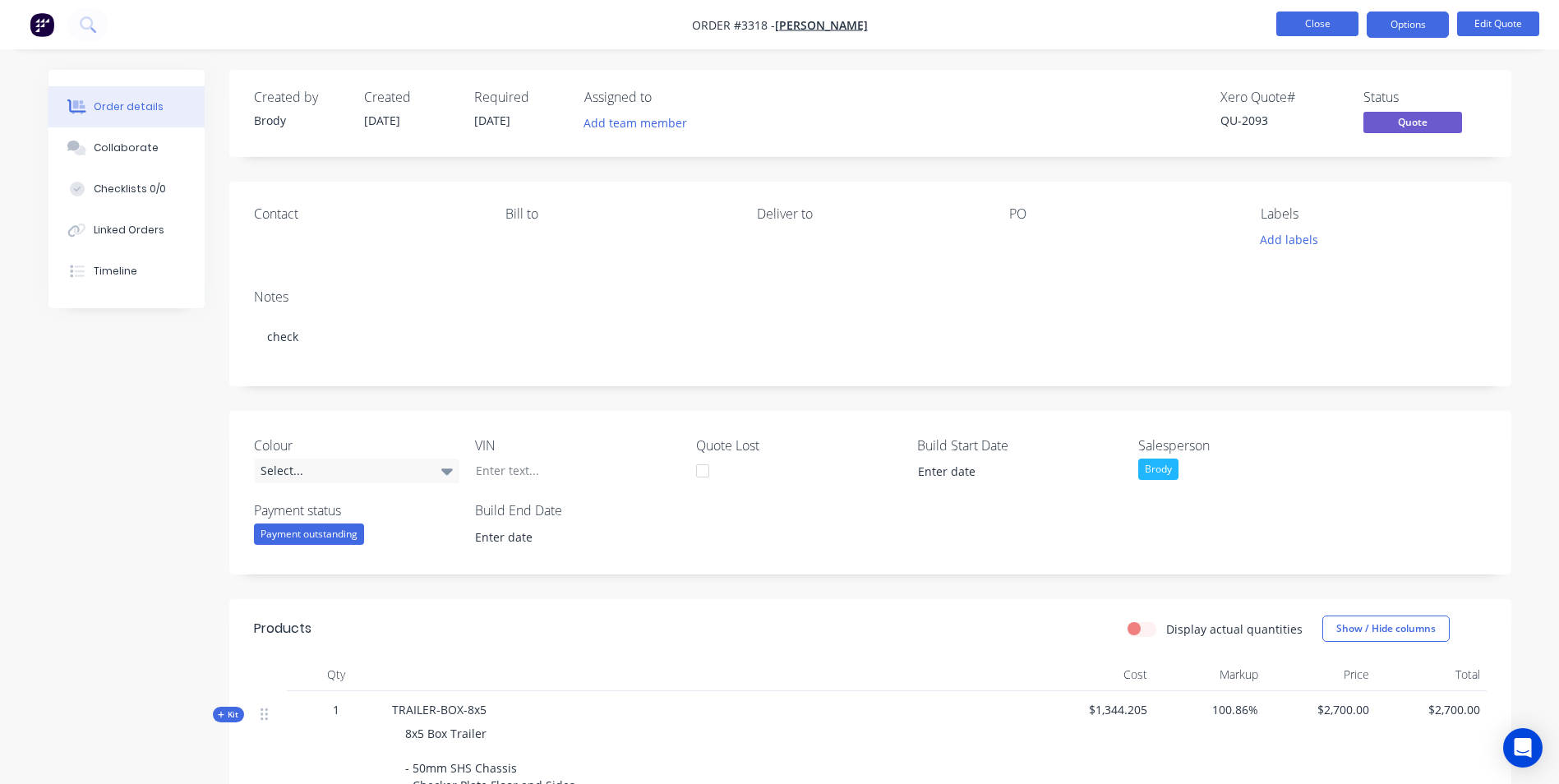
click at [1333, 28] on button "Close" at bounding box center [1317, 23] width 82 height 24
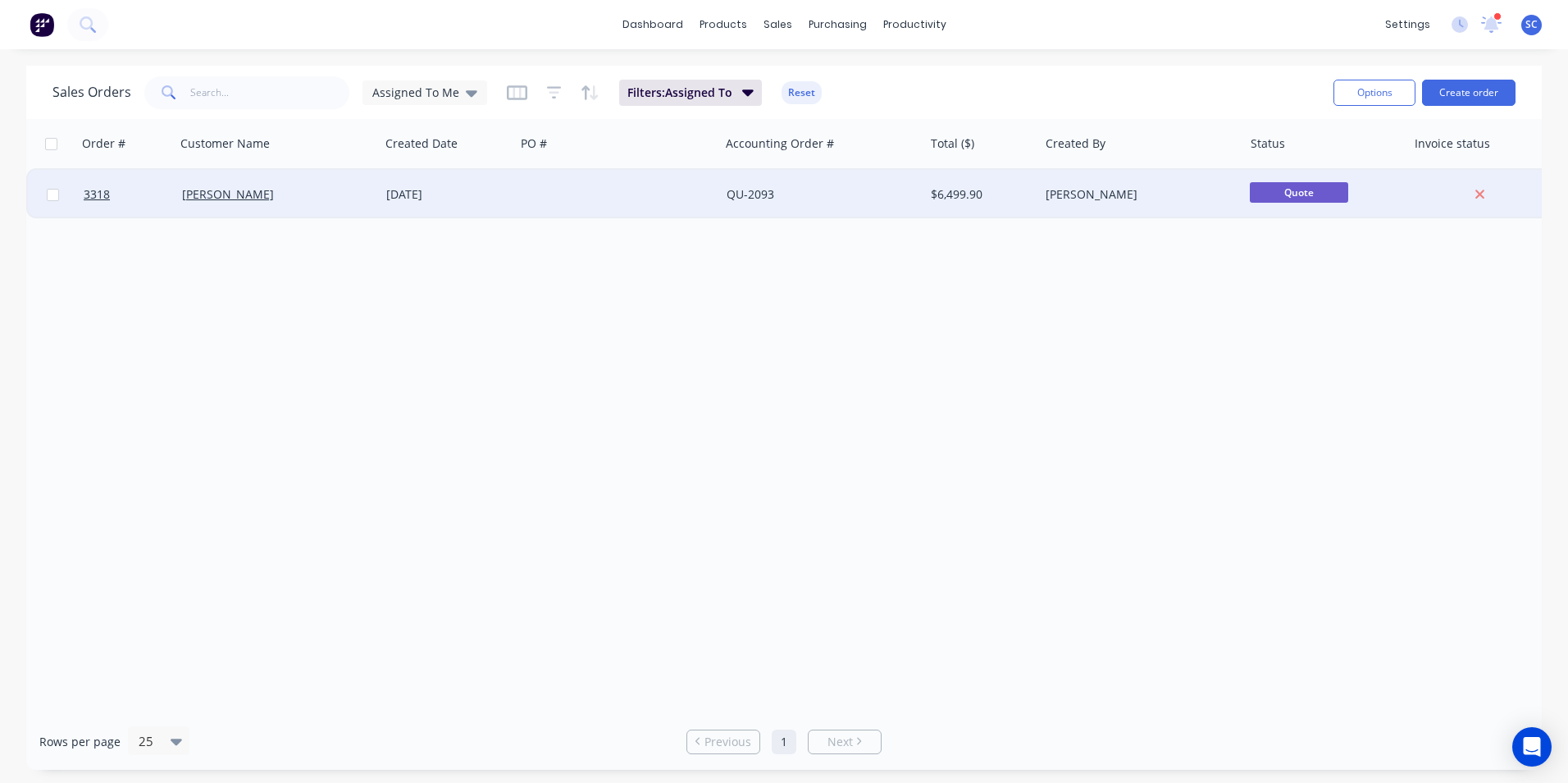
click at [620, 193] on div at bounding box center [617, 194] width 204 height 49
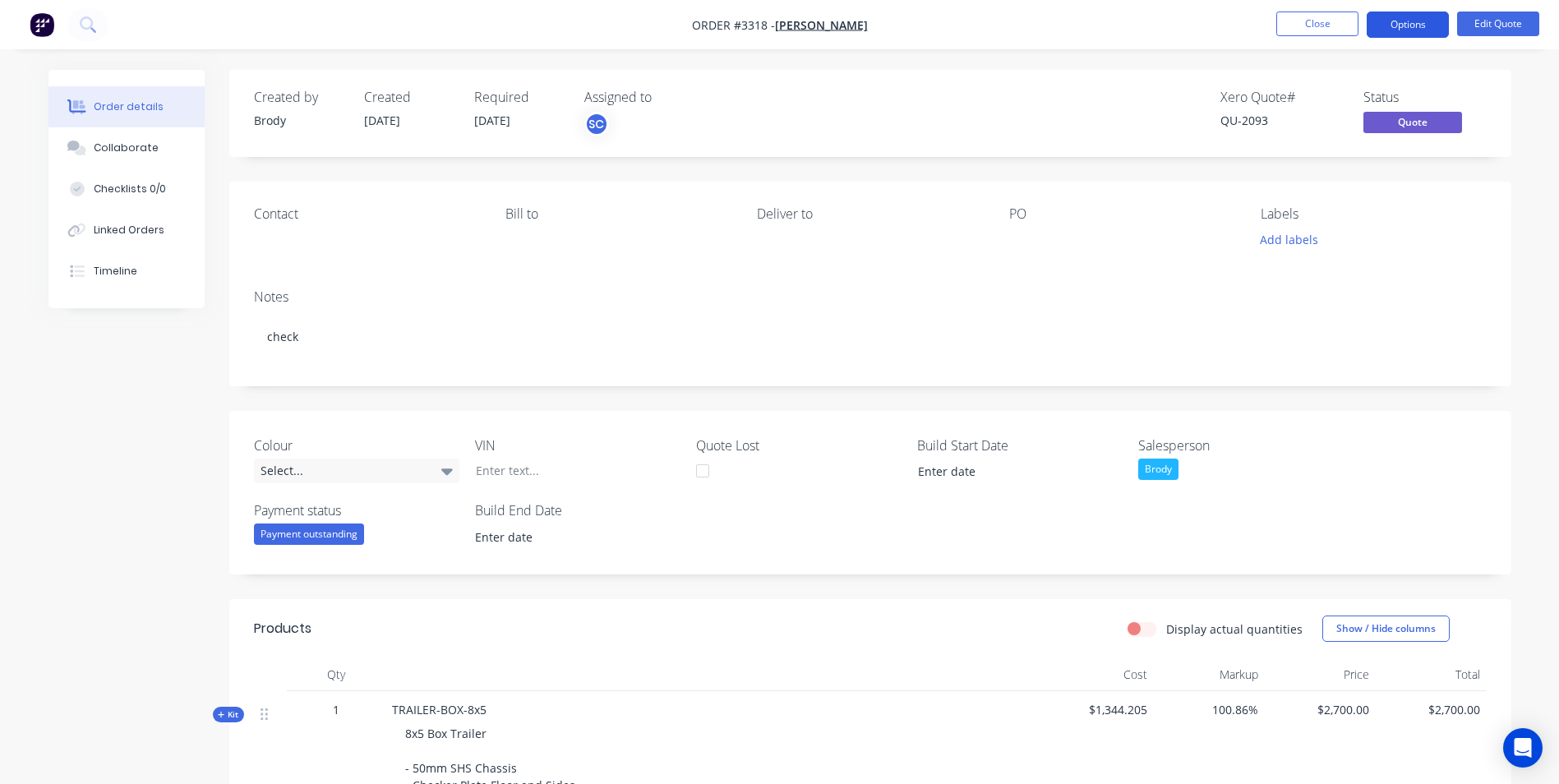
click at [1401, 17] on button "Options" at bounding box center [1408, 24] width 82 height 26
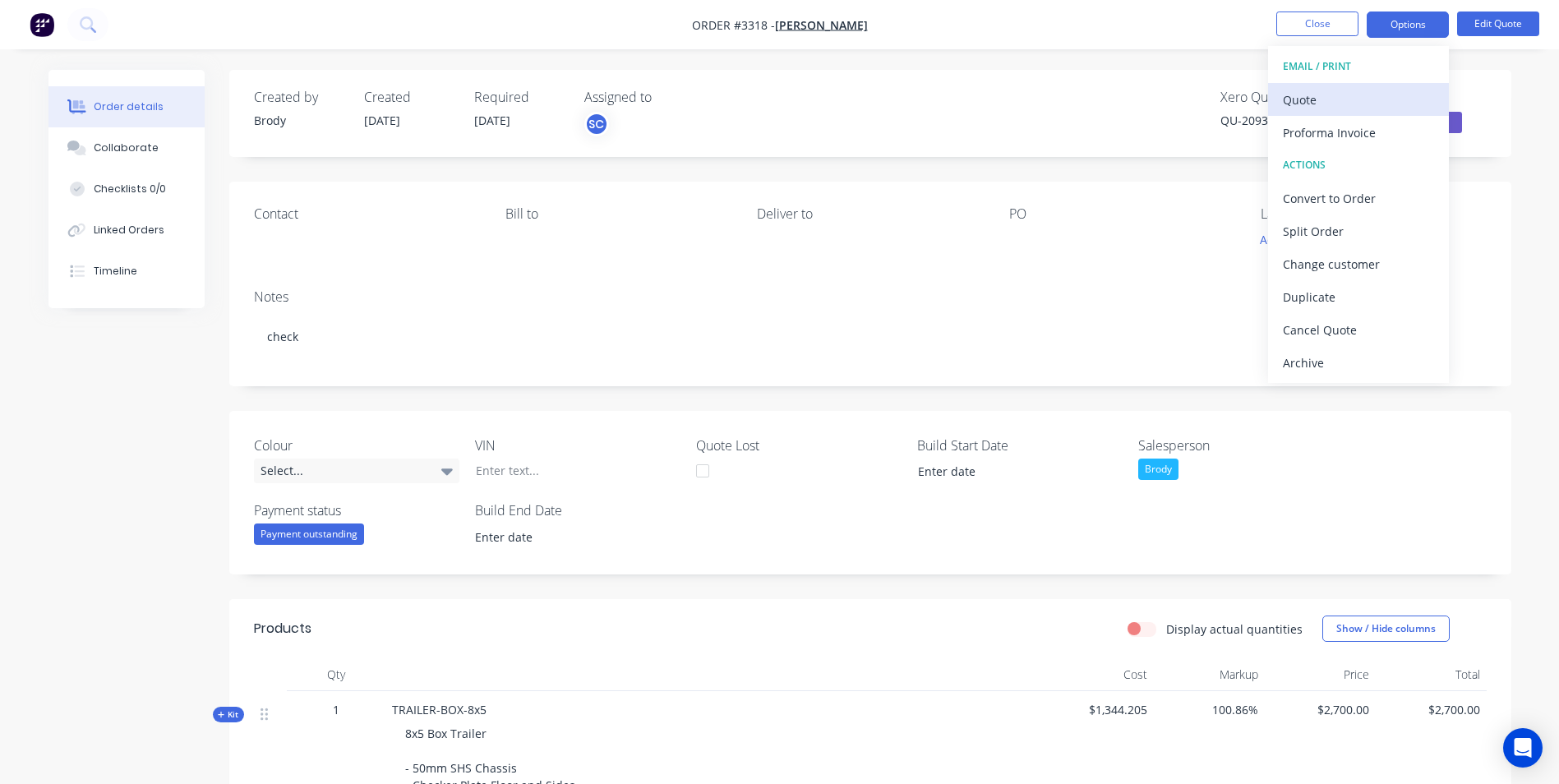
click at [1284, 105] on div "Quote" at bounding box center [1358, 99] width 151 height 23
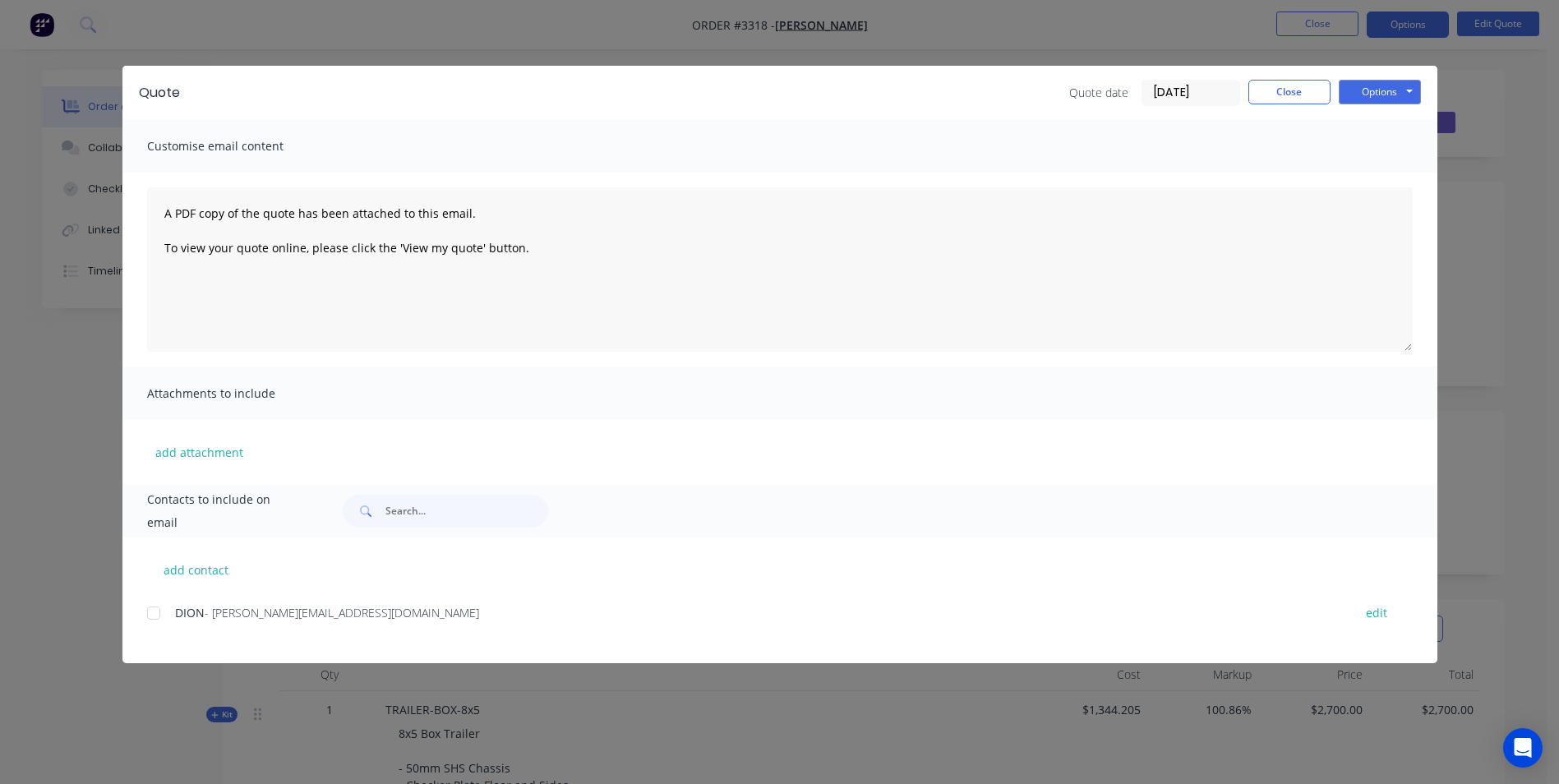
click at [1262, 106] on div "Quote date 02/09/25 Close Options Preview Print Email" at bounding box center [1245, 93] width 351 height 26
click at [1263, 89] on button "Close" at bounding box center [1289, 92] width 82 height 24
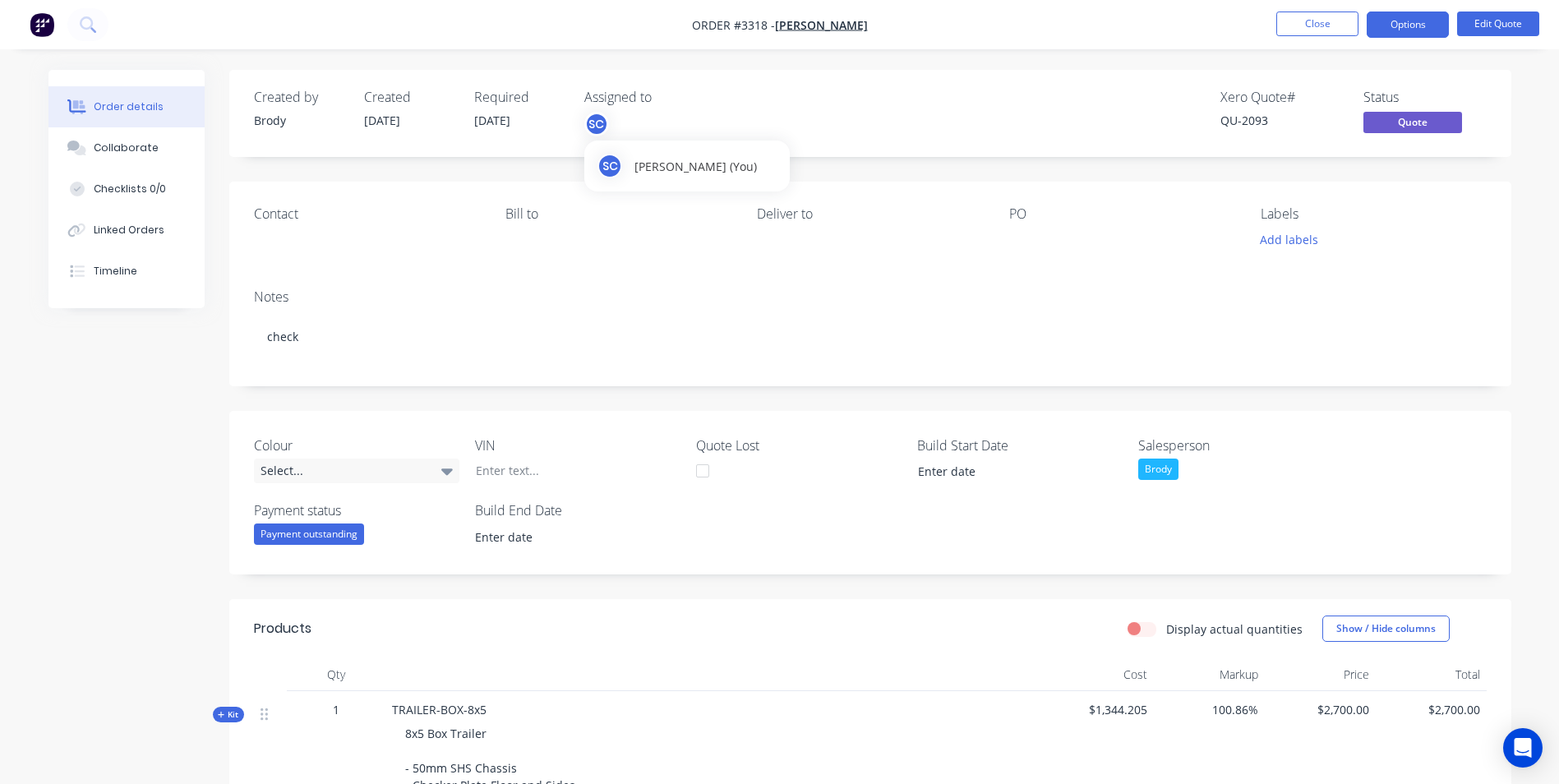
click at [600, 127] on div "SC" at bounding box center [596, 124] width 24 height 24
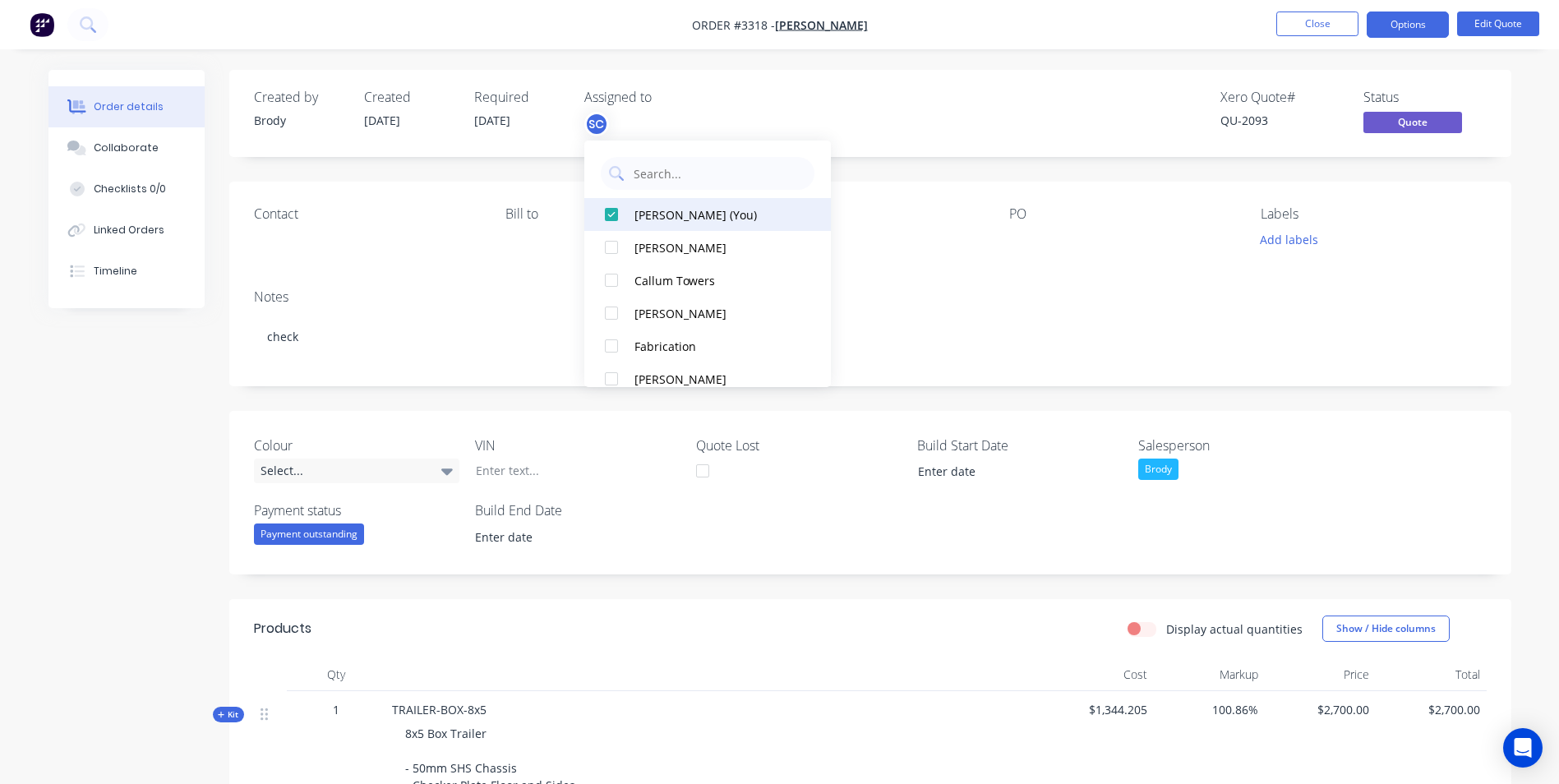
click at [610, 217] on div at bounding box center [610, 214] width 33 height 33
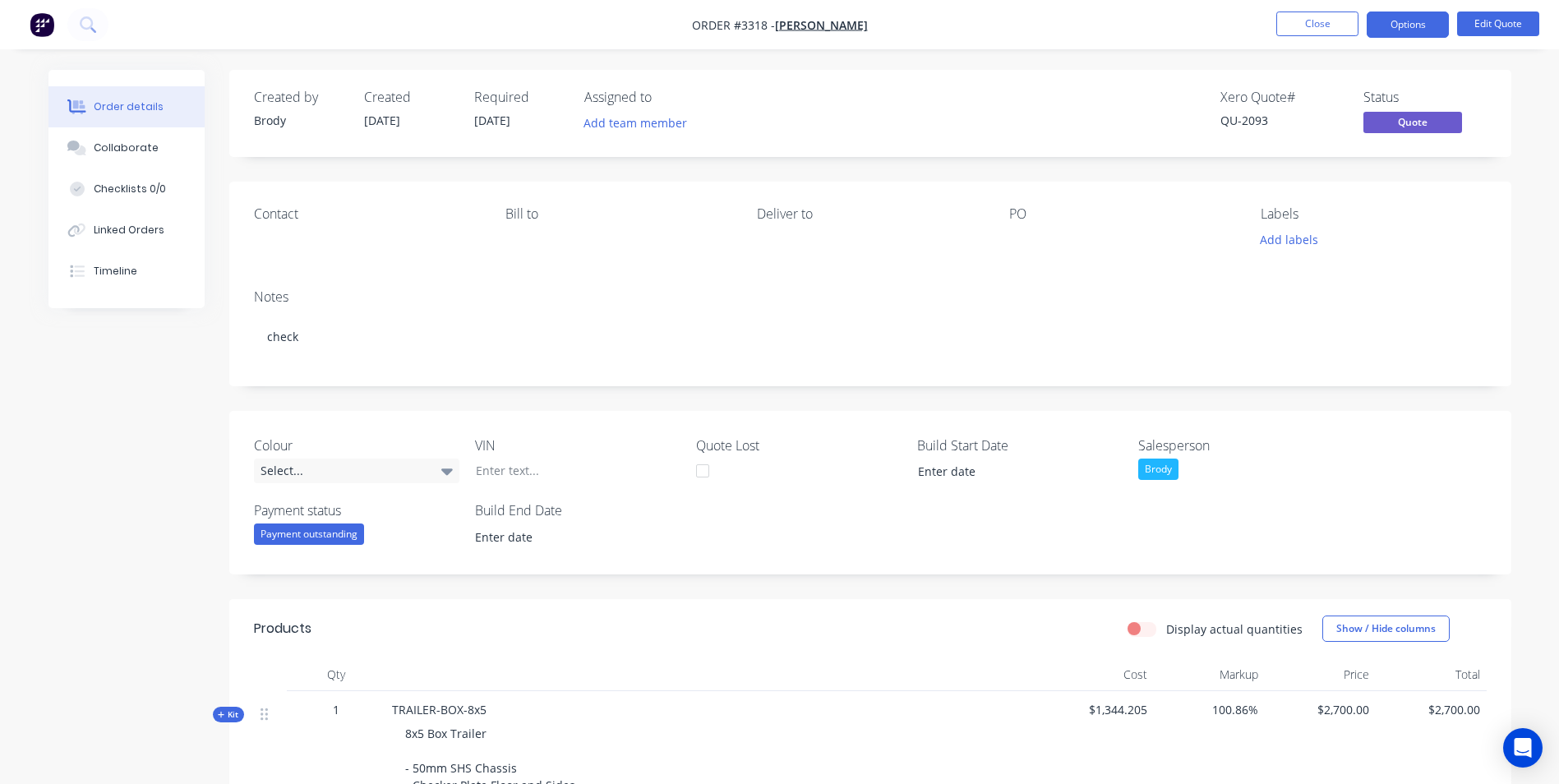
drag, startPoint x: 456, startPoint y: 473, endPoint x: 881, endPoint y: 100, distance: 565.5
click at [876, 88] on div "Created by Brody Created 02/09/25 Required 02/09/25 Assigned to Add team member…" at bounding box center [869, 113] width 1281 height 87
click at [622, 127] on button "Add team member" at bounding box center [634, 123] width 121 height 22
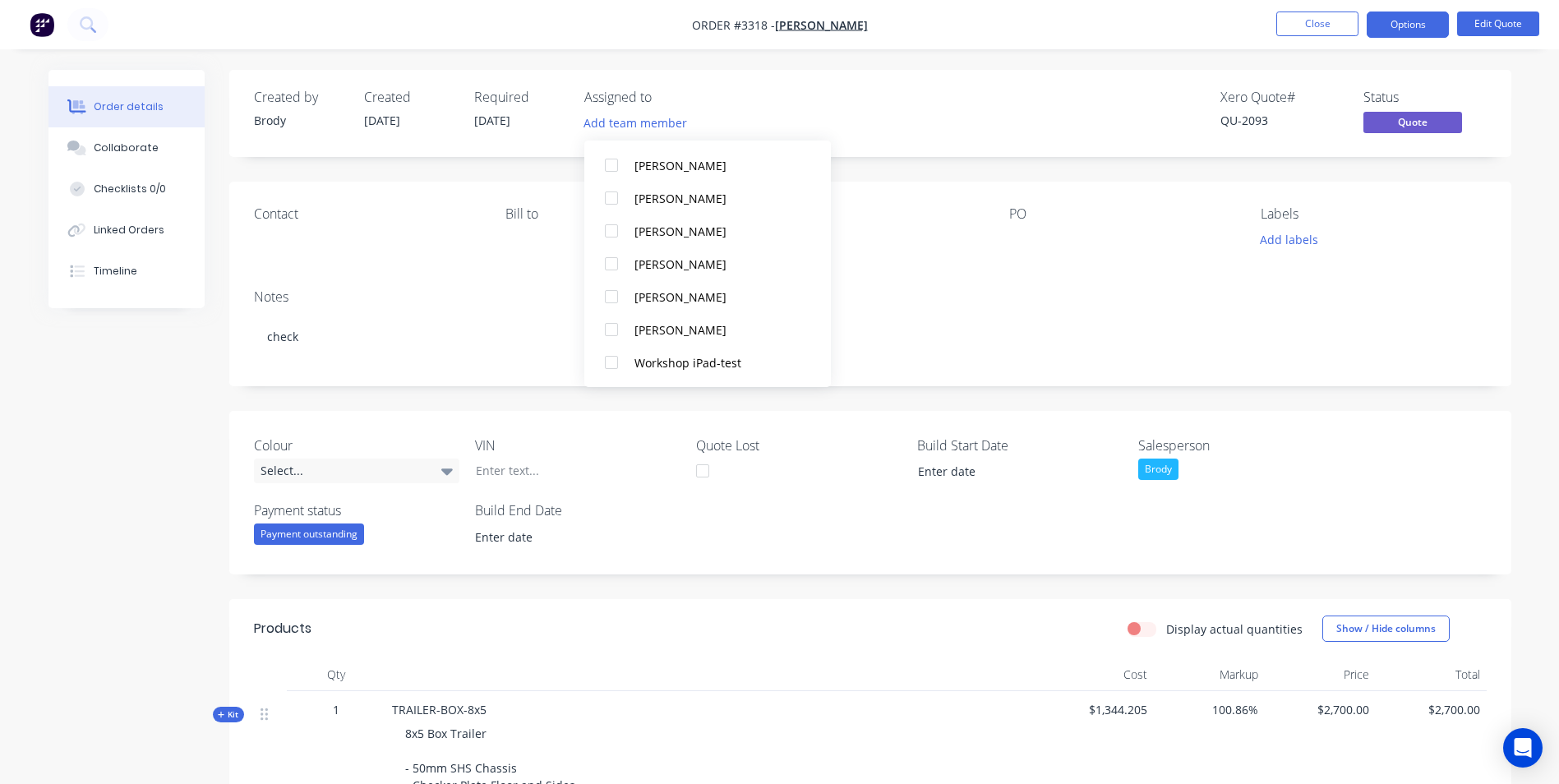
click at [893, 128] on div "Xero Quote # QU-2093 Status Quote" at bounding box center [1117, 113] width 737 height 48
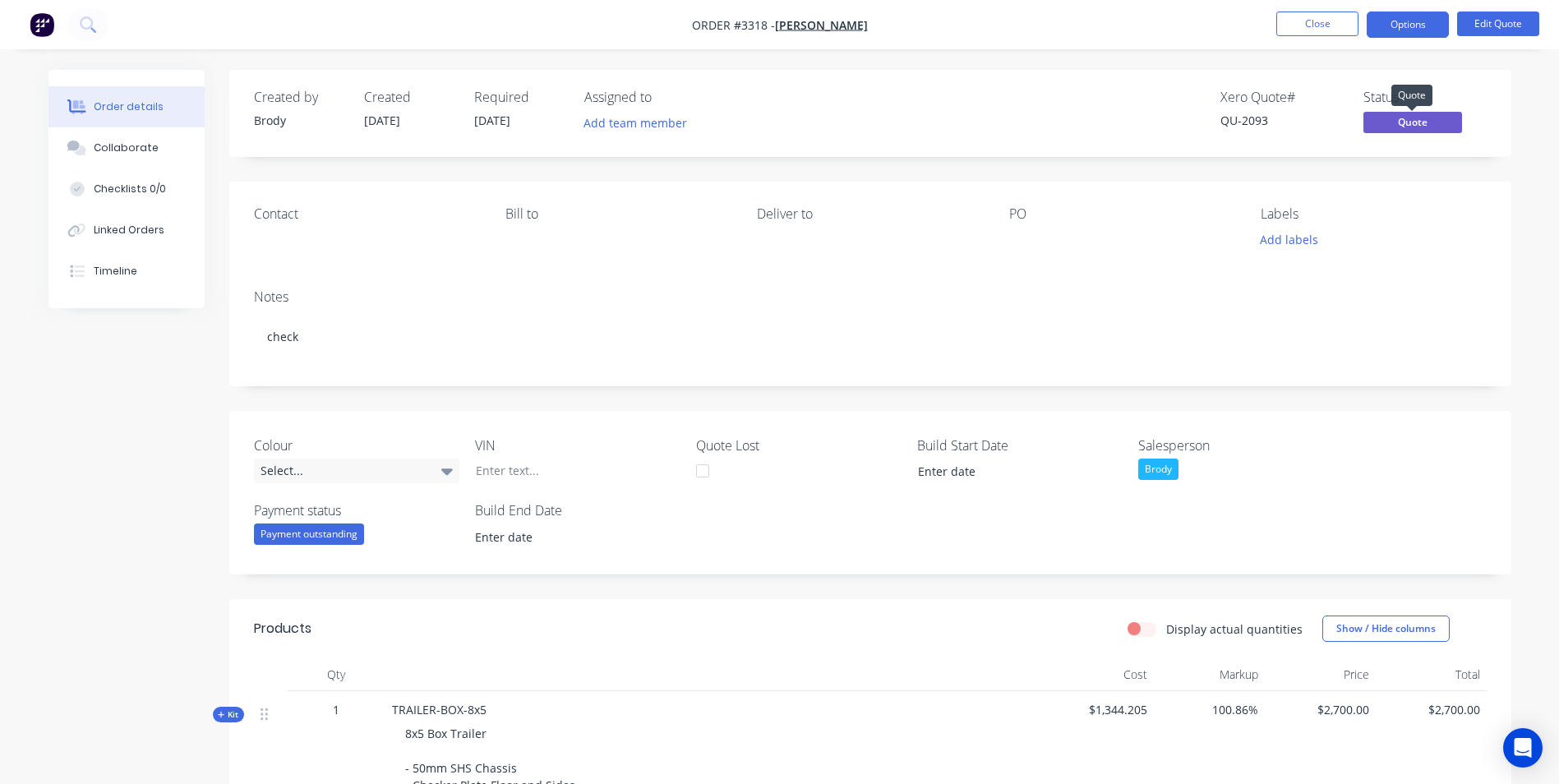
click at [1409, 121] on span "Quote" at bounding box center [1411, 122] width 98 height 21
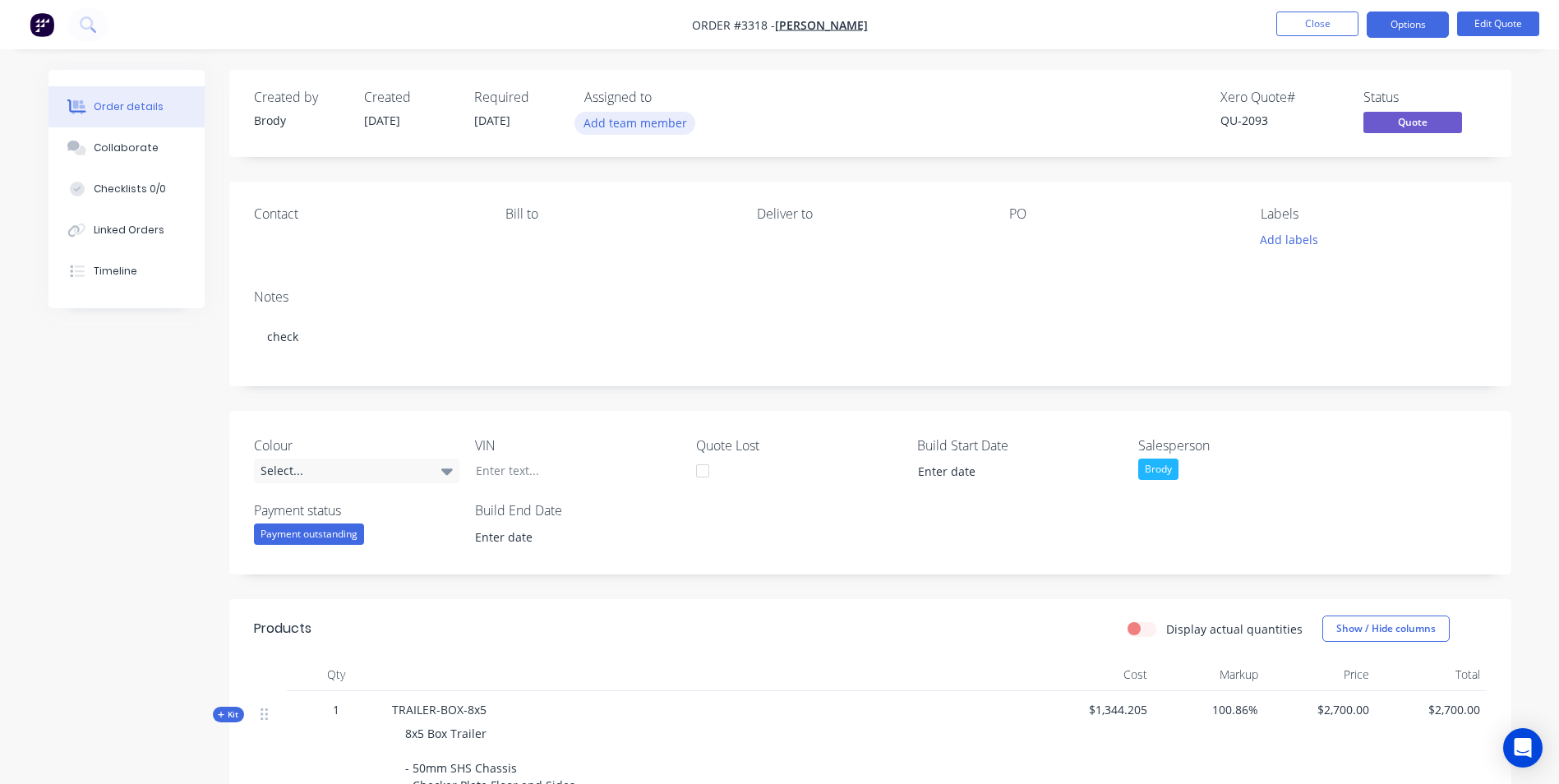
click at [645, 126] on button "Add team member" at bounding box center [634, 123] width 121 height 22
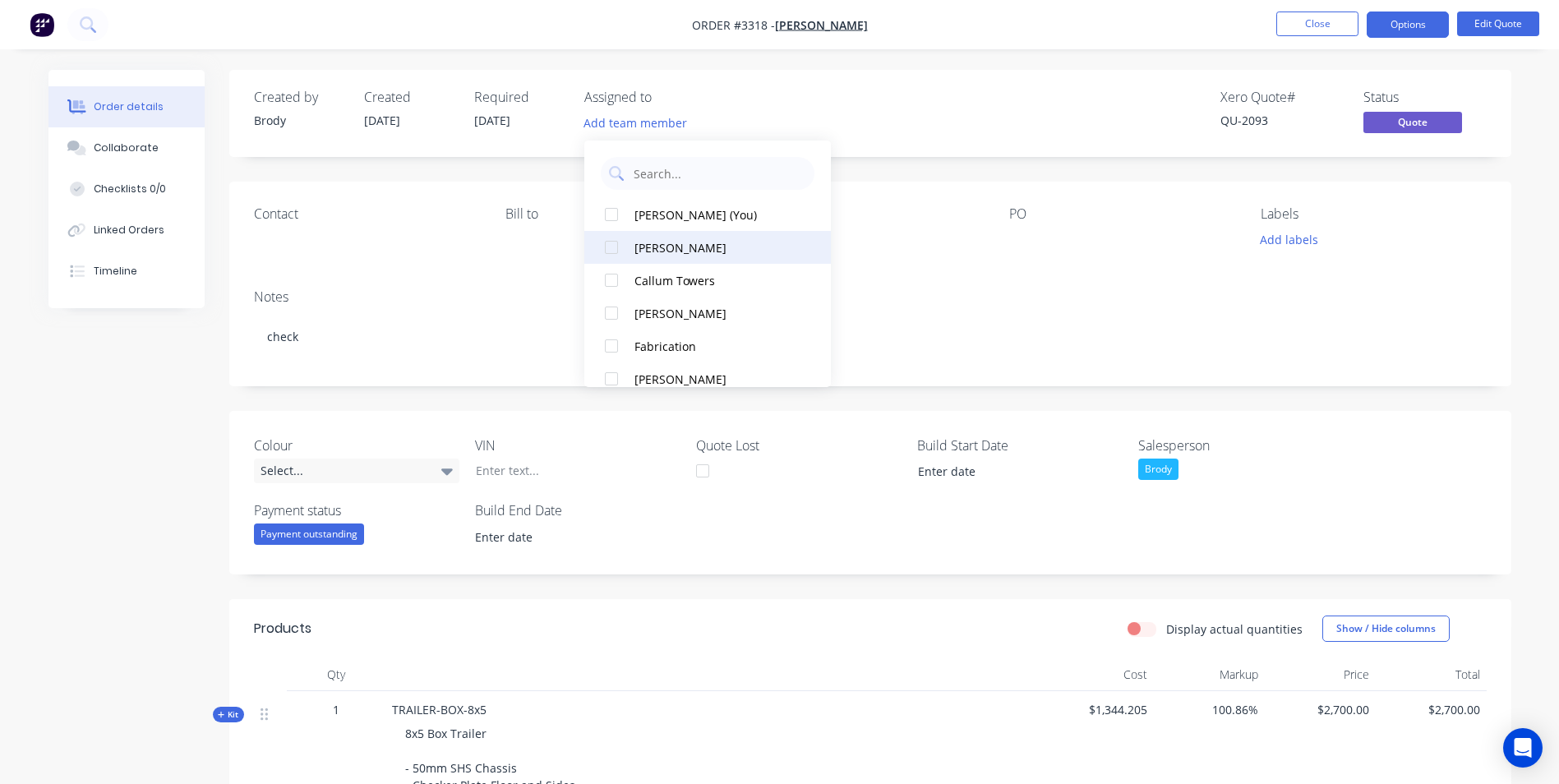
click at [606, 248] on div at bounding box center [610, 247] width 33 height 33
click at [978, 48] on nav "Order #3318 - DION ARGAET Close Options Edit Quote" at bounding box center [780, 24] width 1559 height 50
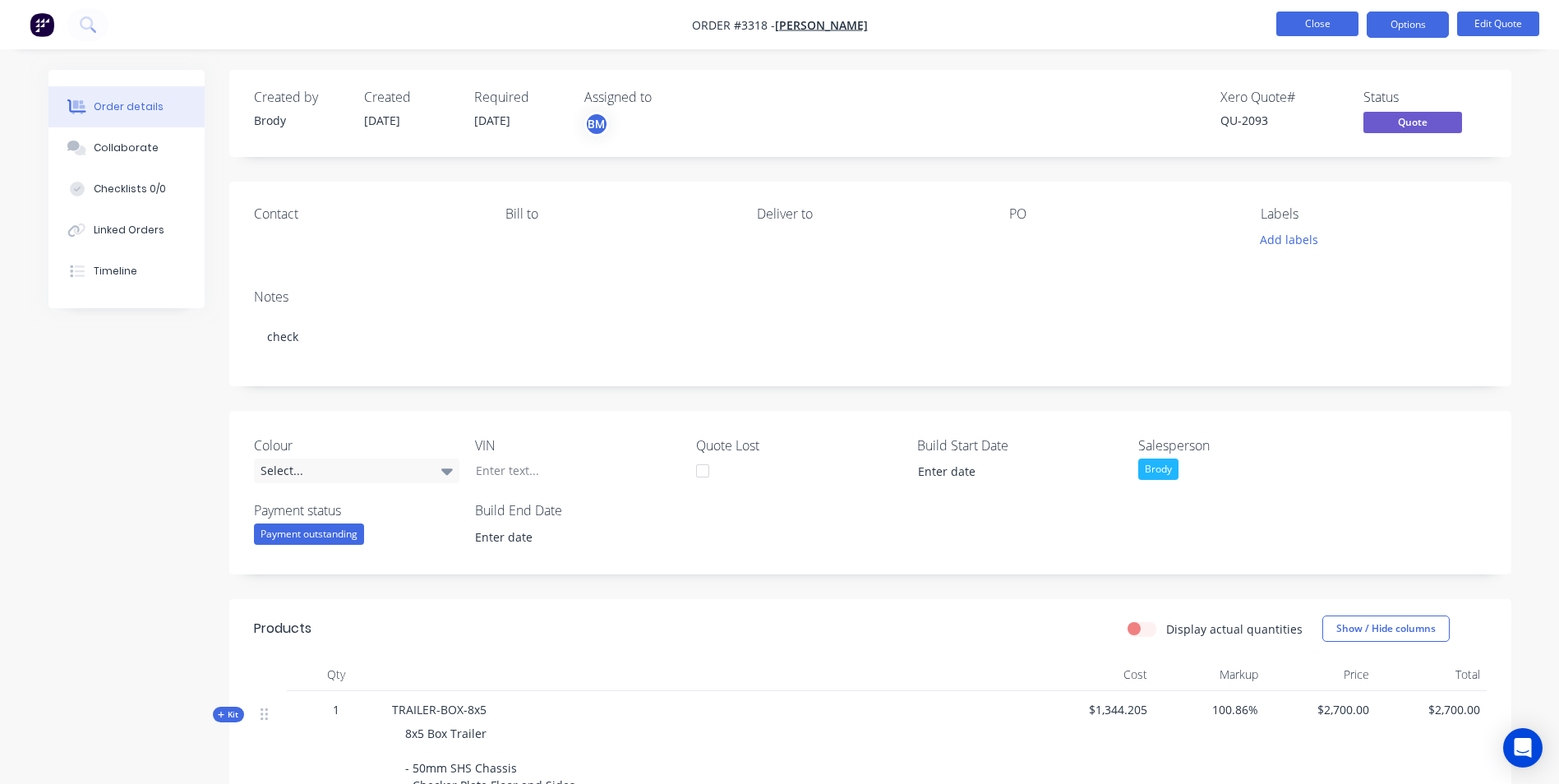
click at [1337, 26] on button "Close" at bounding box center [1317, 23] width 82 height 24
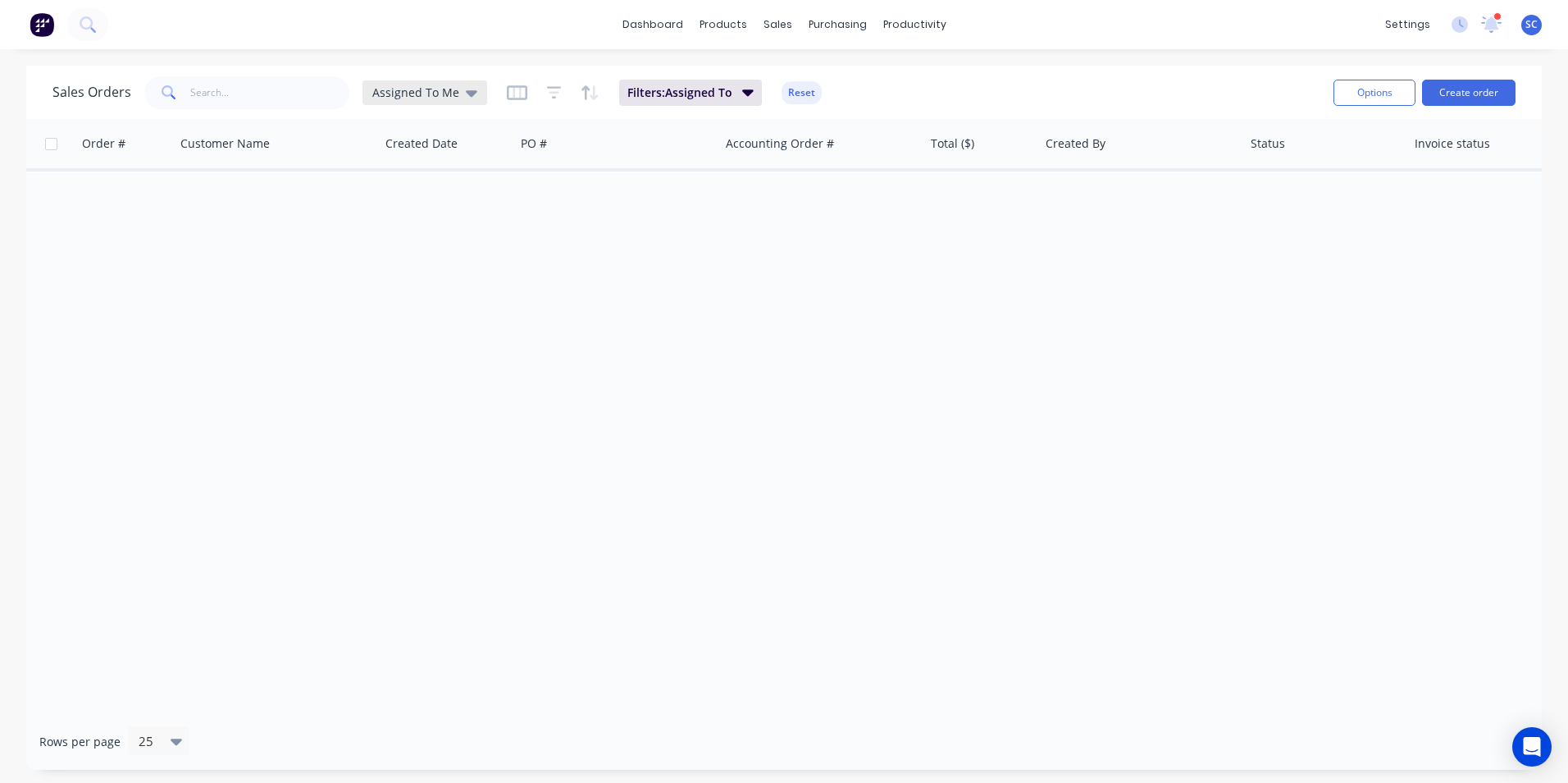
click at [414, 103] on div "Assigned To Me" at bounding box center [425, 92] width 125 height 24
click at [419, 239] on button "None" at bounding box center [461, 232] width 187 height 19
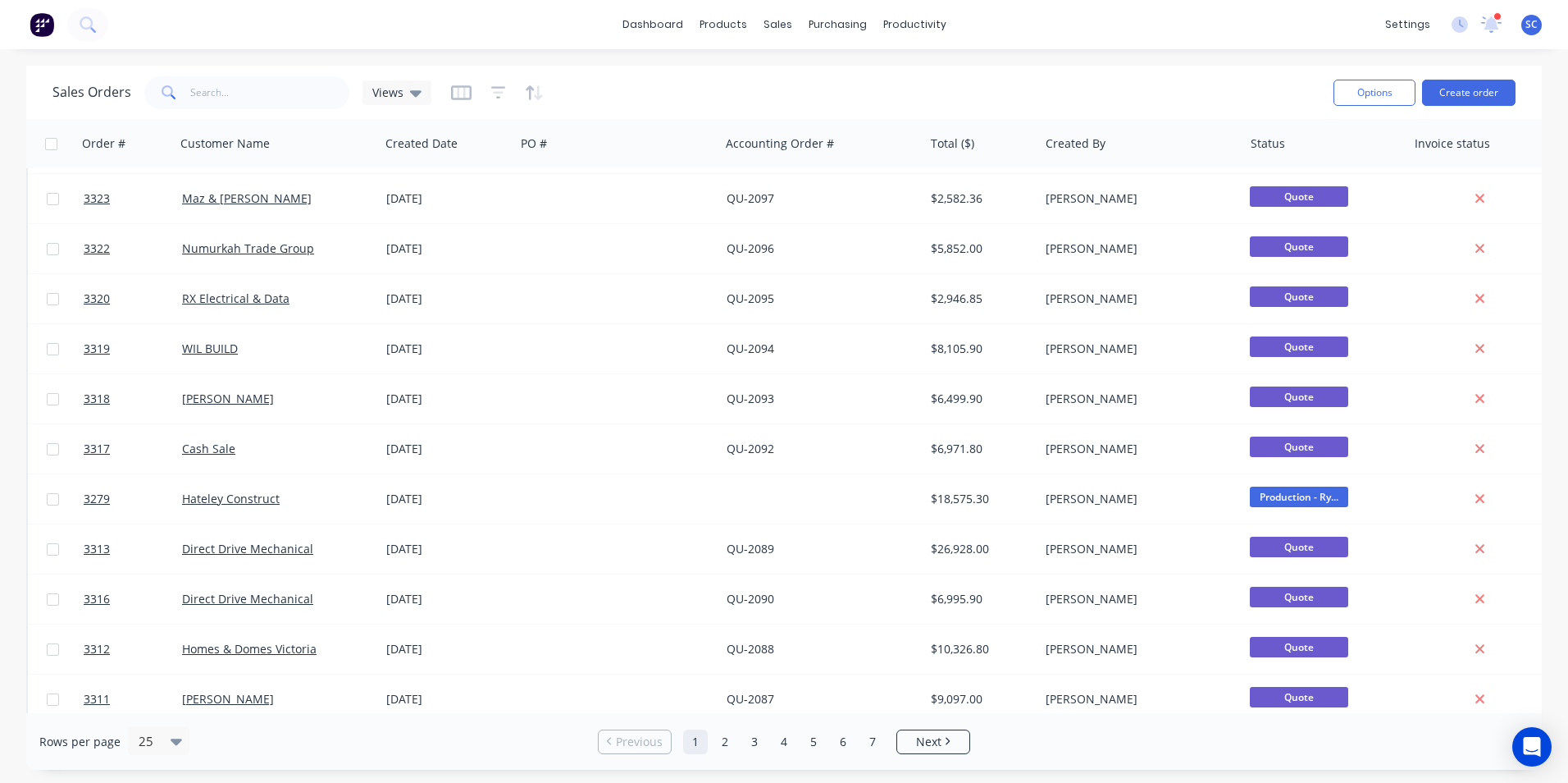
scroll to position [82, 0]
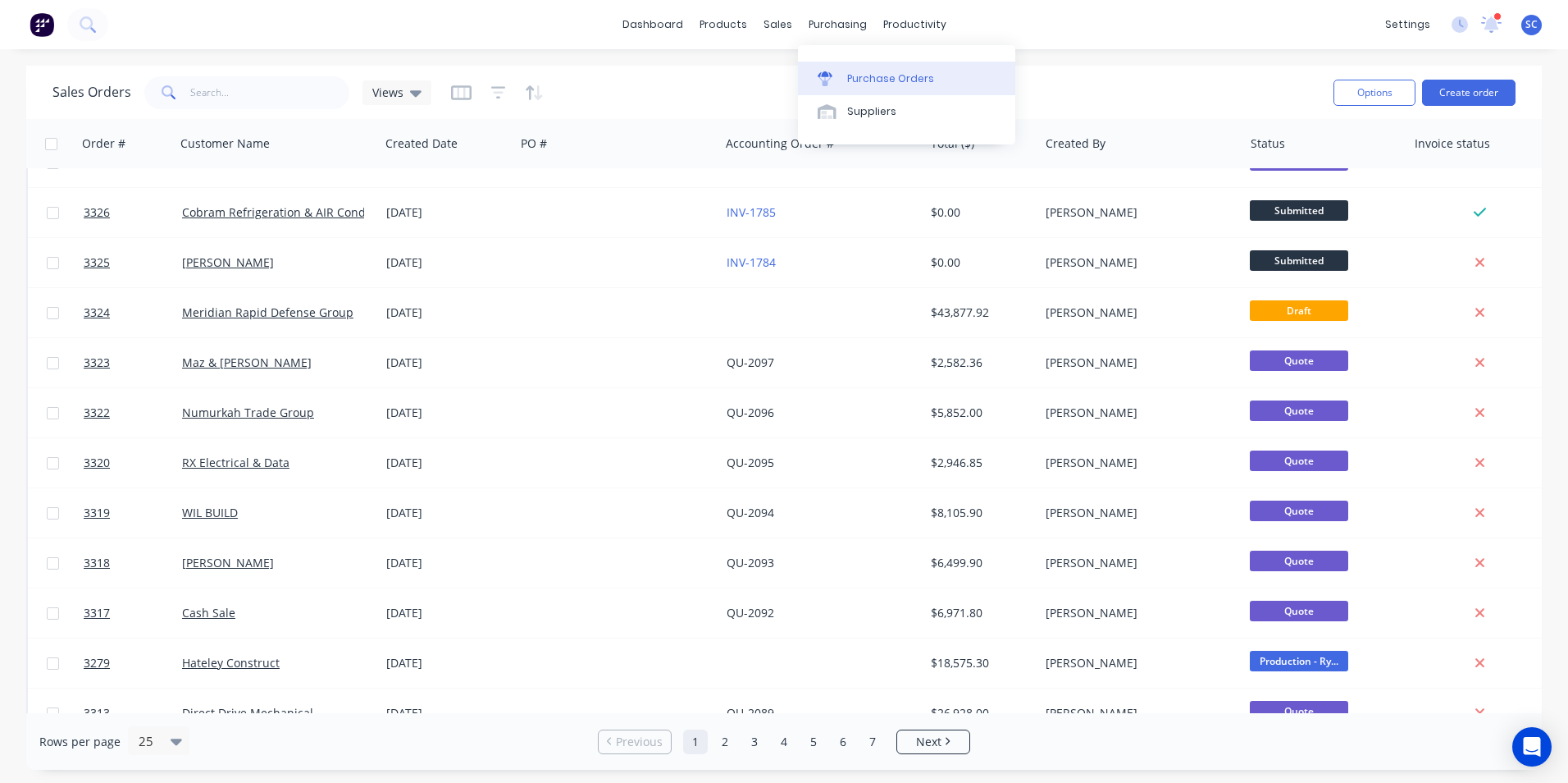
click at [875, 78] on div "Purchase Orders" at bounding box center [890, 78] width 87 height 15
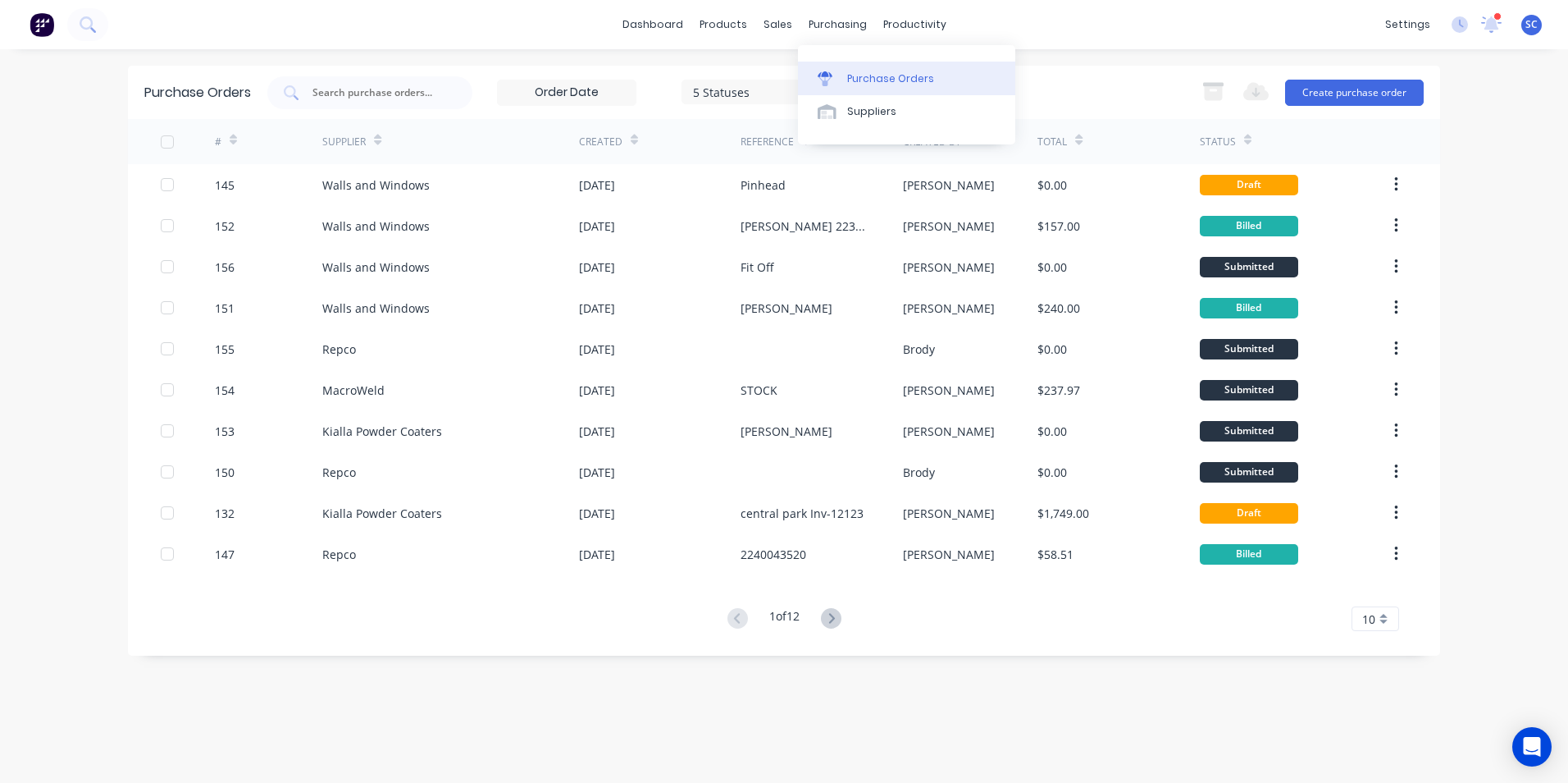
click at [847, 76] on div "Purchase Orders" at bounding box center [890, 78] width 87 height 15
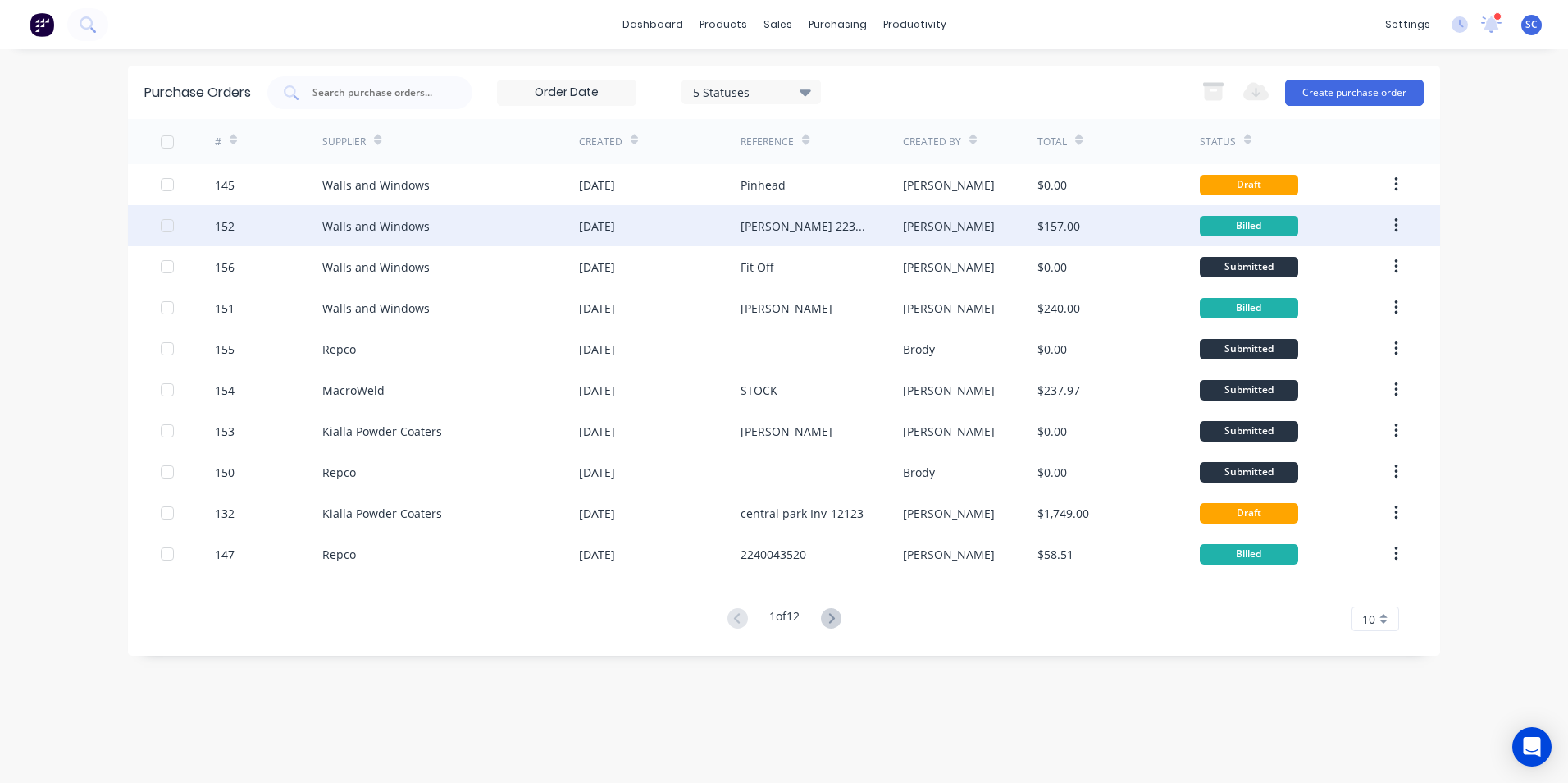
click at [594, 231] on div "[DATE]" at bounding box center [597, 226] width 36 height 17
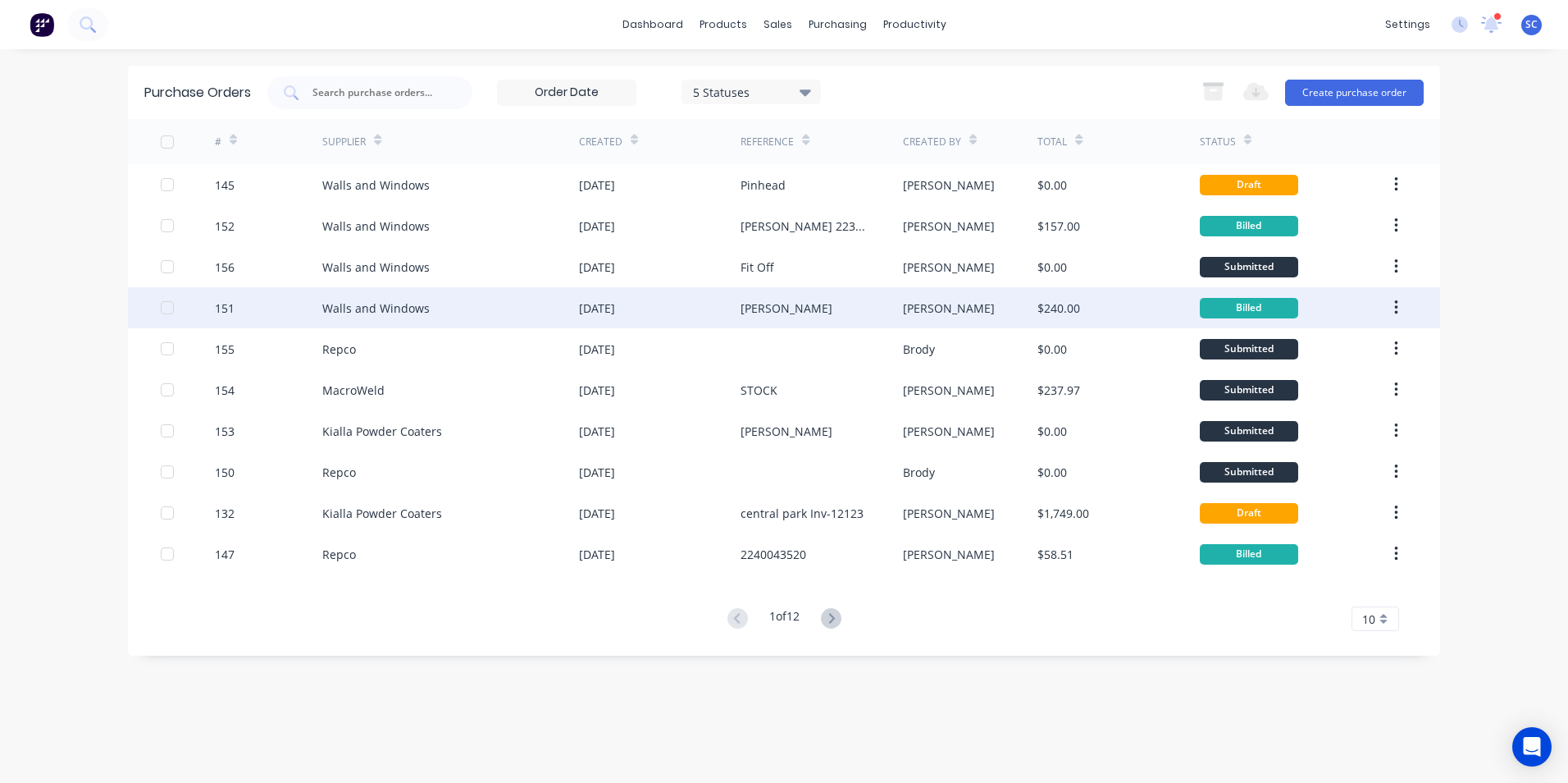
click at [609, 314] on div "[DATE]" at bounding box center [597, 308] width 36 height 17
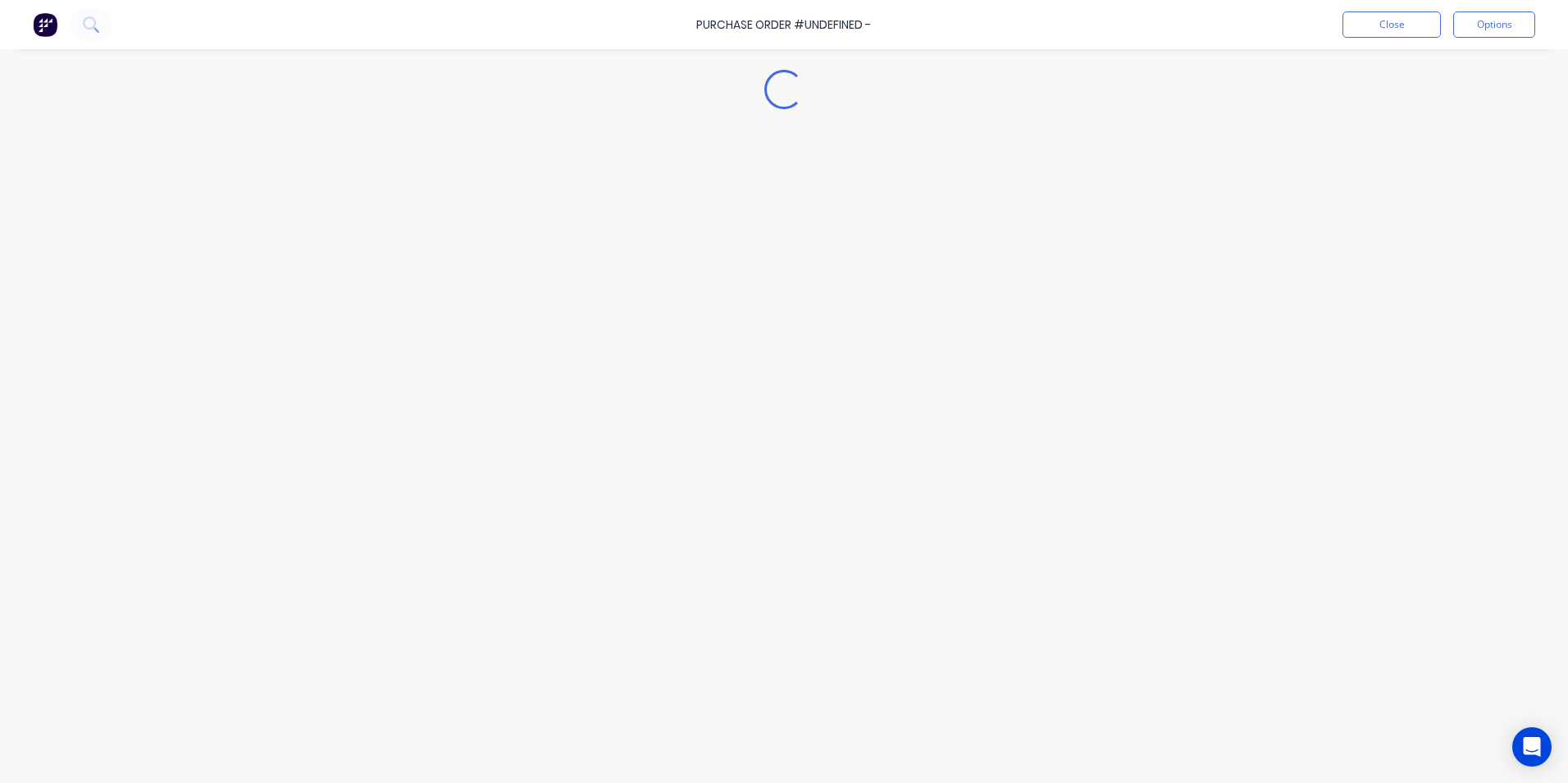
type textarea "x"
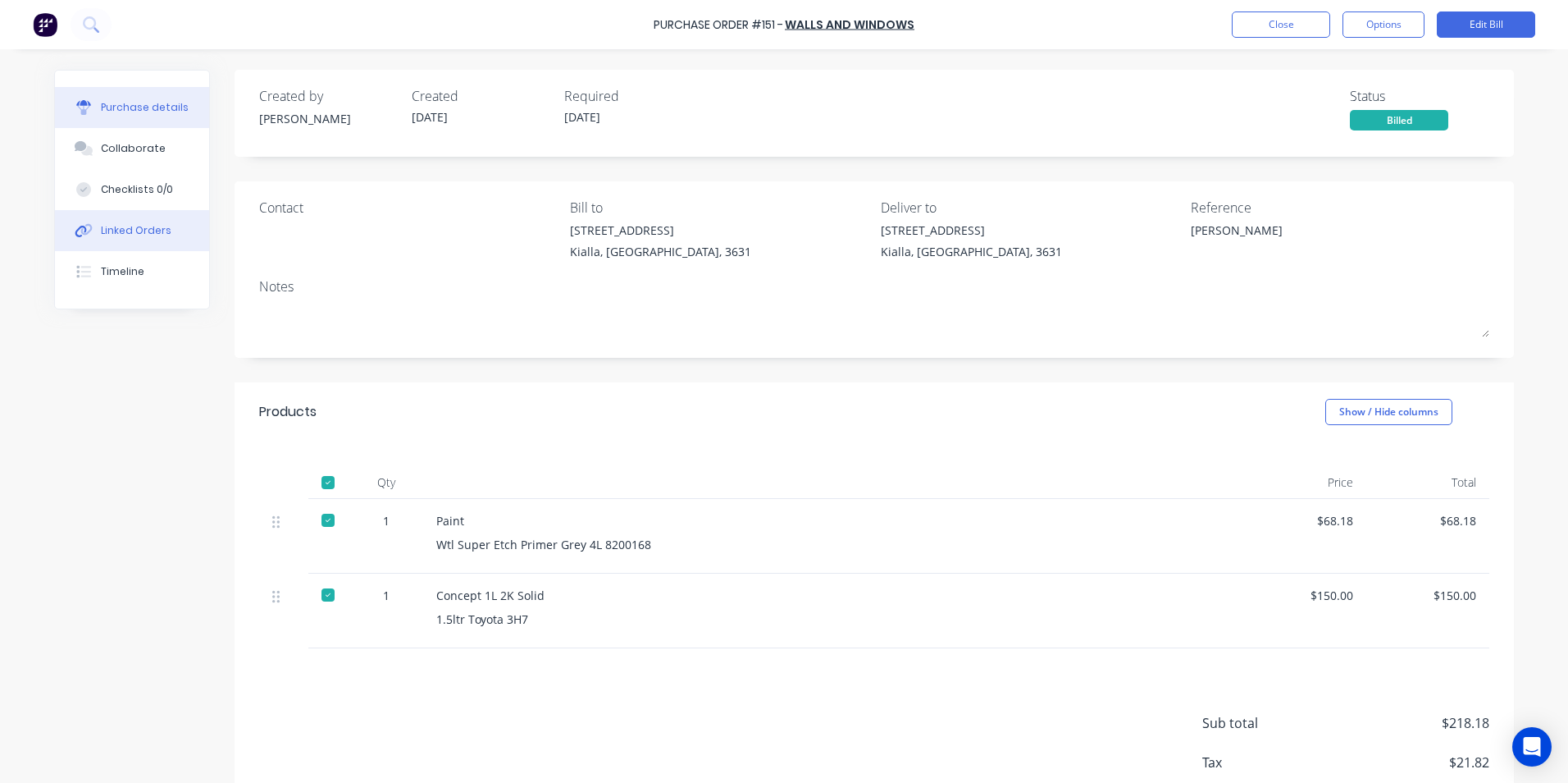
click at [124, 234] on div "Linked Orders" at bounding box center [136, 231] width 71 height 15
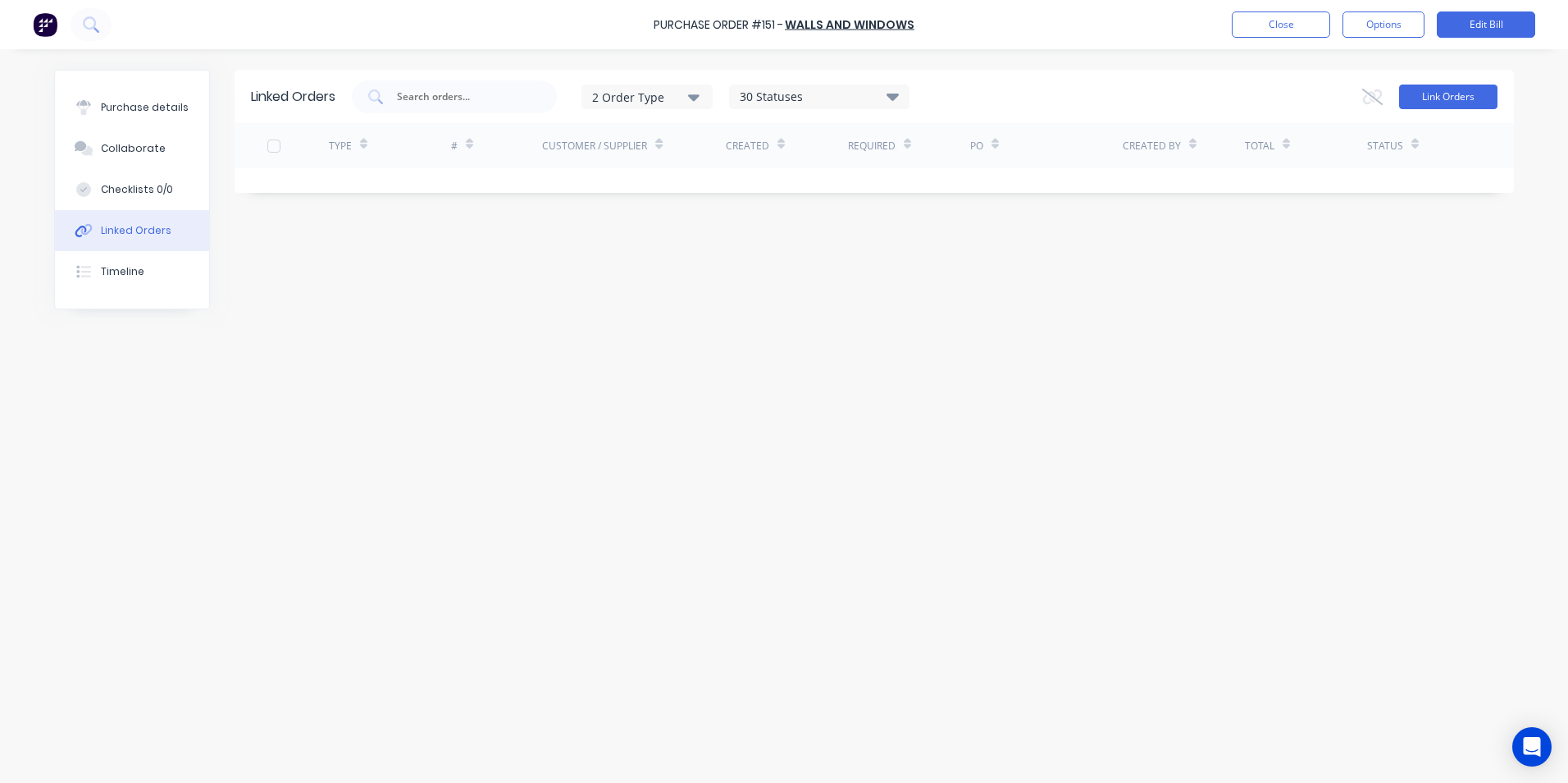
click at [1438, 103] on button "Link Orders" at bounding box center [1448, 97] width 98 height 24
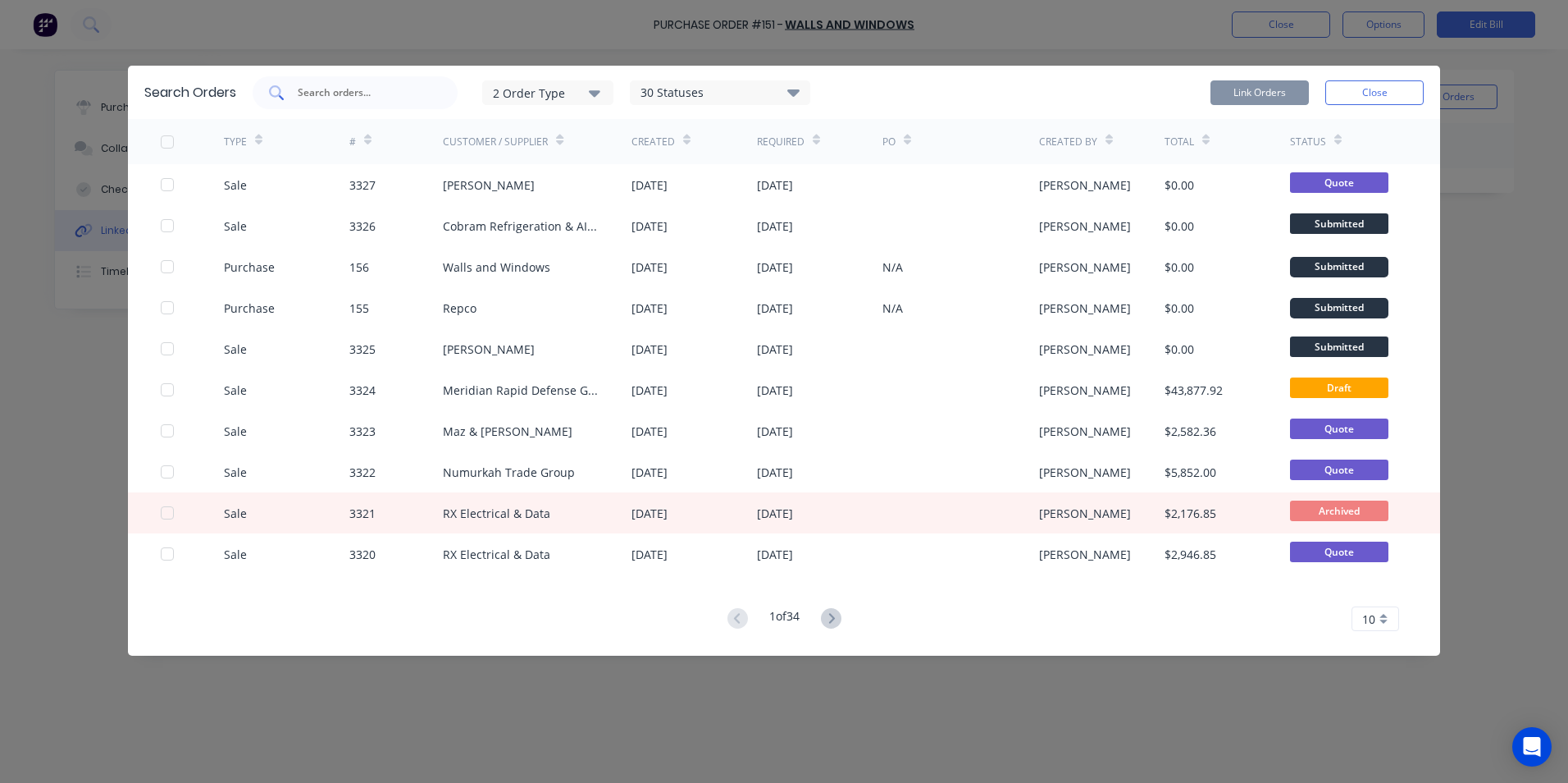
click at [340, 94] on input "text" at bounding box center [364, 93] width 136 height 17
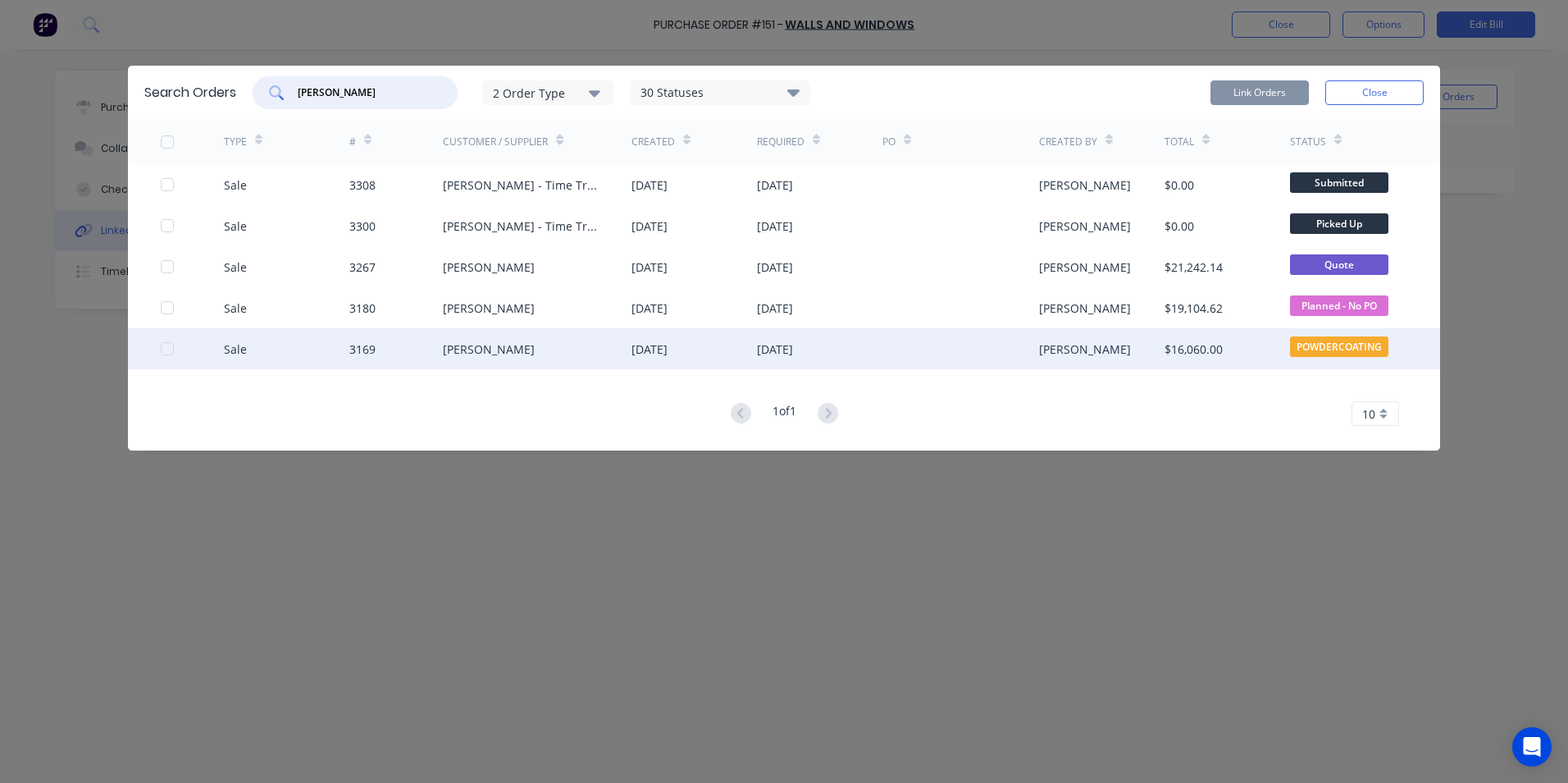
type input "[PERSON_NAME]"
click at [451, 354] on div "[PERSON_NAME]" at bounding box center [489, 349] width 91 height 17
click at [942, 352] on div at bounding box center [961, 349] width 157 height 41
click at [946, 352] on div at bounding box center [961, 349] width 157 height 41
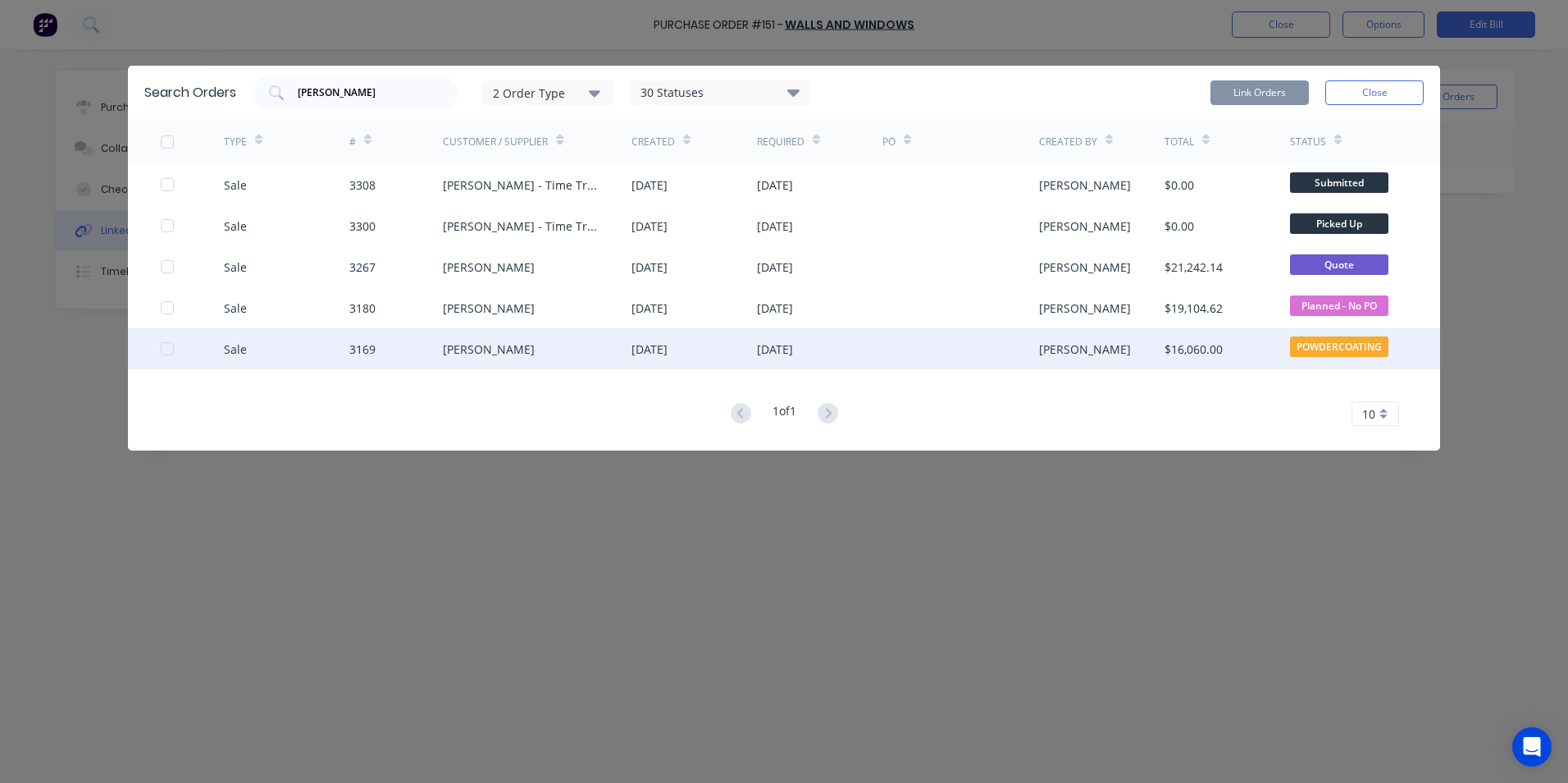
click at [166, 347] on div at bounding box center [167, 348] width 33 height 33
click at [1265, 91] on button "Link Orders" at bounding box center [1258, 92] width 98 height 24
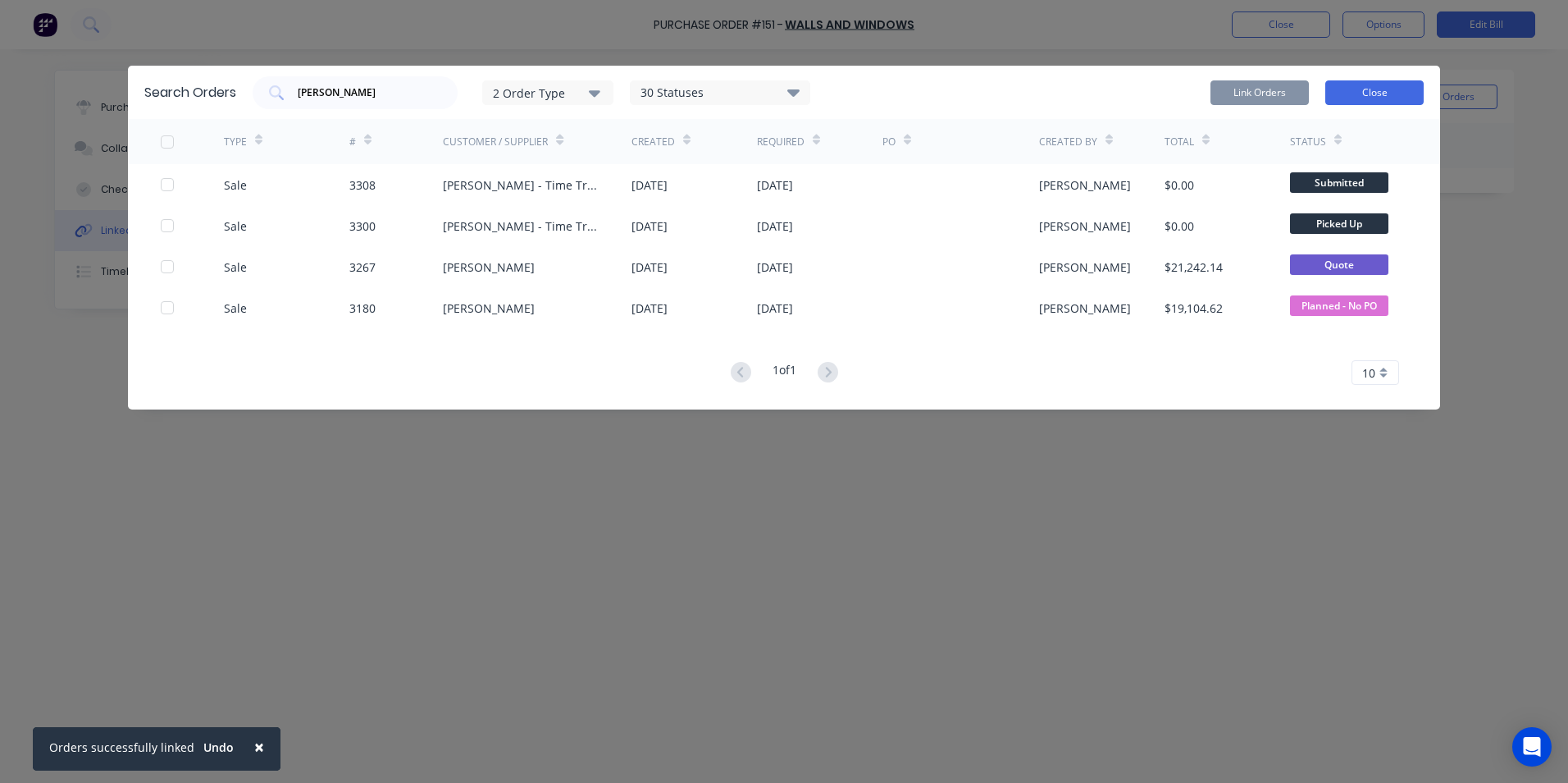
click at [1373, 93] on button "Close" at bounding box center [1374, 92] width 98 height 24
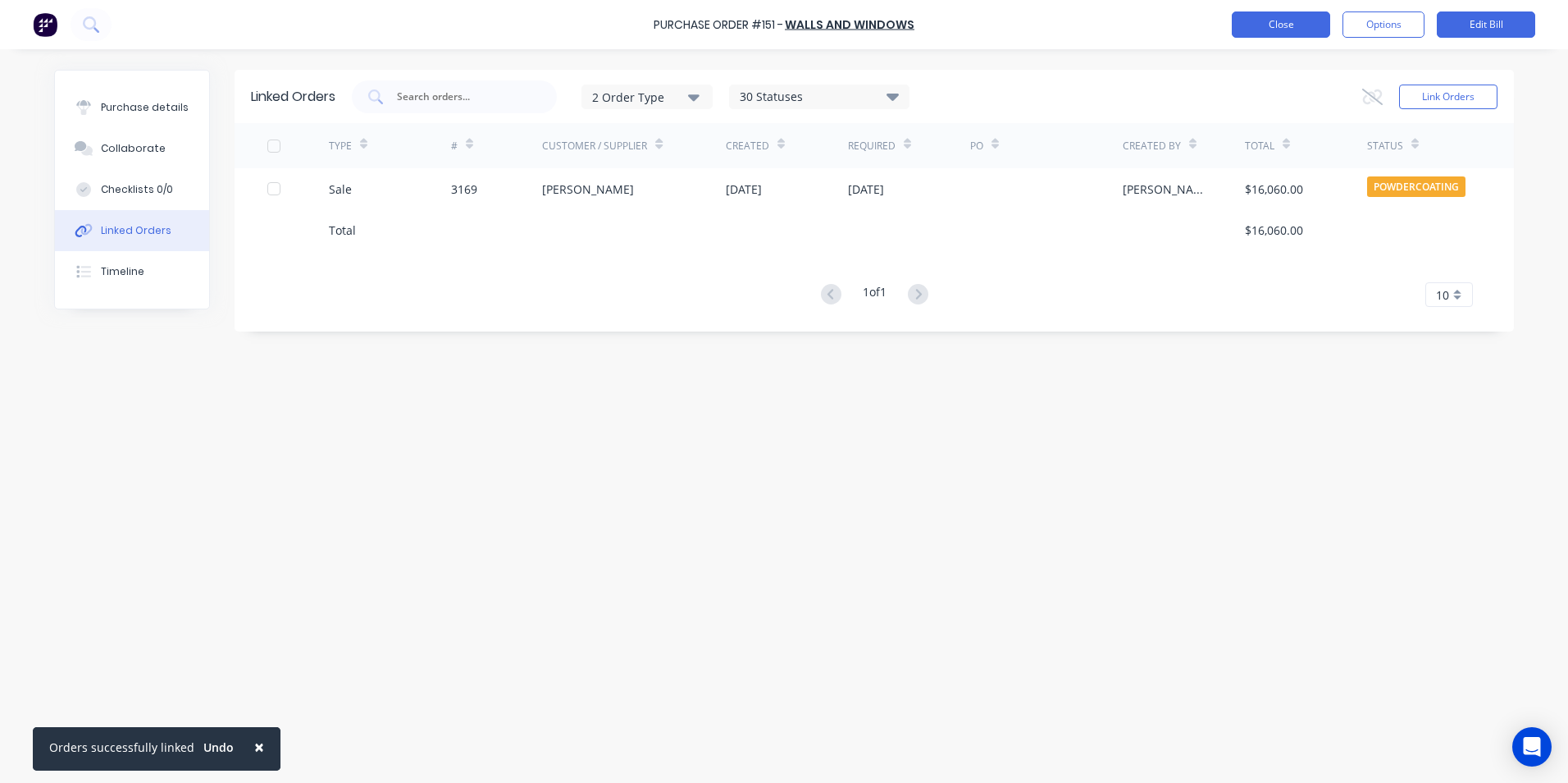
click at [1263, 33] on button "Close" at bounding box center [1280, 24] width 98 height 26
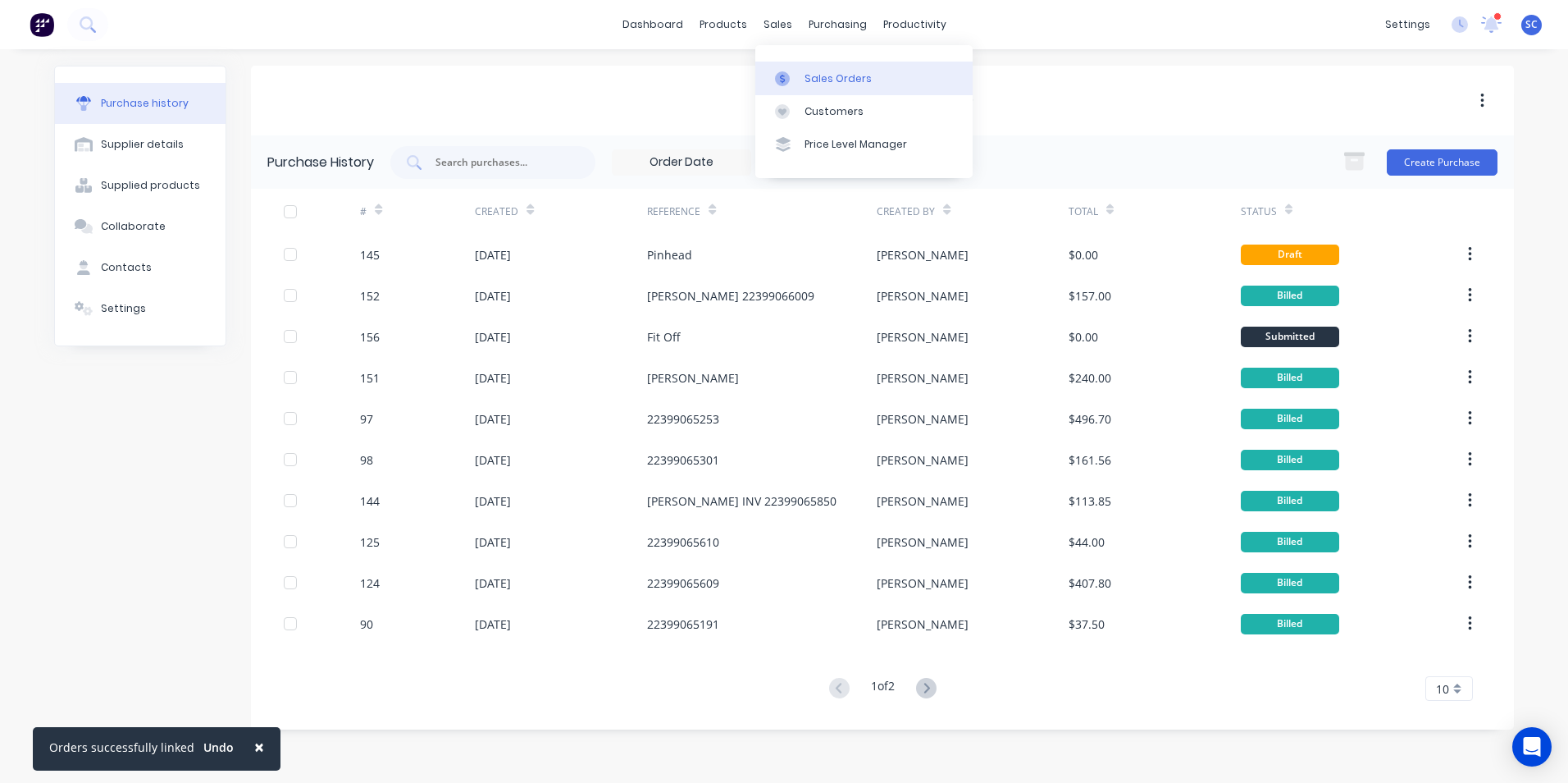
click at [792, 80] on div at bounding box center [787, 78] width 24 height 15
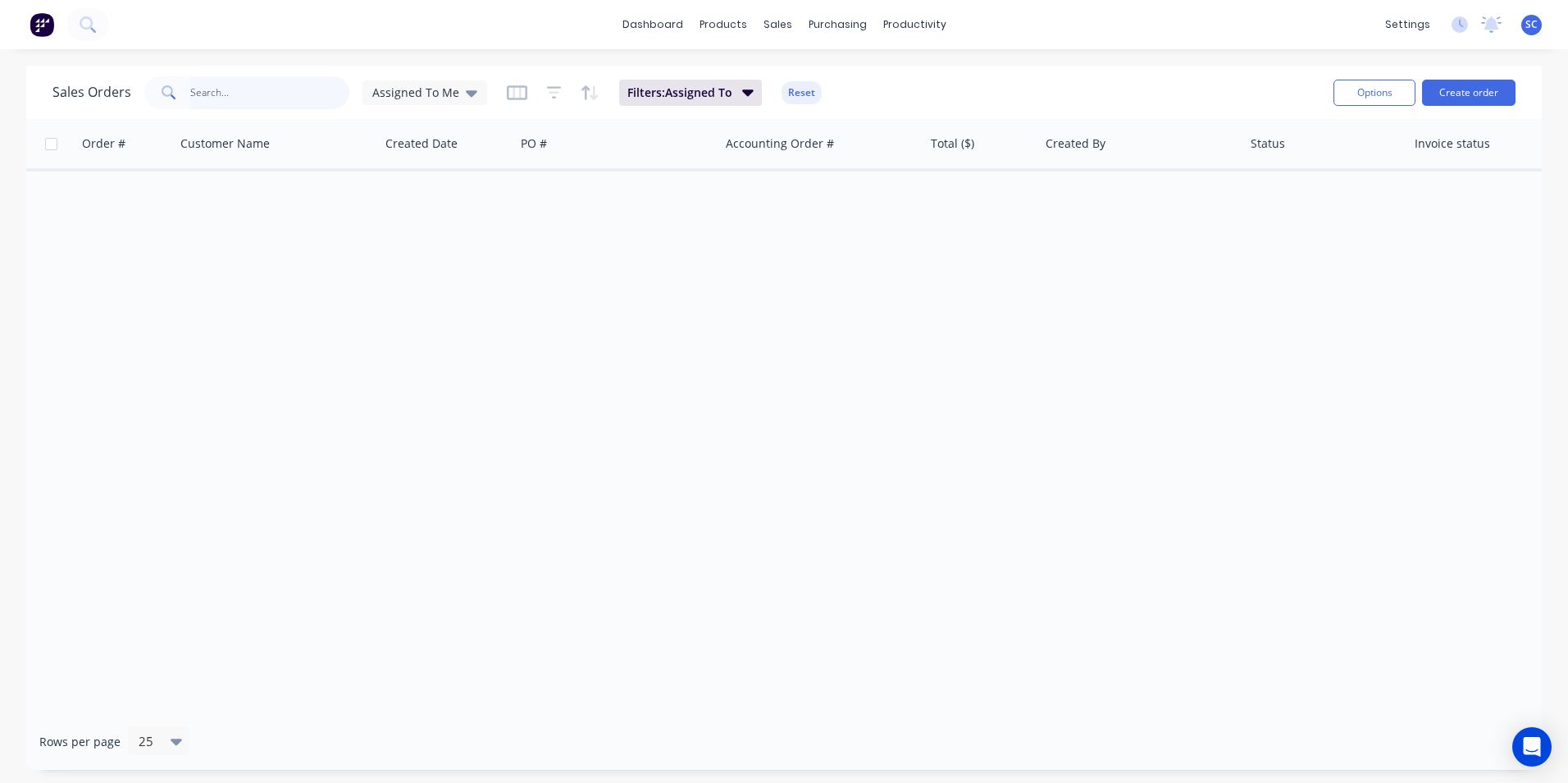
click at [221, 91] on input "text" at bounding box center [270, 92] width 160 height 33
click at [390, 92] on span "Assigned To Me" at bounding box center [415, 92] width 87 height 17
click at [405, 232] on button "None" at bounding box center [461, 232] width 187 height 19
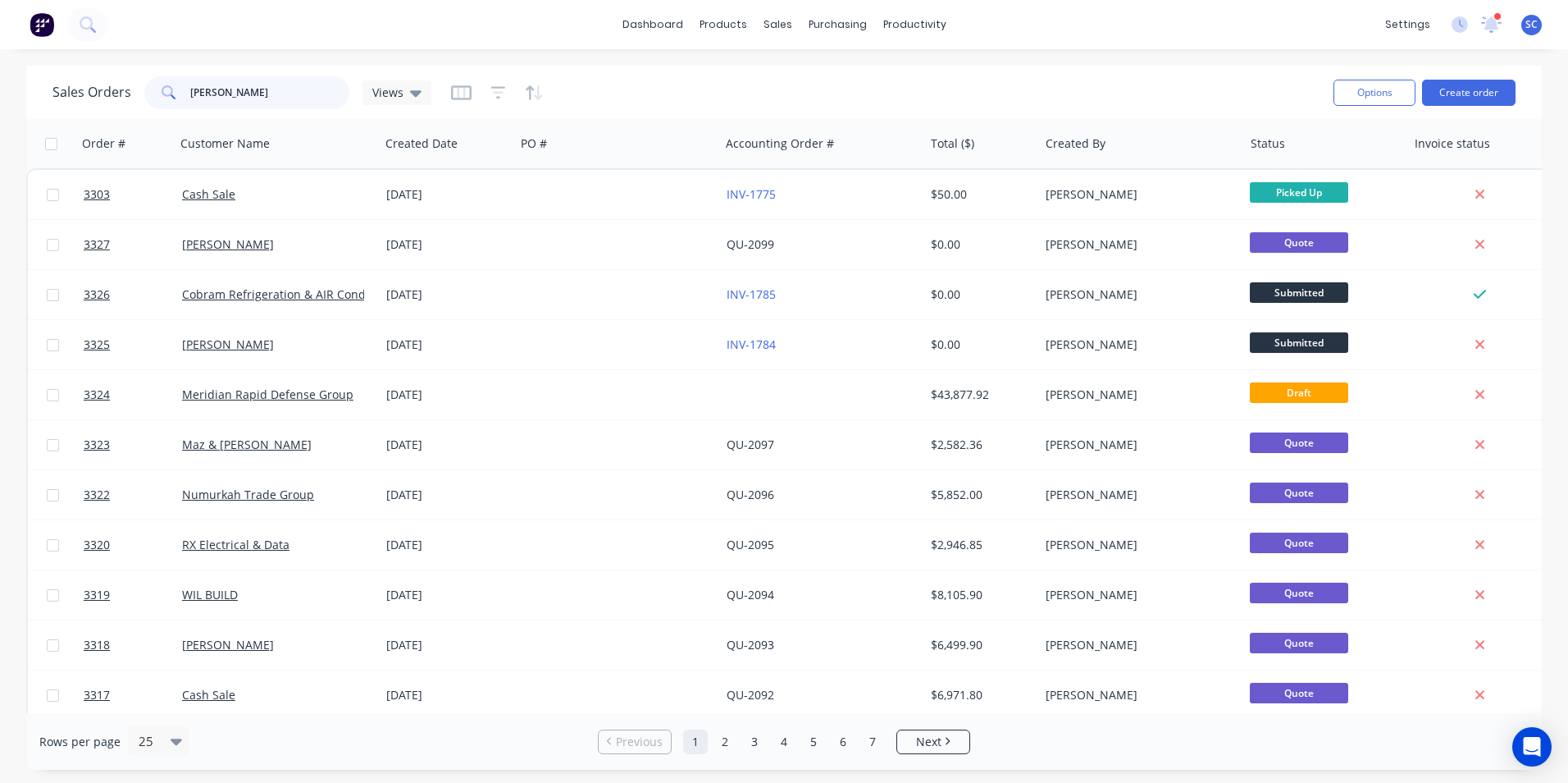
click at [244, 100] on input "[PERSON_NAME]" at bounding box center [270, 92] width 160 height 33
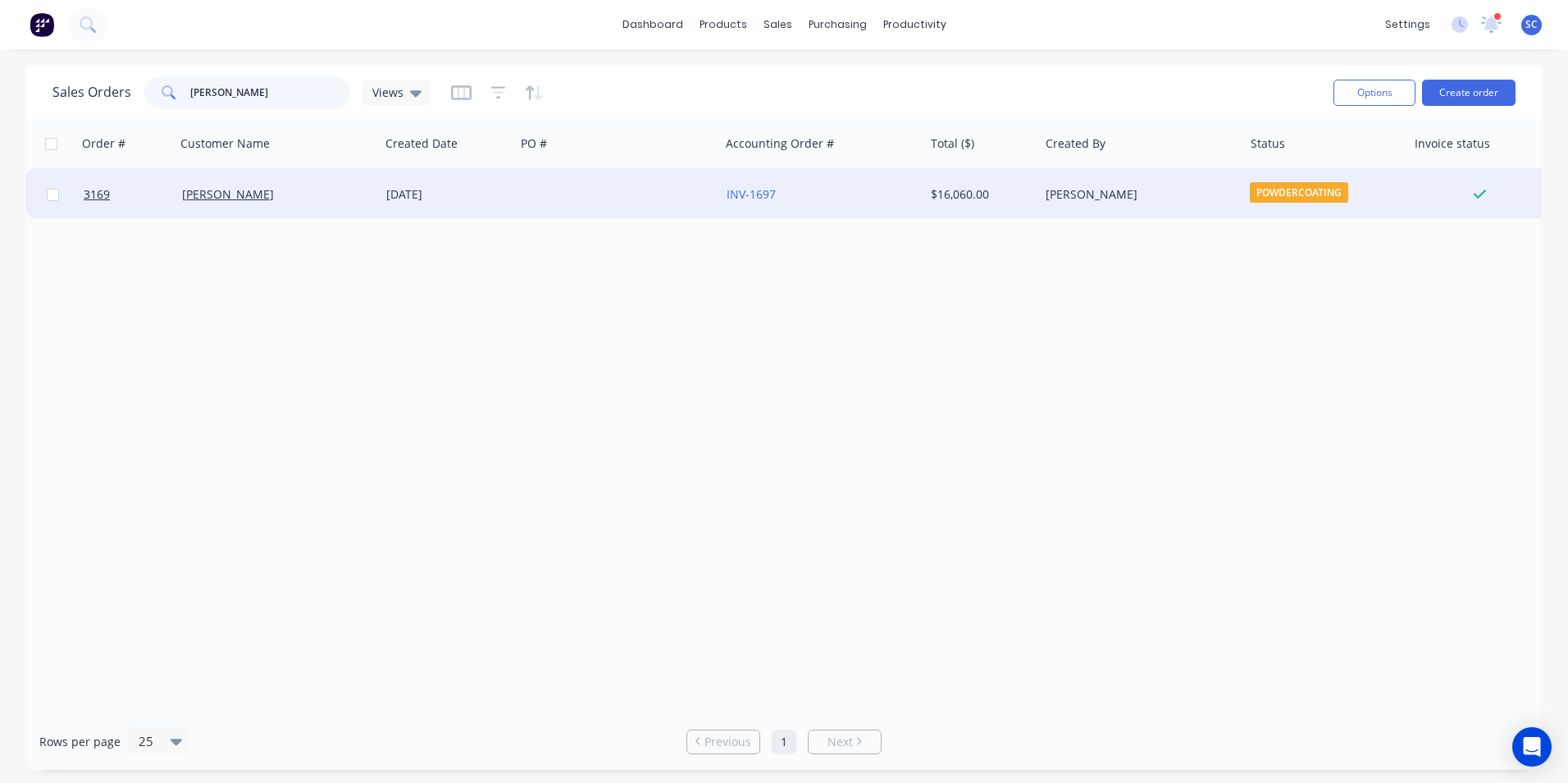
type input "[PERSON_NAME]"
click at [293, 191] on div "[PERSON_NAME]" at bounding box center [272, 195] width 182 height 17
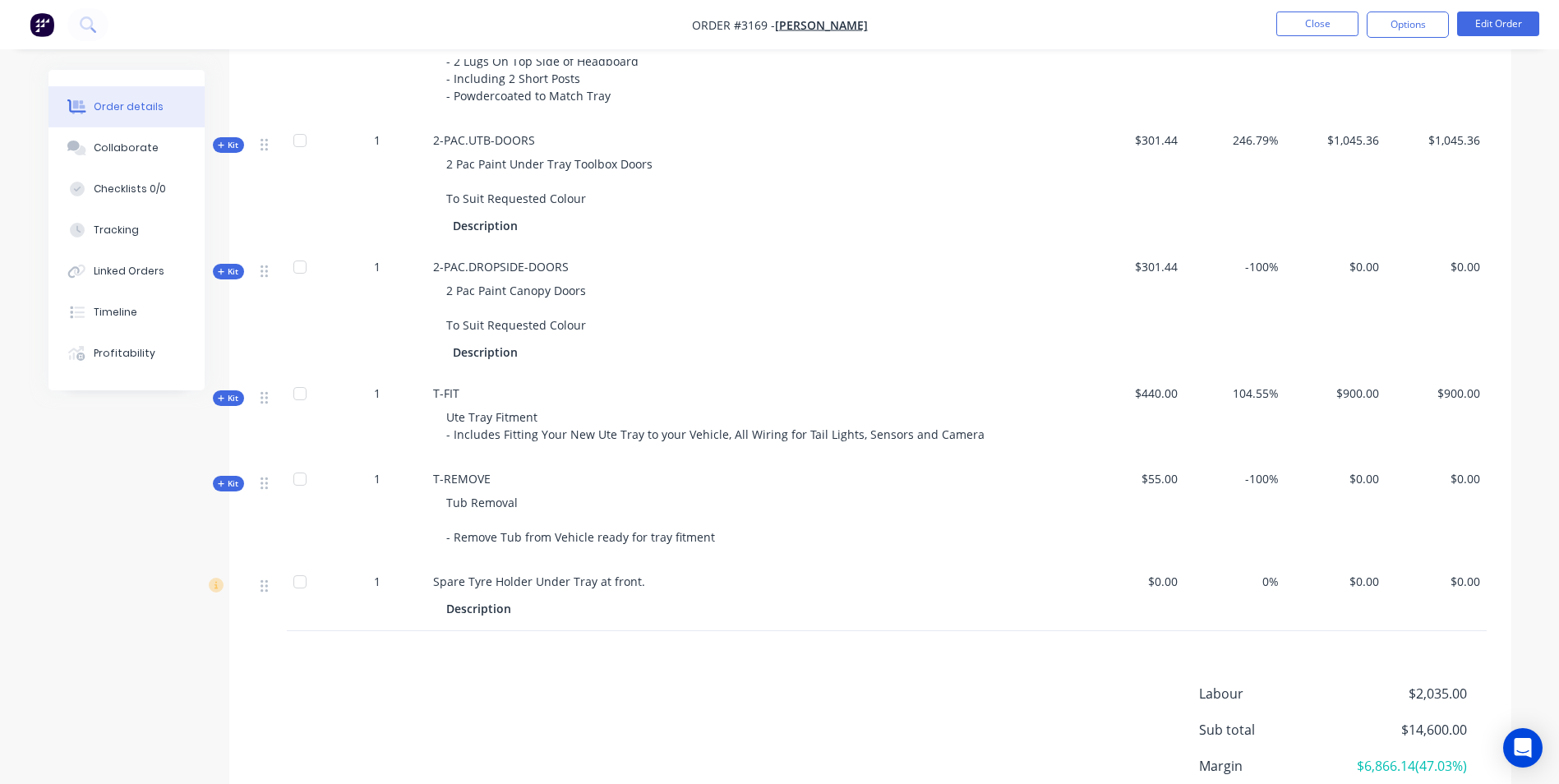
scroll to position [1795, 0]
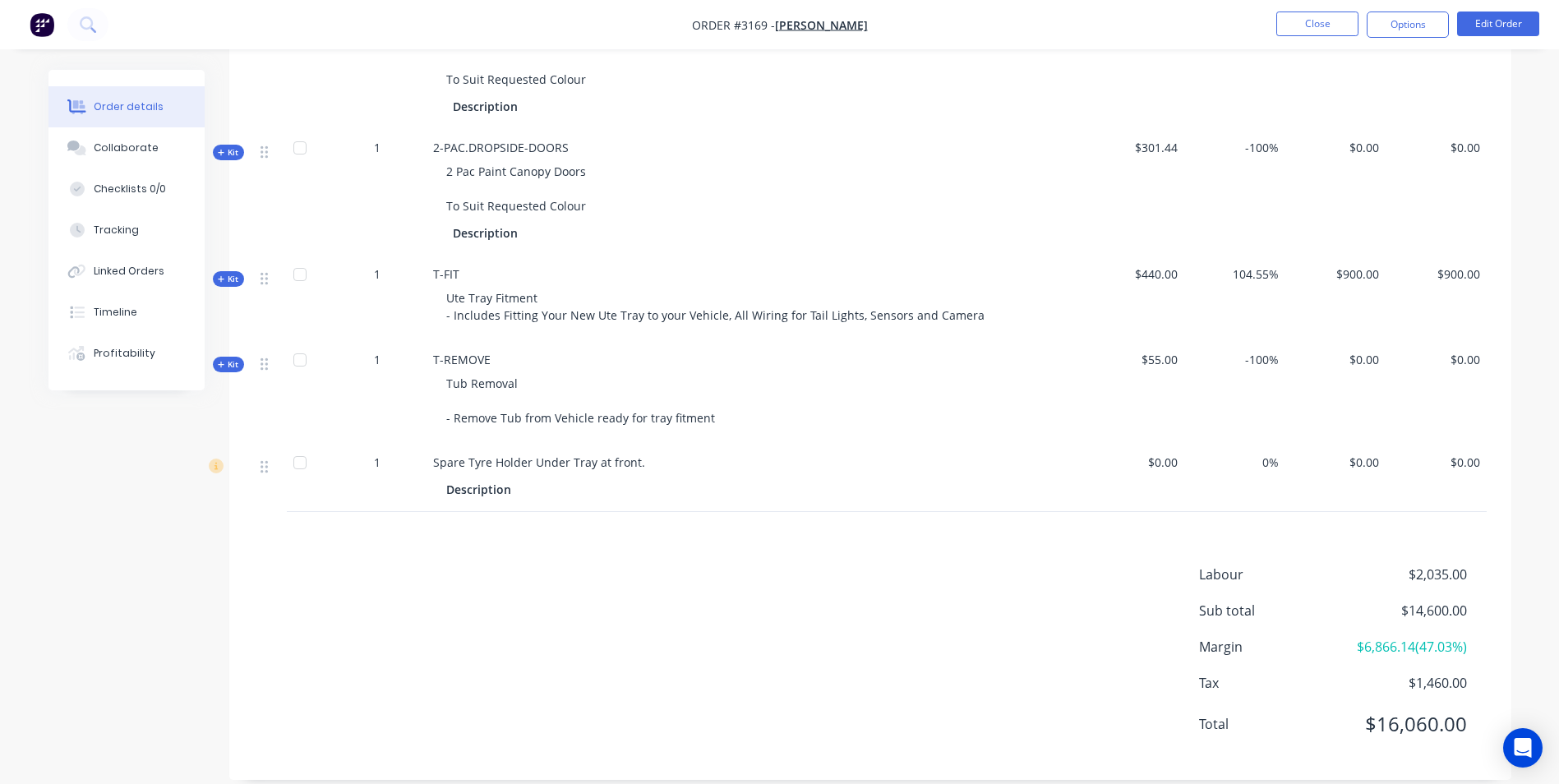
click at [1225, 636] on span "Margin" at bounding box center [1272, 646] width 146 height 20
click at [1269, 685] on div "Labour $2,035.00 Sub total $14,600.00 Margin $6,866.14 ( 47.03 %) Tax $1,460.00…" at bounding box center [1343, 660] width 288 height 191
click at [1438, 564] on span "$2,035.00" at bounding box center [1405, 574] width 122 height 20
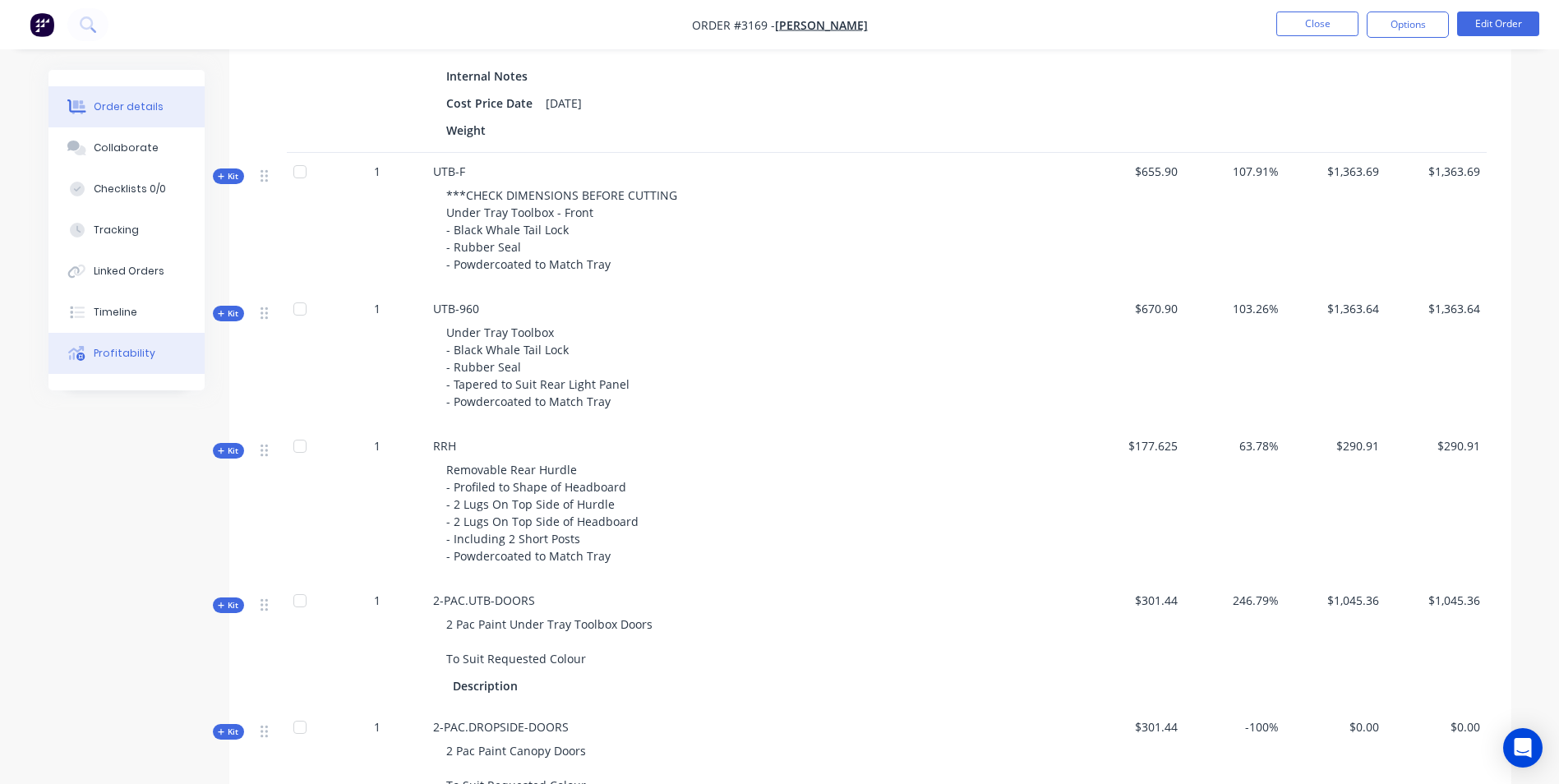
scroll to position [1137, 0]
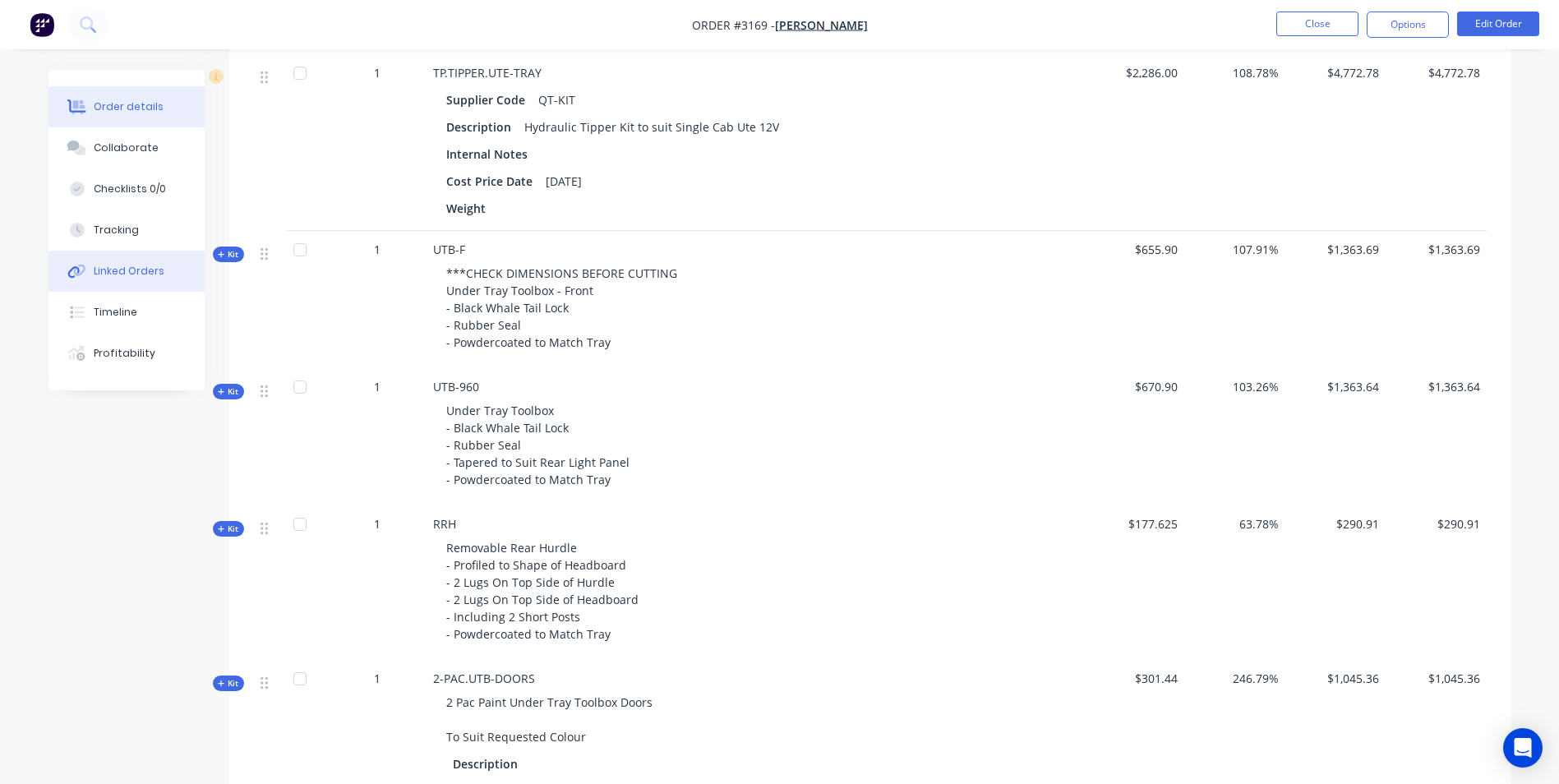
click at [129, 271] on div "Linked Orders" at bounding box center [129, 271] width 71 height 15
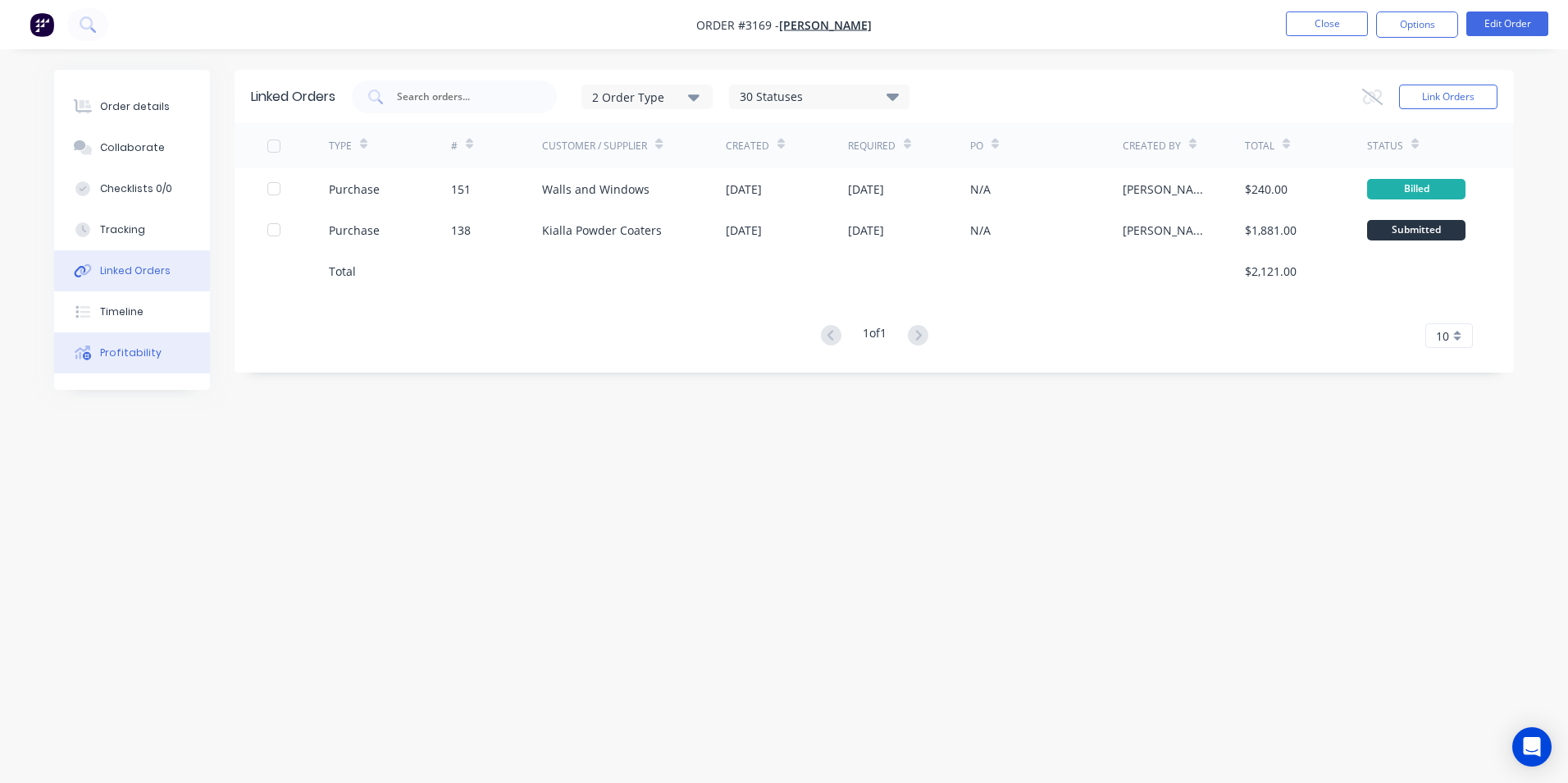
click at [116, 356] on div "Profitability" at bounding box center [131, 353] width 62 height 15
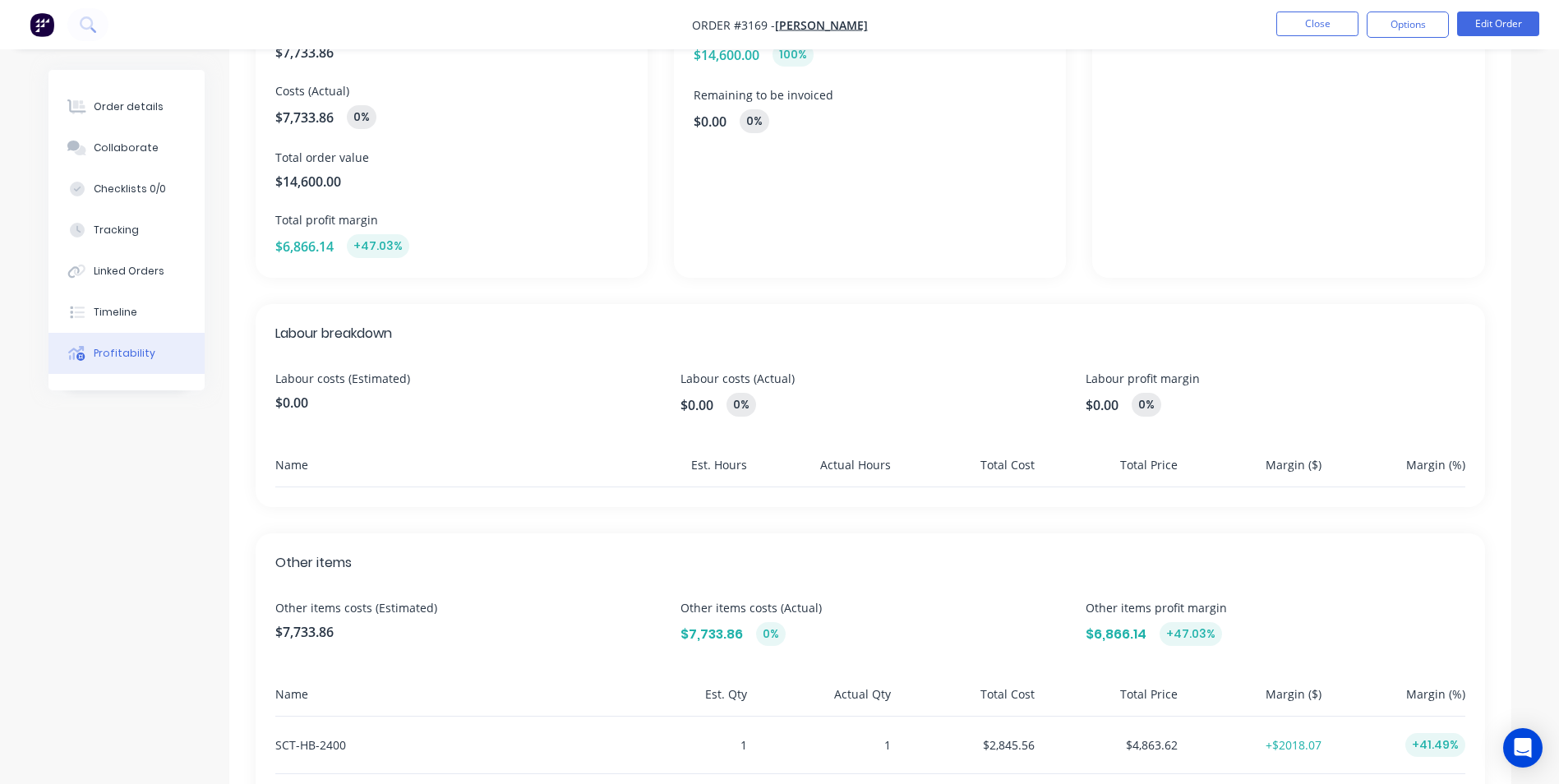
scroll to position [193, 0]
click at [104, 271] on div "Linked Orders" at bounding box center [129, 271] width 71 height 15
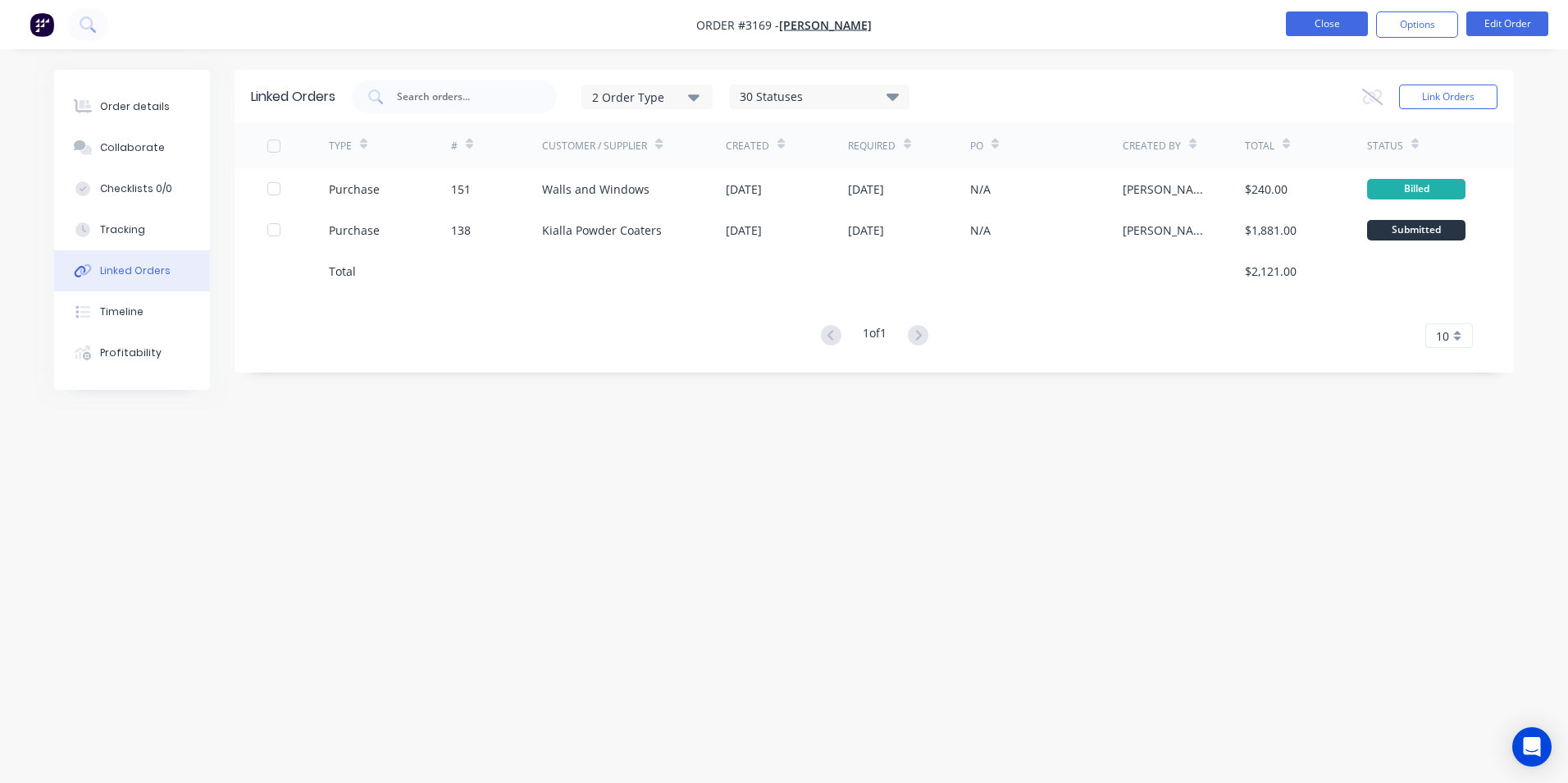
click at [1312, 27] on button "Close" at bounding box center [1326, 23] width 82 height 24
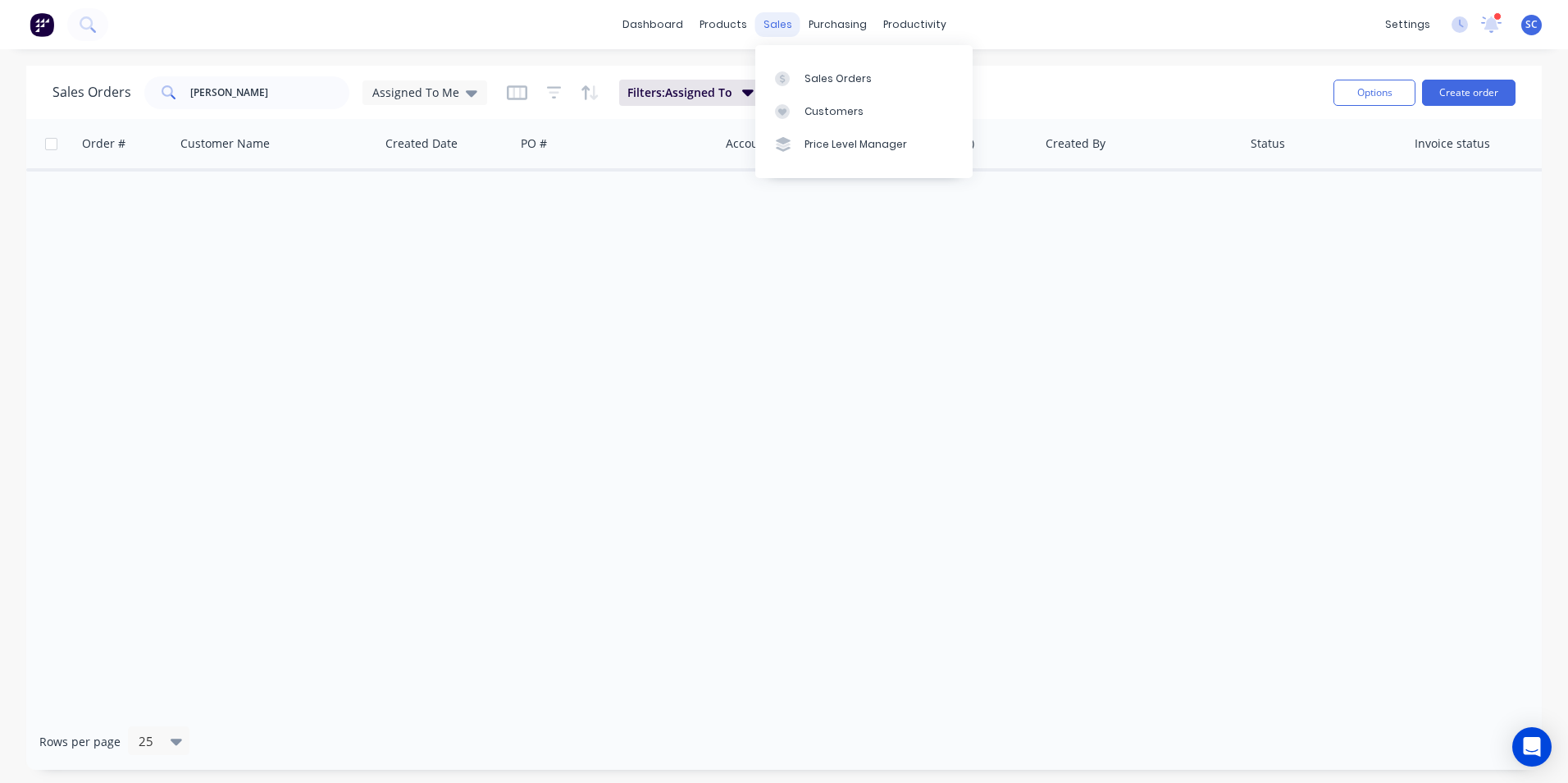
click at [791, 21] on div "sales" at bounding box center [778, 24] width 45 height 24
click at [818, 81] on div "Sales Orders" at bounding box center [838, 78] width 67 height 15
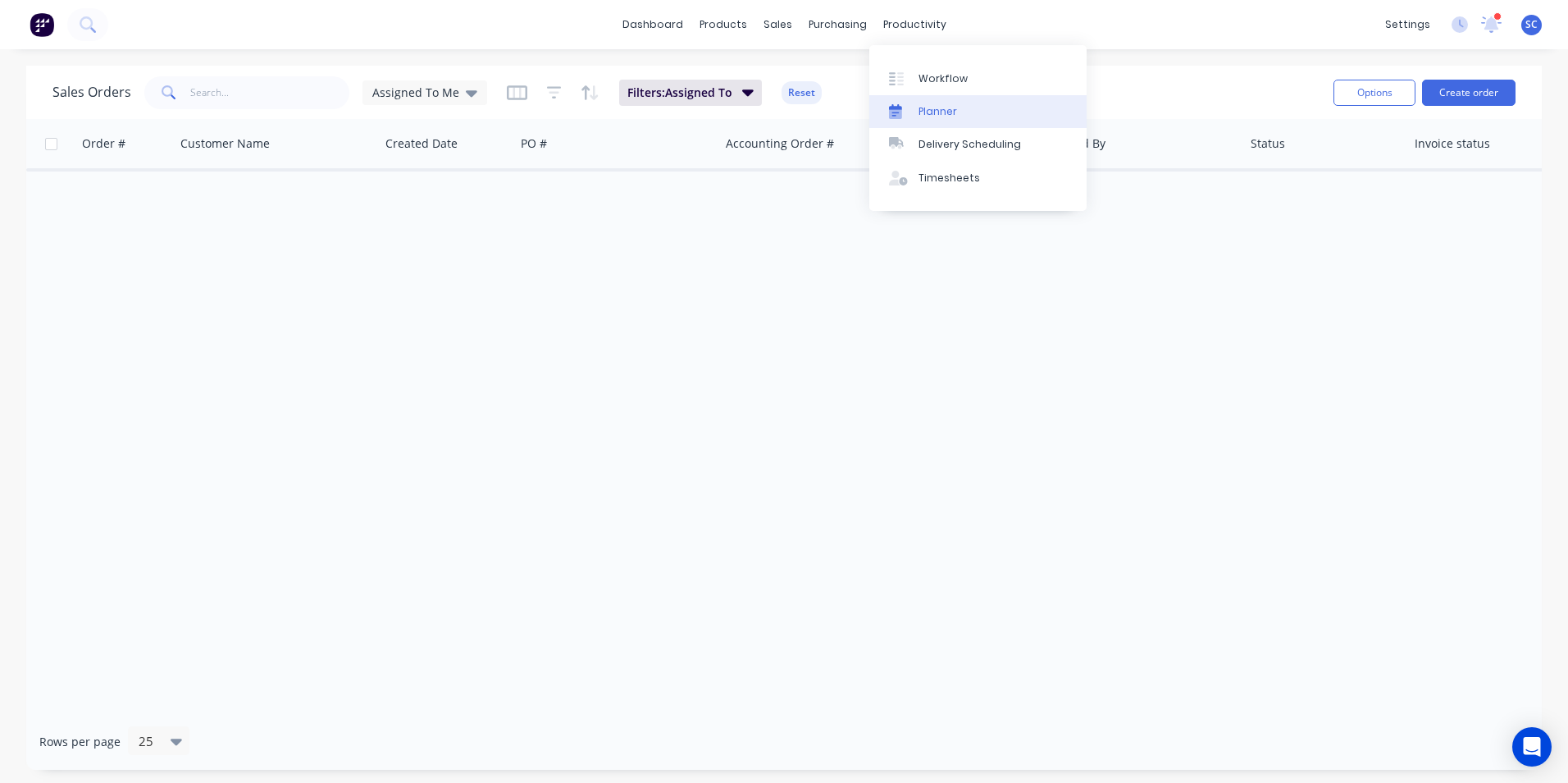
click at [924, 114] on div "Planner" at bounding box center [937, 112] width 38 height 15
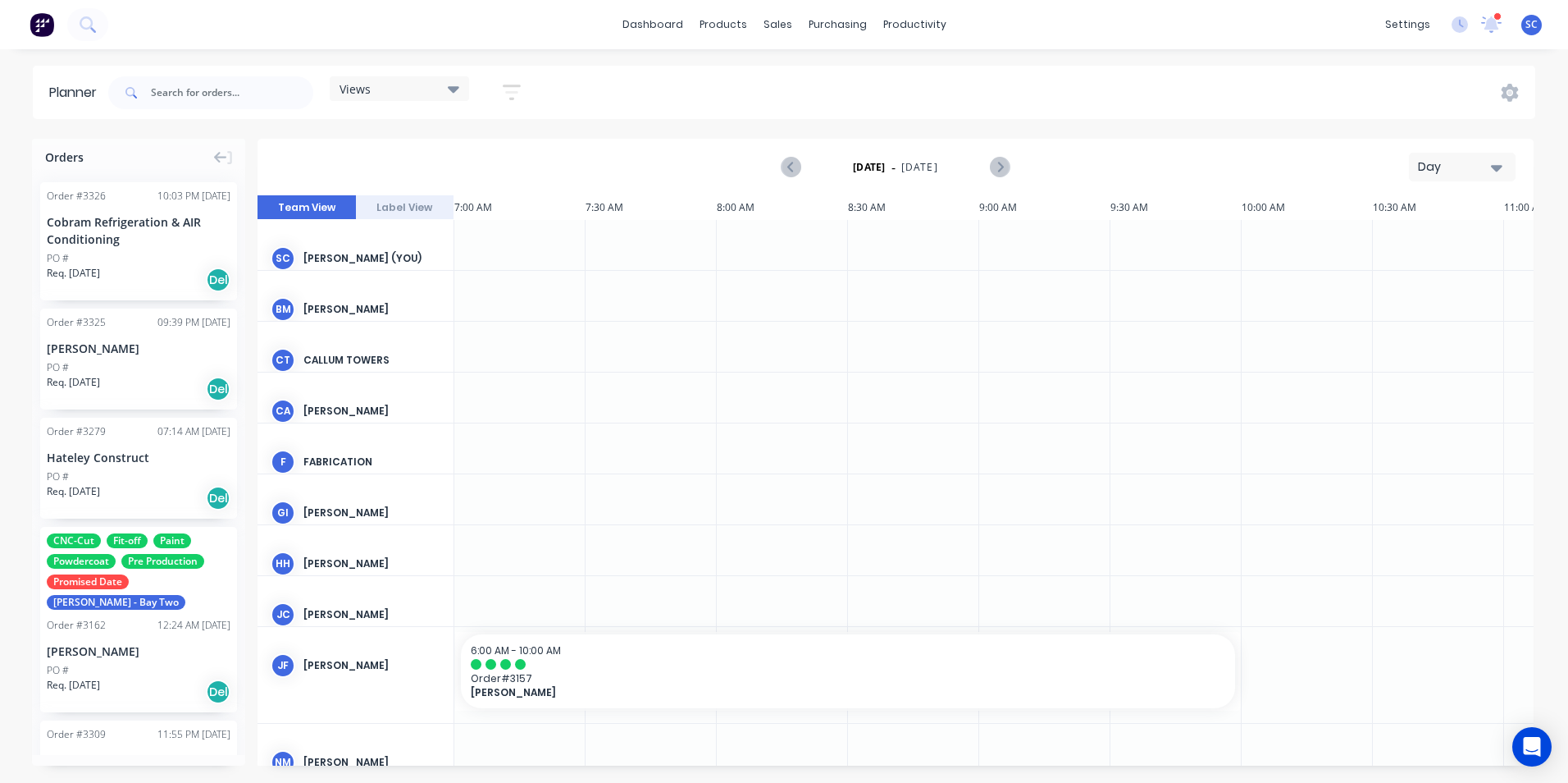
click at [427, 85] on div "Views" at bounding box center [399, 89] width 119 height 15
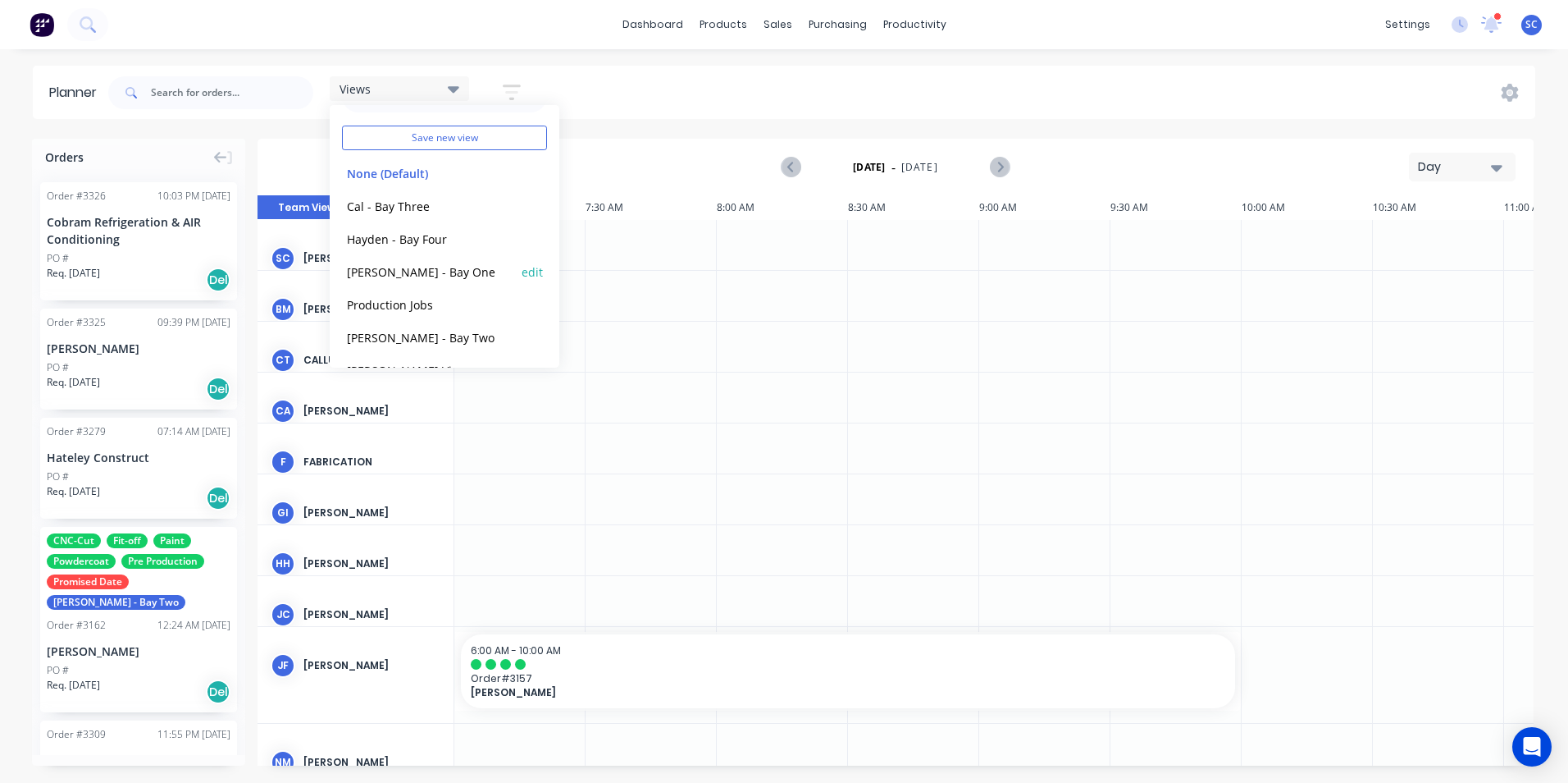
scroll to position [69, 0]
click at [382, 301] on button "[PERSON_NAME] - Bay Two" at bounding box center [429, 305] width 174 height 19
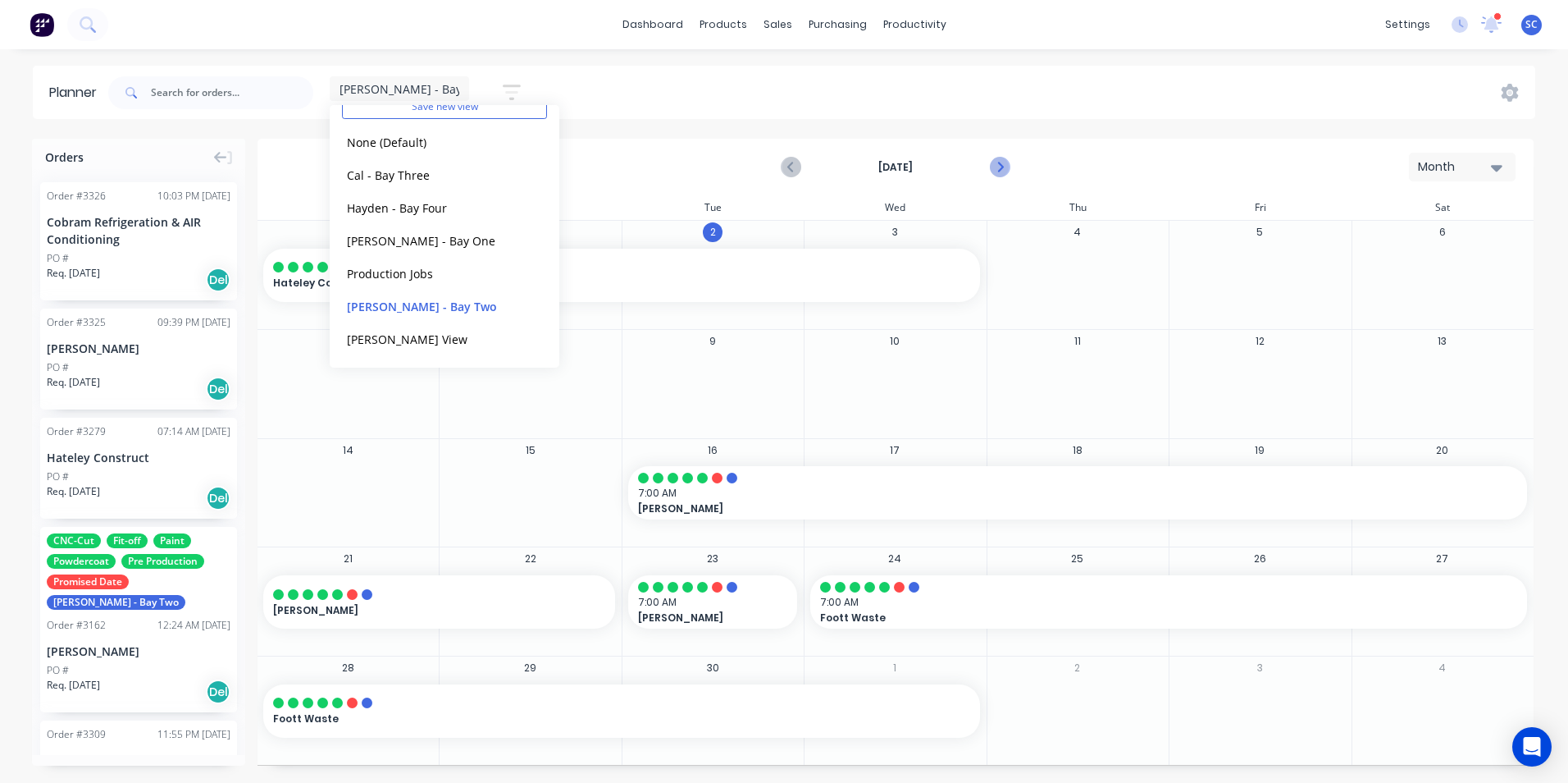
click at [1002, 166] on icon "Next page" at bounding box center [999, 167] width 20 height 20
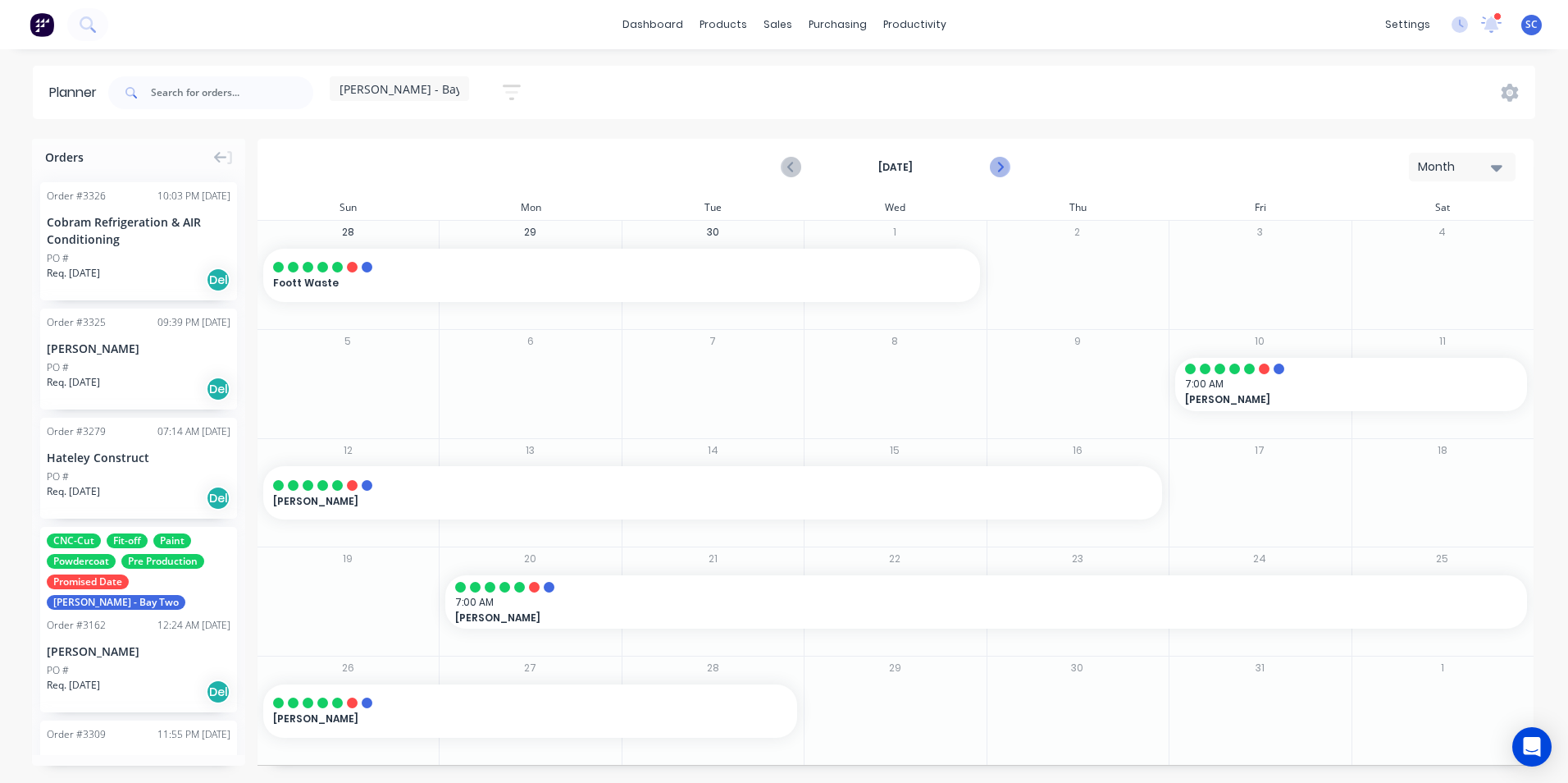
click at [1003, 167] on icon "Next page" at bounding box center [999, 167] width 20 height 20
